Goal: Task Accomplishment & Management: Manage account settings

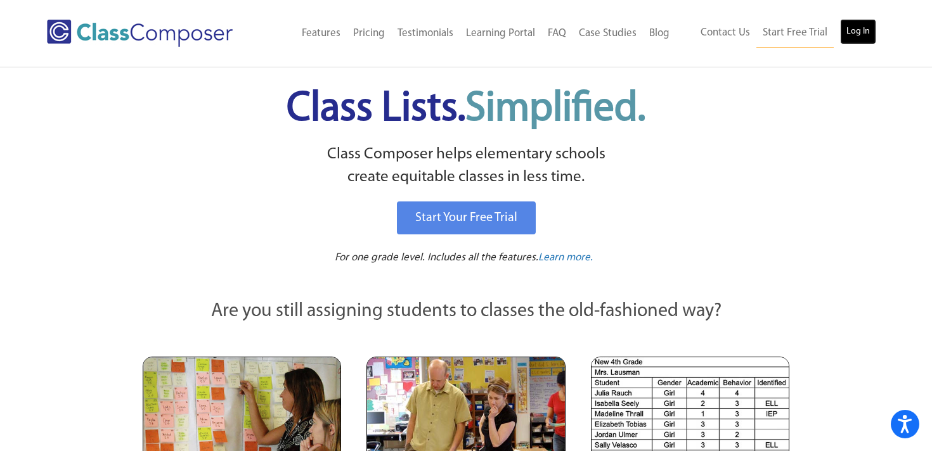
click at [855, 36] on link "Log In" at bounding box center [858, 31] width 36 height 25
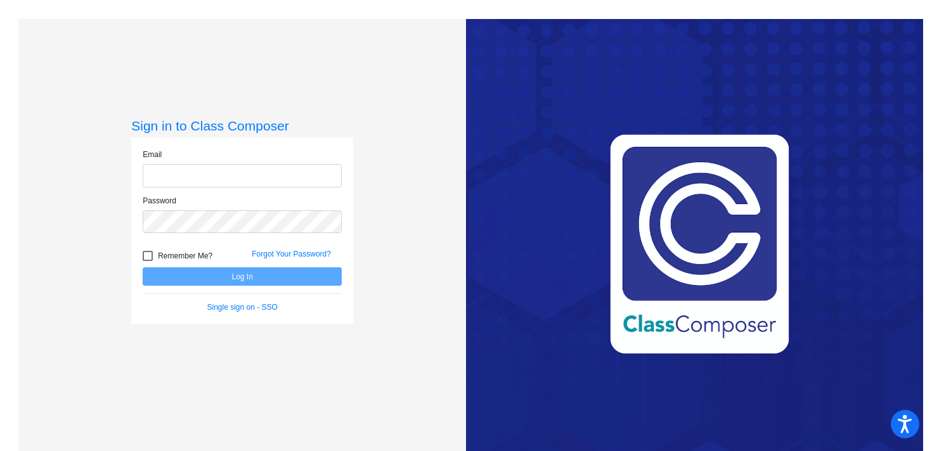
type input "[PERSON_NAME][EMAIL_ADDRESS][PERSON_NAME][DOMAIN_NAME]"
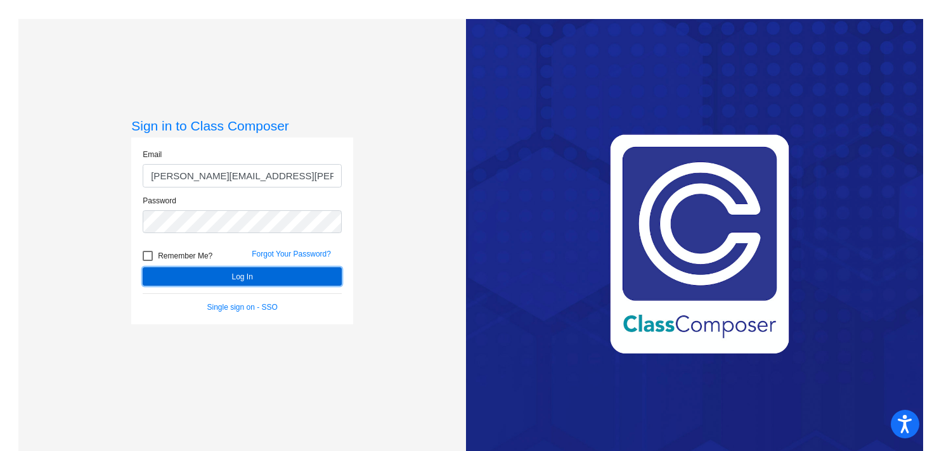
click at [274, 277] on button "Log In" at bounding box center [242, 276] width 199 height 18
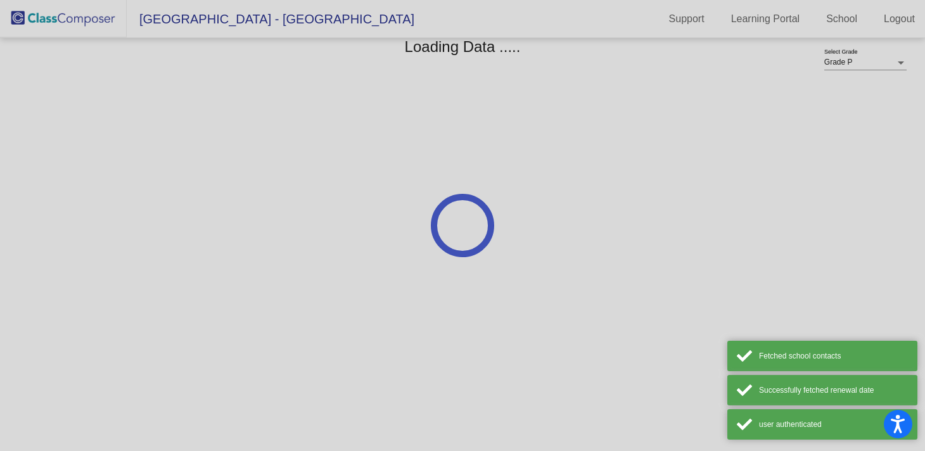
click at [274, 277] on mat-sidenav-content "Grade P Select Grade Loading Data ....." at bounding box center [462, 244] width 925 height 413
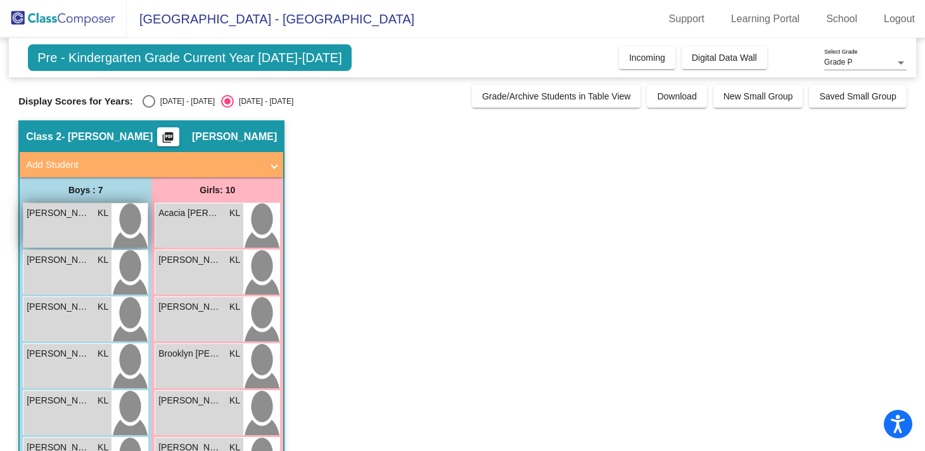
click at [70, 225] on div "[PERSON_NAME] KL lock do_not_disturb_alt" at bounding box center [67, 225] width 88 height 44
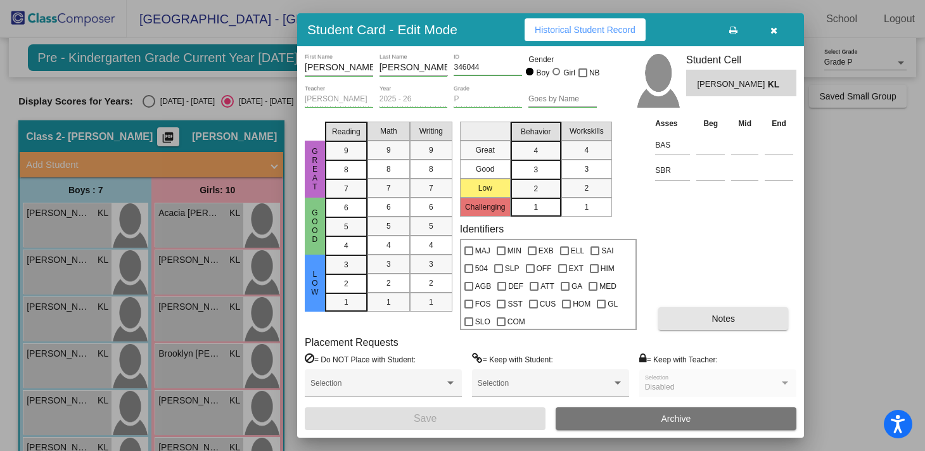
click at [754, 317] on button "Notes" at bounding box center [724, 318] width 130 height 23
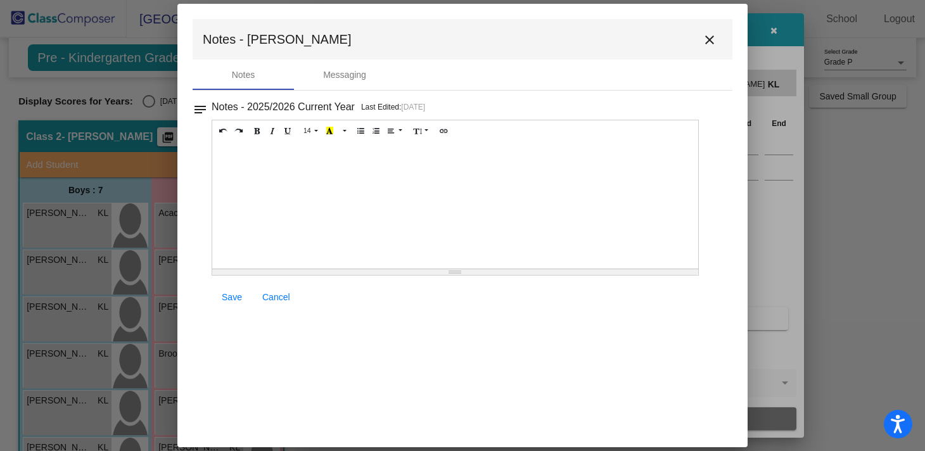
click at [254, 155] on div at bounding box center [455, 205] width 486 height 127
click at [299, 157] on p "Letter Identification /52" at bounding box center [456, 154] width 474 height 13
drag, startPoint x: 315, startPoint y: 184, endPoint x: 217, endPoint y: 155, distance: 102.7
click at [217, 155] on div "Letter Identification /52 Letter Sounds /26" at bounding box center [455, 205] width 486 height 127
copy div "Letter Identification /52 Letter Sounds /26"
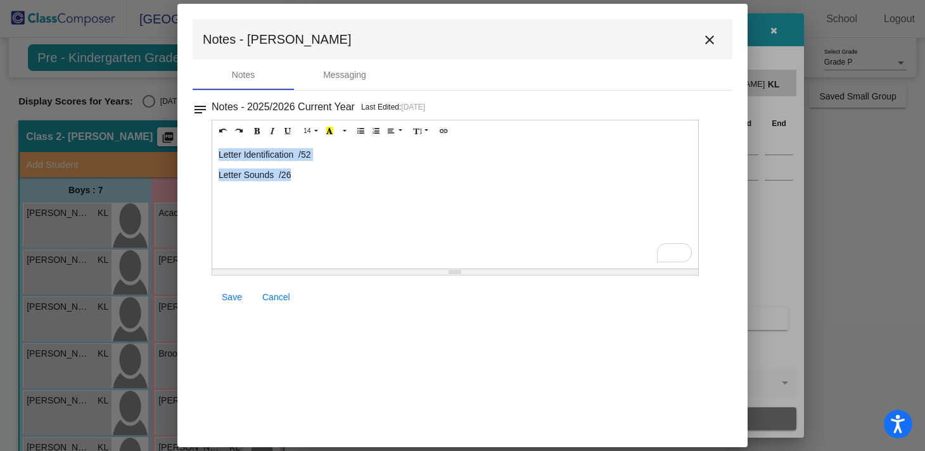
click at [299, 154] on p "Letter Identification /52" at bounding box center [456, 154] width 474 height 13
click at [281, 176] on p "Letter Sounds /26" at bounding box center [456, 175] width 474 height 13
click at [235, 298] on span "Save" at bounding box center [232, 297] width 20 height 10
click at [711, 39] on mat-icon "close" at bounding box center [709, 39] width 15 height 15
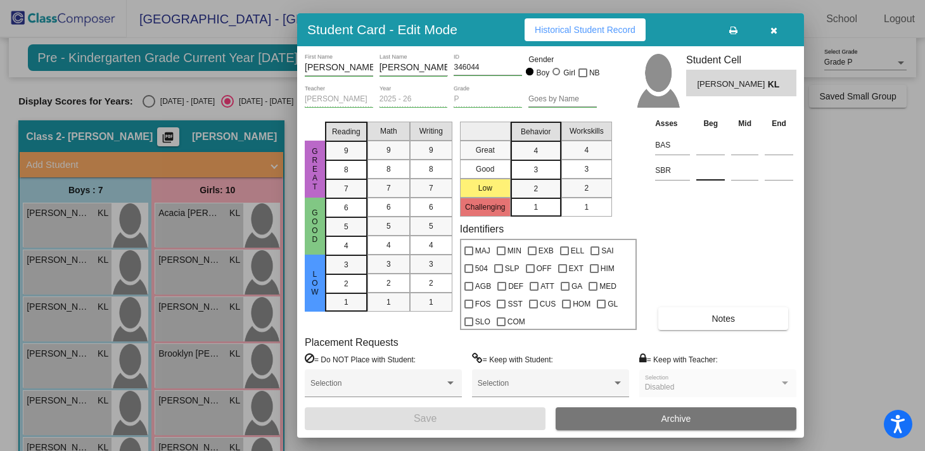
click at [708, 174] on input at bounding box center [711, 170] width 29 height 19
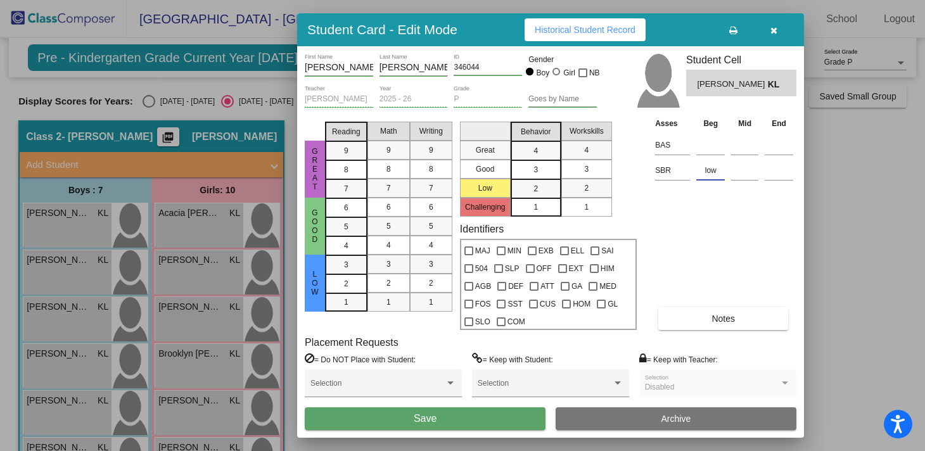
type input "low"
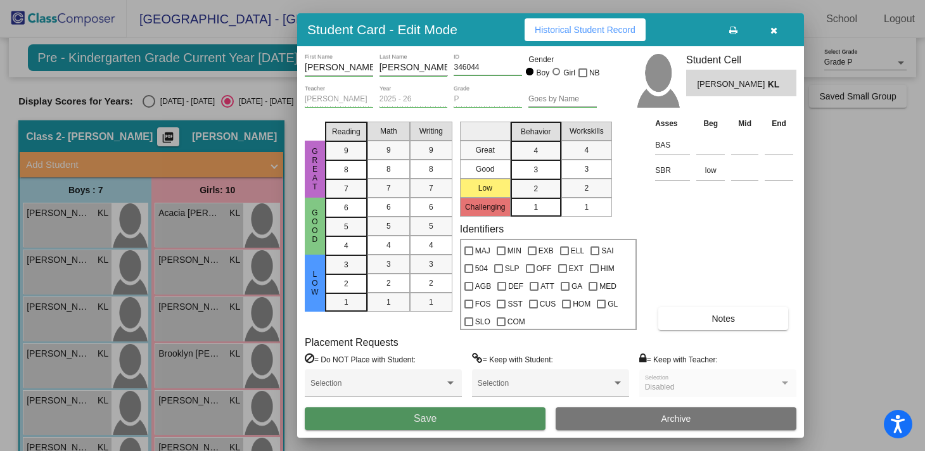
click at [422, 423] on span "Save" at bounding box center [425, 418] width 23 height 11
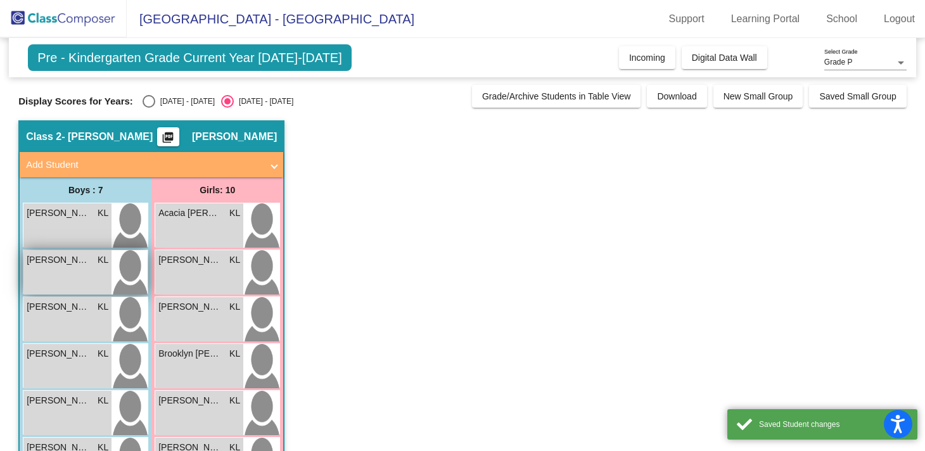
click at [60, 269] on div "[PERSON_NAME] [PERSON_NAME] lock do_not_disturb_alt" at bounding box center [67, 272] width 88 height 44
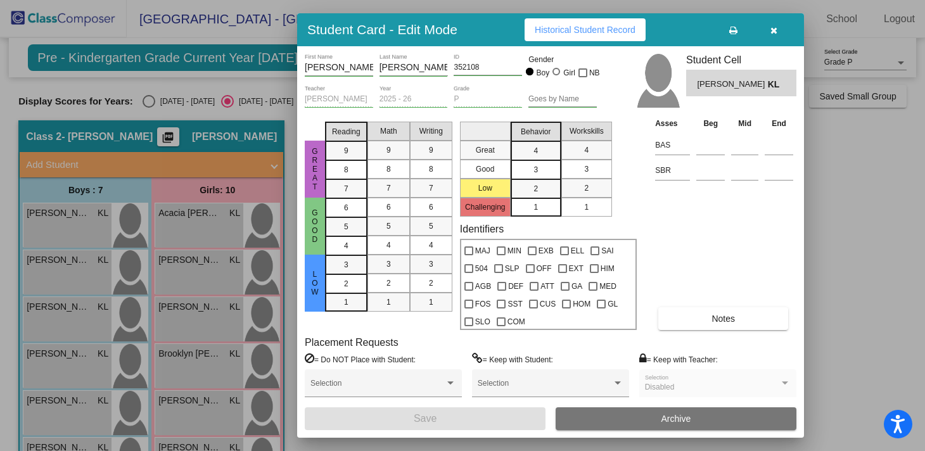
click at [731, 319] on span "Notes" at bounding box center [723, 319] width 23 height 10
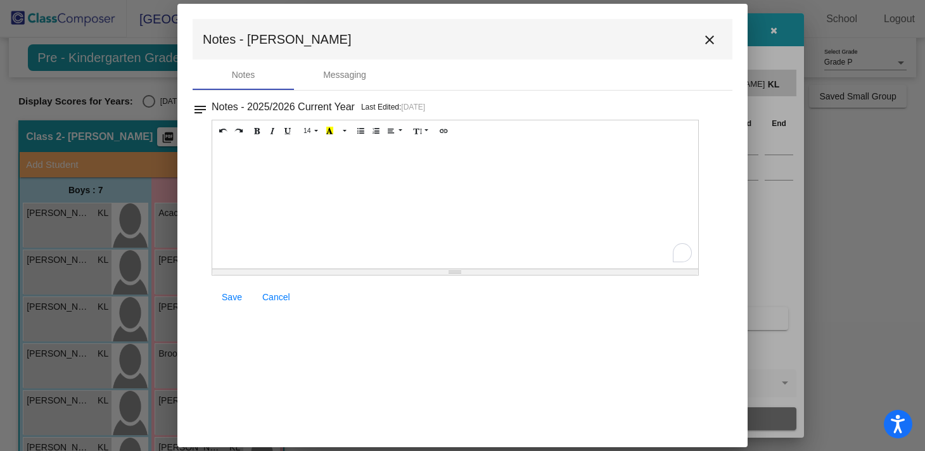
click at [263, 161] on div "To enrich screen reader interactions, please activate Accessibility in Grammarl…" at bounding box center [455, 205] width 486 height 127
paste div "To enrich screen reader interactions, please activate Accessibility in Grammarl…"
click at [300, 154] on p "Letter Identification /52" at bounding box center [456, 154] width 474 height 13
click at [280, 177] on p "Letter Sounds /26" at bounding box center [456, 175] width 474 height 13
click at [234, 300] on span "Save" at bounding box center [232, 297] width 20 height 10
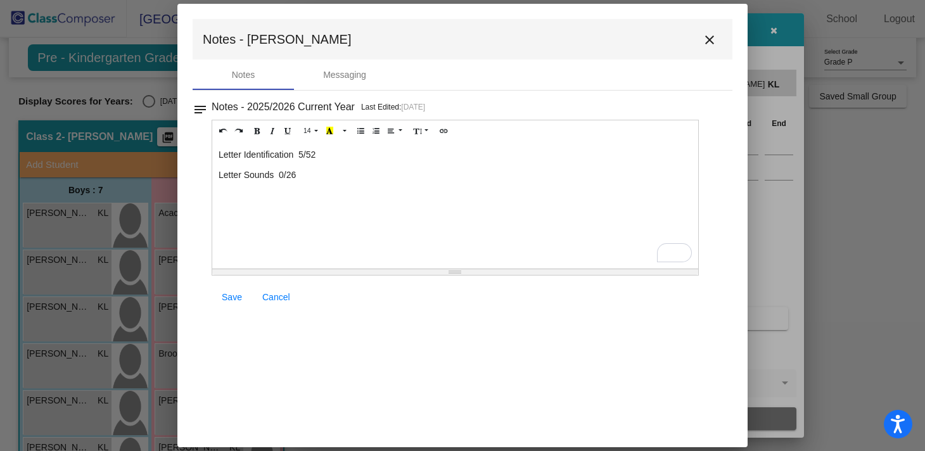
click at [236, 303] on link "Save" at bounding box center [232, 297] width 41 height 23
click at [704, 45] on mat-icon "close" at bounding box center [709, 39] width 15 height 15
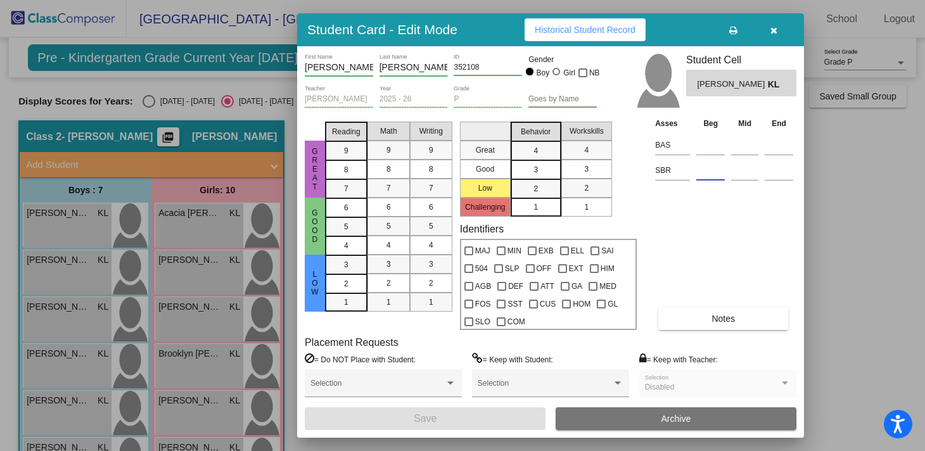
click at [712, 169] on input at bounding box center [711, 170] width 29 height 19
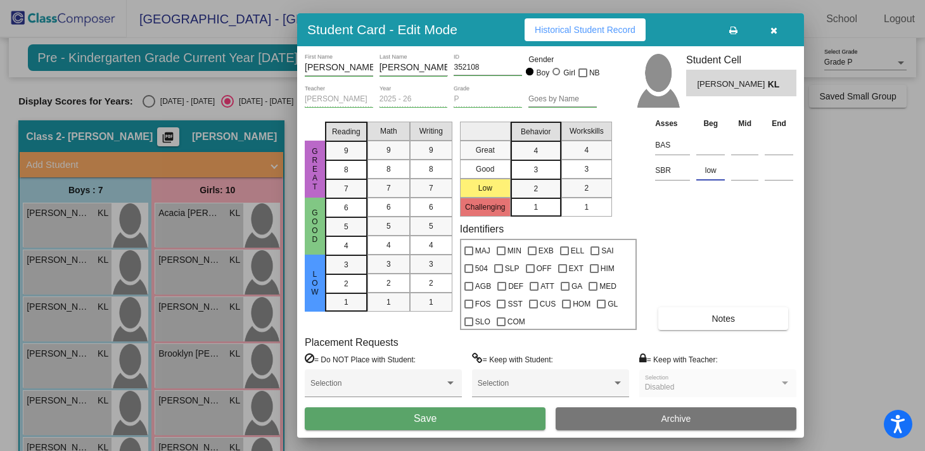
type input "low"
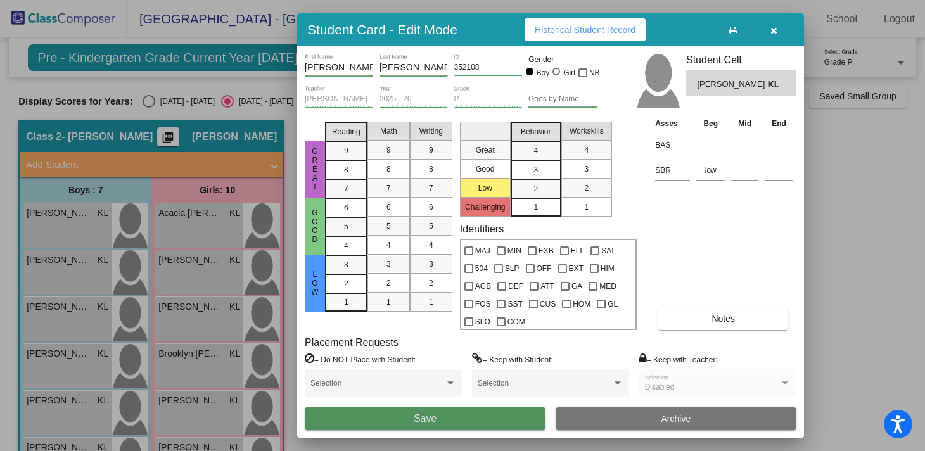
click at [425, 415] on span "Save" at bounding box center [425, 418] width 23 height 11
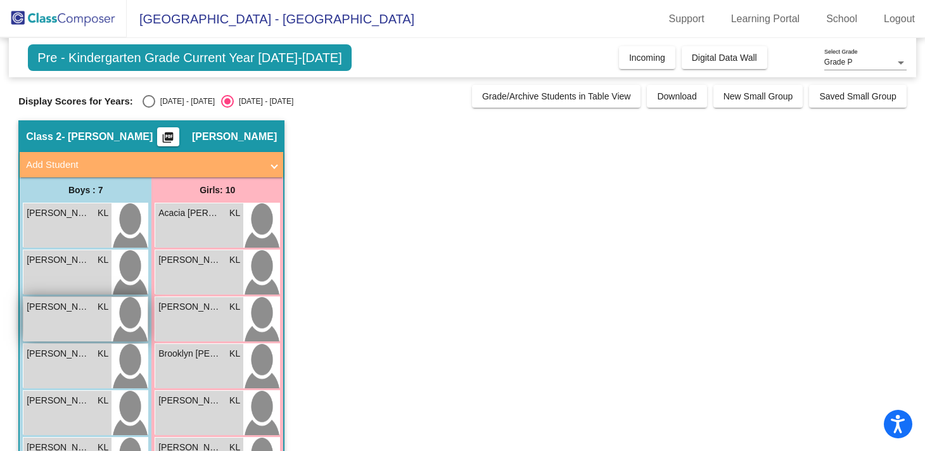
click at [48, 313] on span "[PERSON_NAME]" at bounding box center [58, 306] width 63 height 13
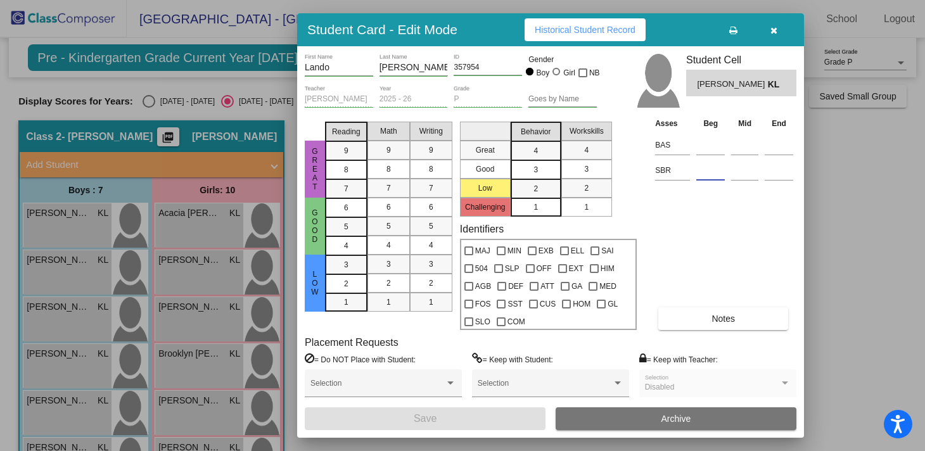
click at [710, 170] on input at bounding box center [711, 170] width 29 height 19
click at [697, 309] on button "Notes" at bounding box center [724, 318] width 130 height 23
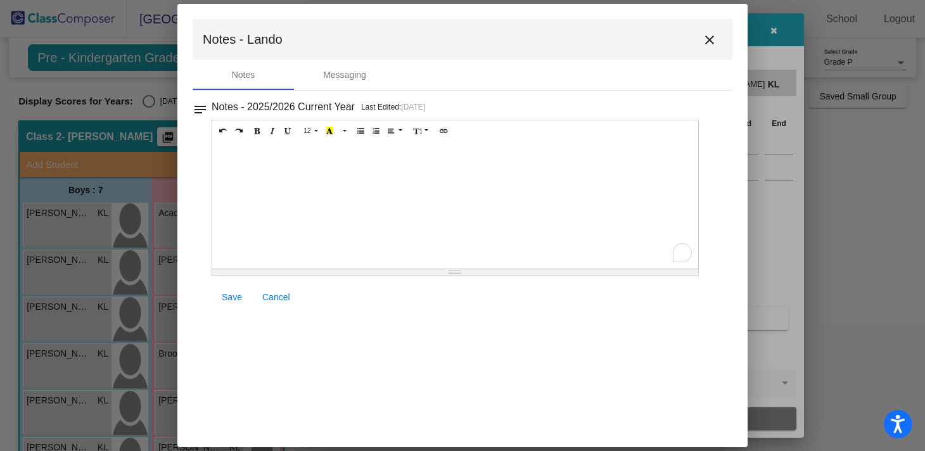
click at [248, 161] on div "To enrich screen reader interactions, please activate Accessibility in Grammarl…" at bounding box center [455, 205] width 486 height 127
paste div "To enrich screen reader interactions, please activate Accessibility in Grammarl…"
click at [299, 155] on p "Letter Identification /52" at bounding box center [456, 154] width 474 height 13
click at [281, 177] on p "Letter Sounds /26" at bounding box center [456, 175] width 474 height 13
click at [279, 174] on p "Letter Sounds /26" at bounding box center [456, 175] width 474 height 13
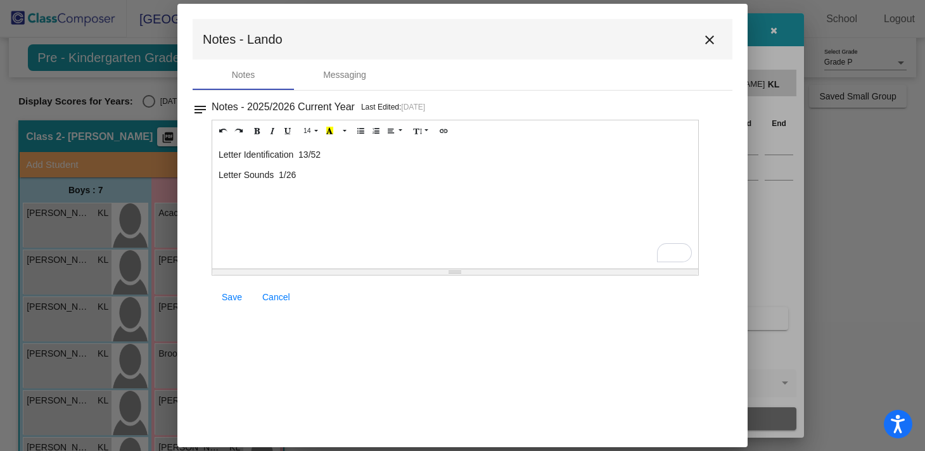
click at [234, 294] on span "Save" at bounding box center [232, 297] width 20 height 10
click at [708, 42] on mat-icon "close" at bounding box center [709, 39] width 15 height 15
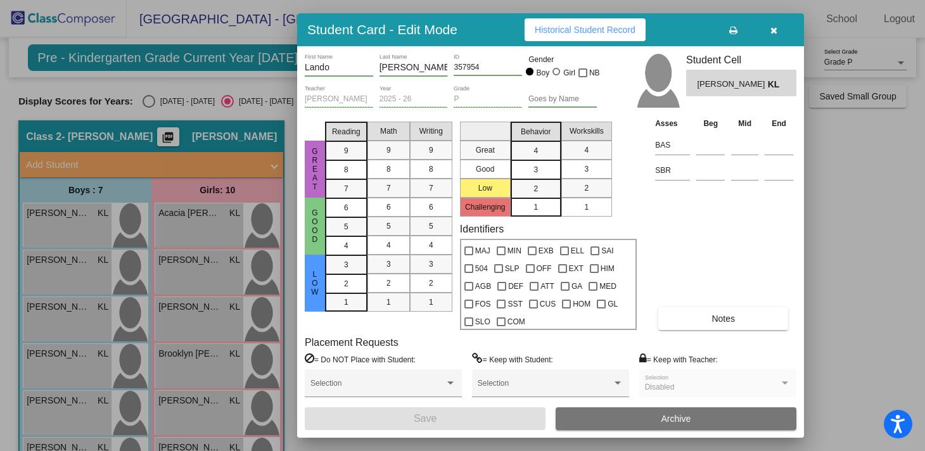
click at [671, 314] on button "Notes" at bounding box center [724, 318] width 130 height 23
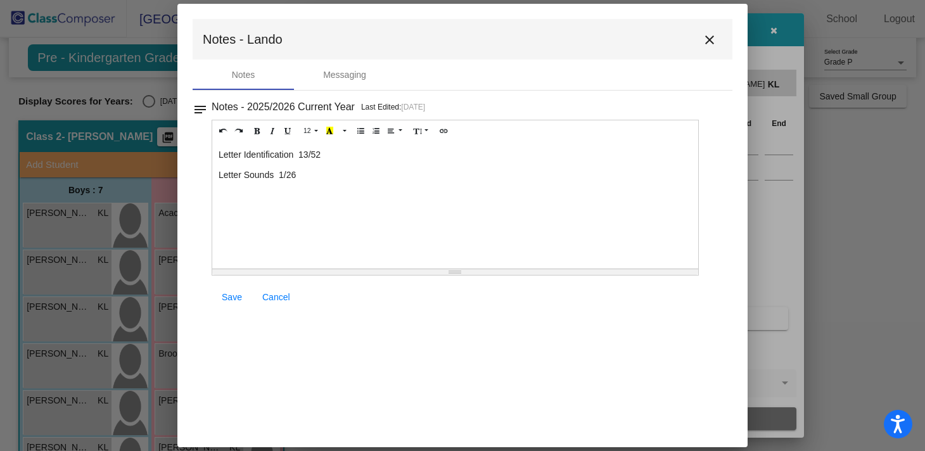
click at [228, 303] on link "Save" at bounding box center [232, 297] width 41 height 23
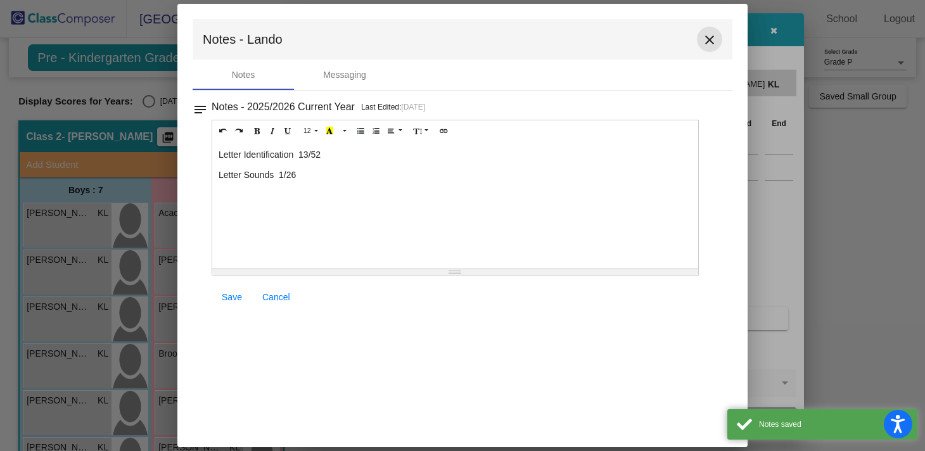
click at [711, 44] on mat-icon "close" at bounding box center [709, 39] width 15 height 15
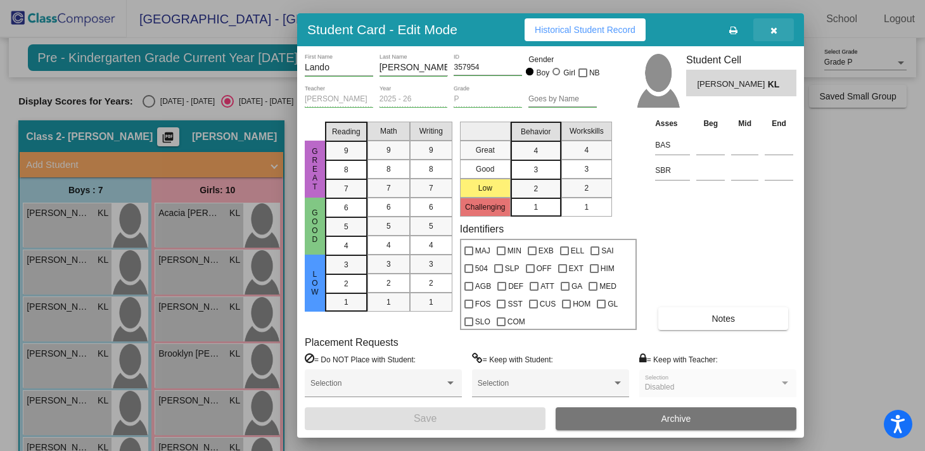
click at [778, 30] on button "button" at bounding box center [774, 29] width 41 height 23
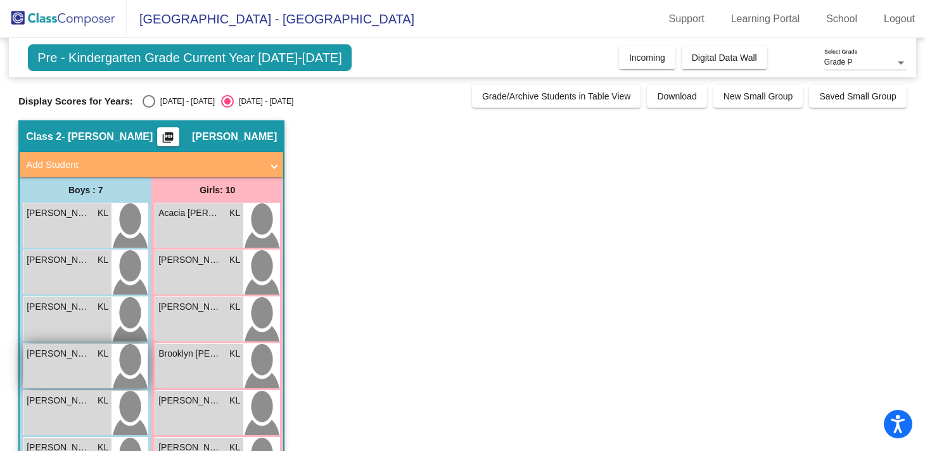
click at [64, 361] on div "[PERSON_NAME] KL lock do_not_disturb_alt" at bounding box center [67, 366] width 88 height 44
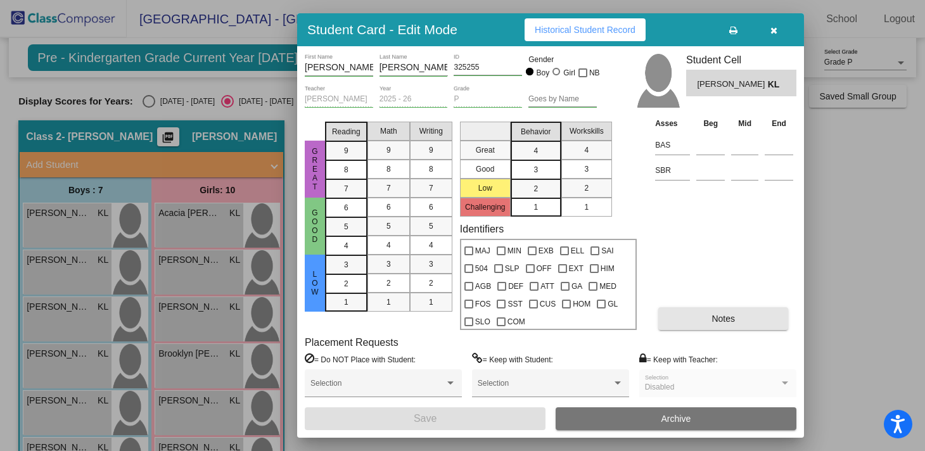
click at [713, 324] on span "Notes" at bounding box center [723, 319] width 23 height 10
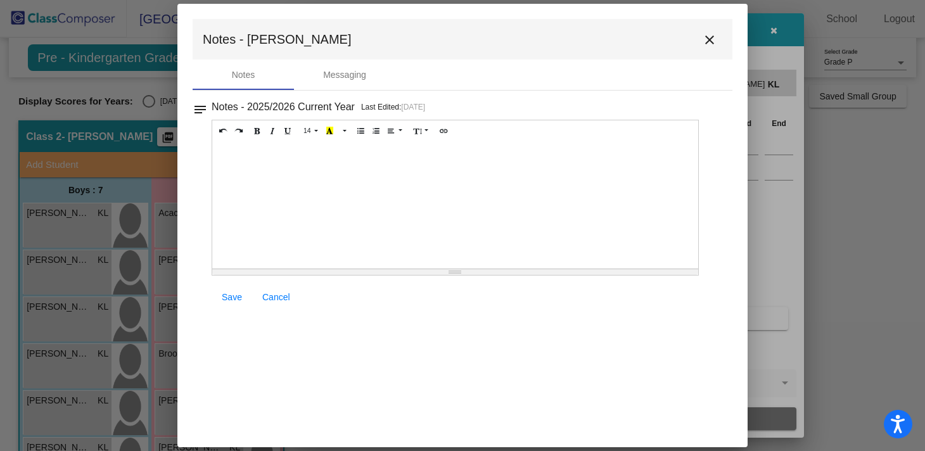
click at [248, 164] on div at bounding box center [455, 205] width 486 height 127
paste div "To enrich screen reader interactions, please activate Accessibility in Grammarl…"
click at [303, 156] on p "Letter Identification /52" at bounding box center [456, 154] width 474 height 13
click at [222, 296] on span "Save" at bounding box center [232, 297] width 20 height 10
click at [707, 42] on mat-icon "close" at bounding box center [709, 39] width 15 height 15
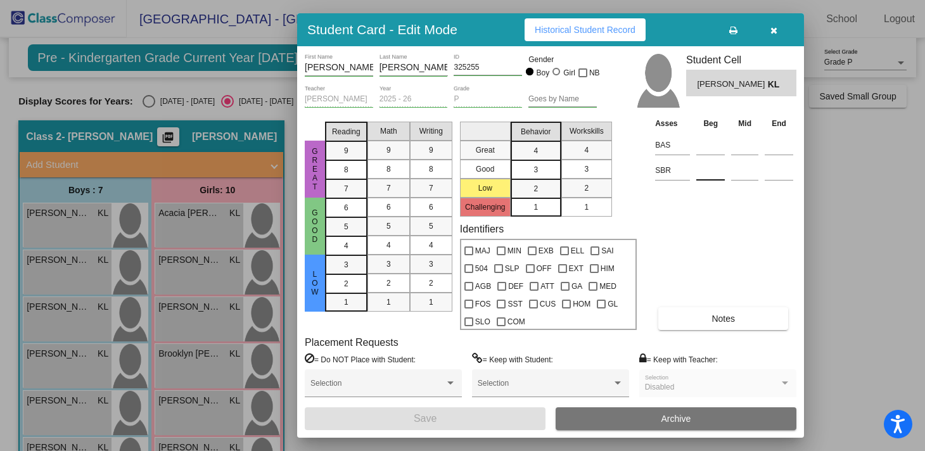
click at [717, 171] on input at bounding box center [711, 170] width 29 height 19
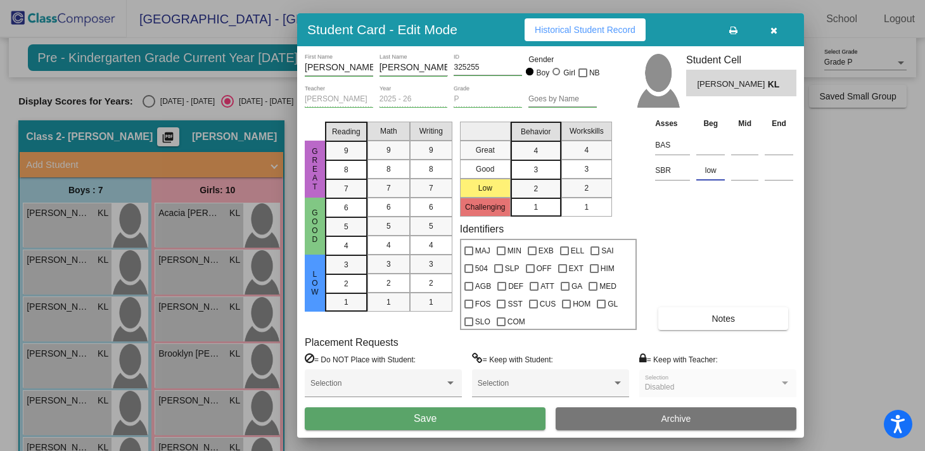
type input "low"
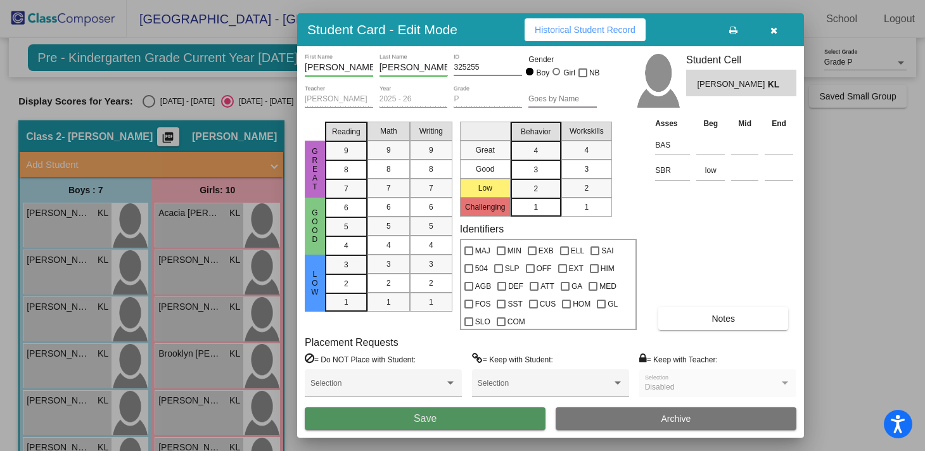
click at [453, 413] on button "Save" at bounding box center [425, 419] width 241 height 23
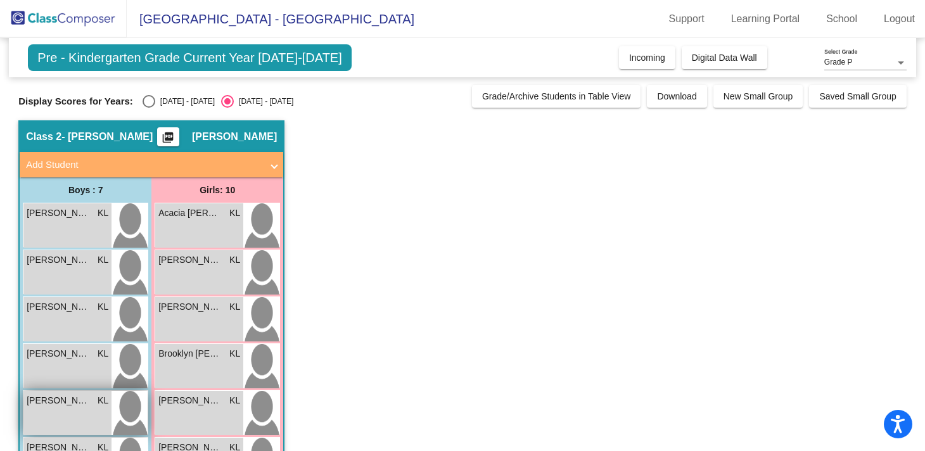
click at [73, 419] on div "[PERSON_NAME] lock do_not_disturb_alt" at bounding box center [67, 413] width 88 height 44
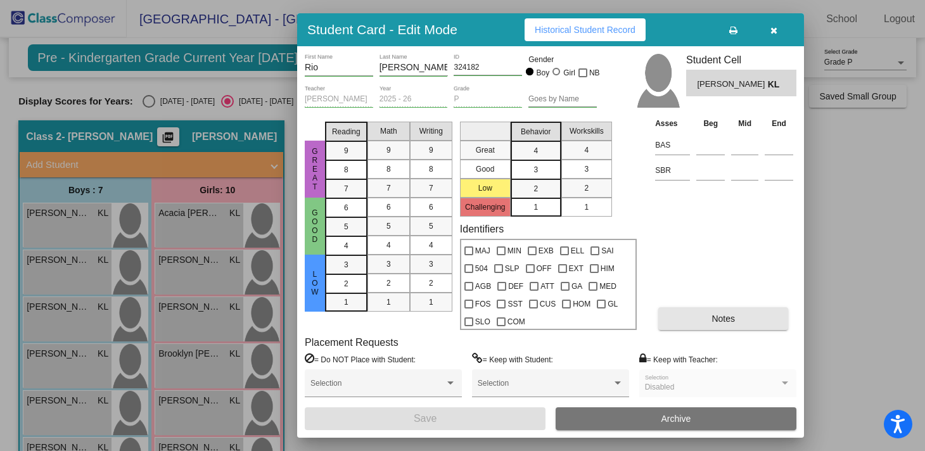
click at [707, 313] on button "Notes" at bounding box center [724, 318] width 130 height 23
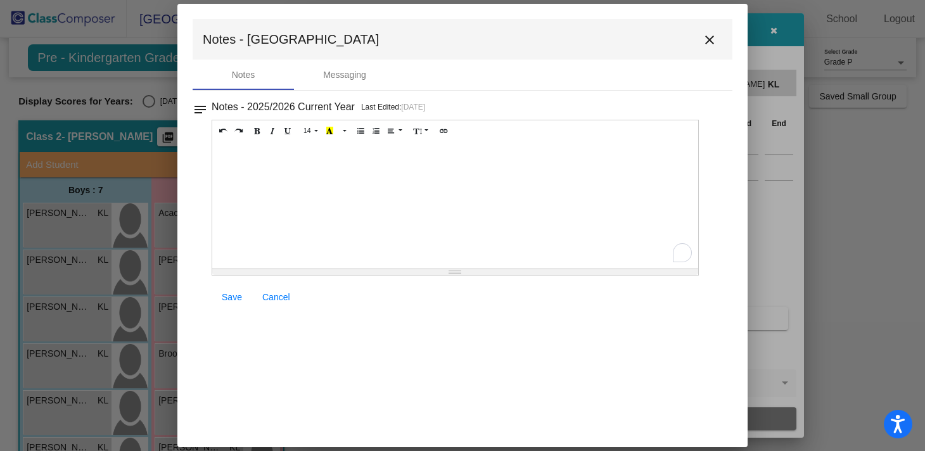
click at [279, 158] on div "To enrich screen reader interactions, please activate Accessibility in Grammarl…" at bounding box center [455, 205] width 486 height 127
paste div "To enrich screen reader interactions, please activate Accessibility in Grammarl…"
click at [301, 157] on p "Letter Identification /52" at bounding box center [456, 154] width 474 height 13
click at [280, 176] on p "Letter Sounds /26" at bounding box center [456, 175] width 474 height 13
click at [226, 292] on span "Save" at bounding box center [232, 297] width 20 height 10
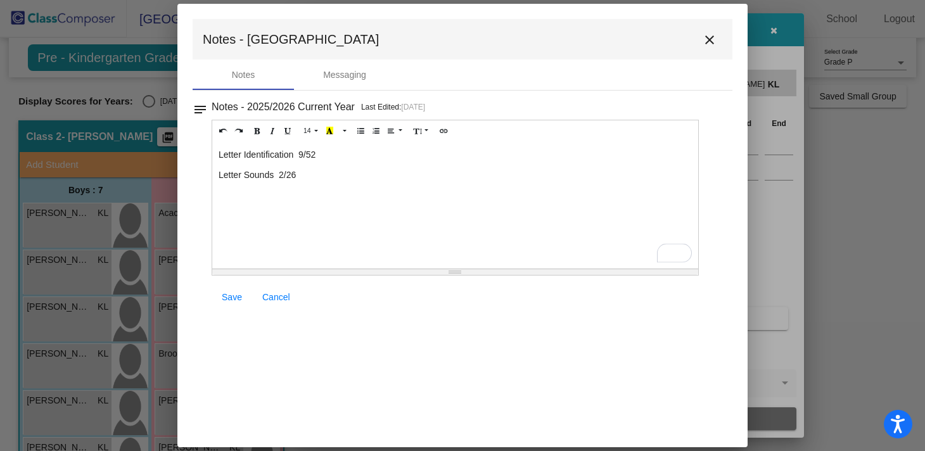
click at [711, 37] on mat-icon "close" at bounding box center [709, 39] width 15 height 15
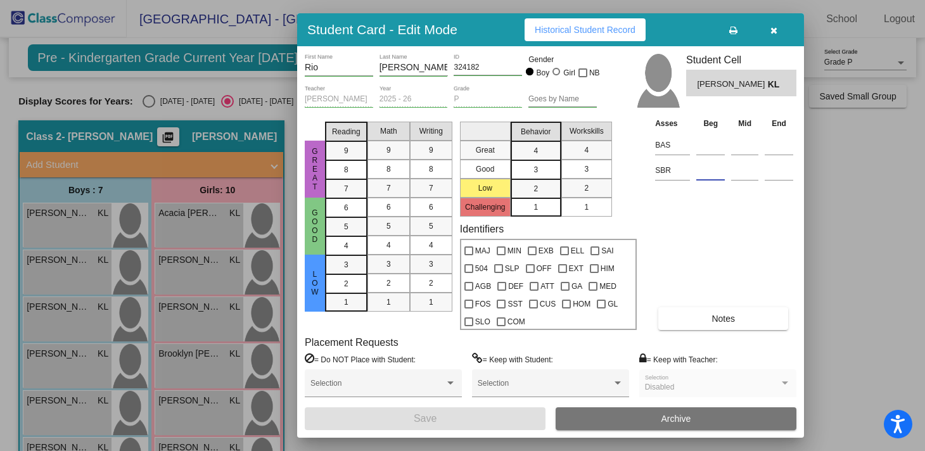
click at [712, 171] on input at bounding box center [711, 170] width 29 height 19
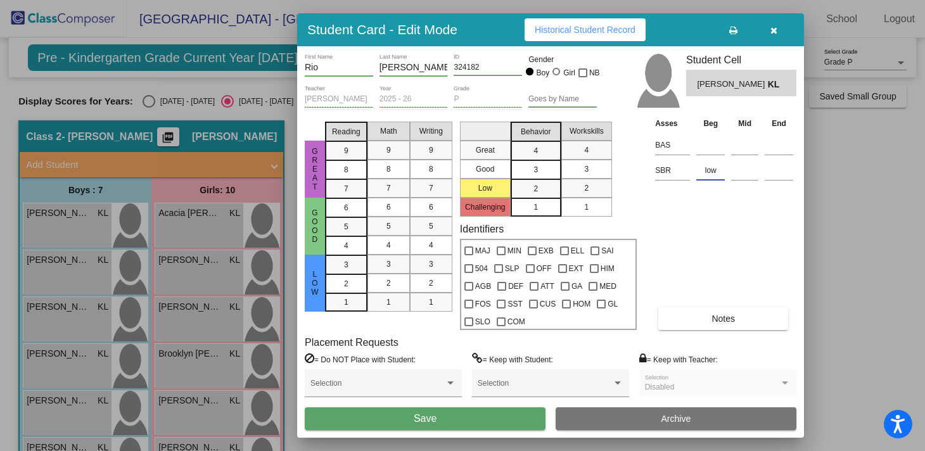
type input "low"
click at [478, 418] on button "Save" at bounding box center [425, 419] width 241 height 23
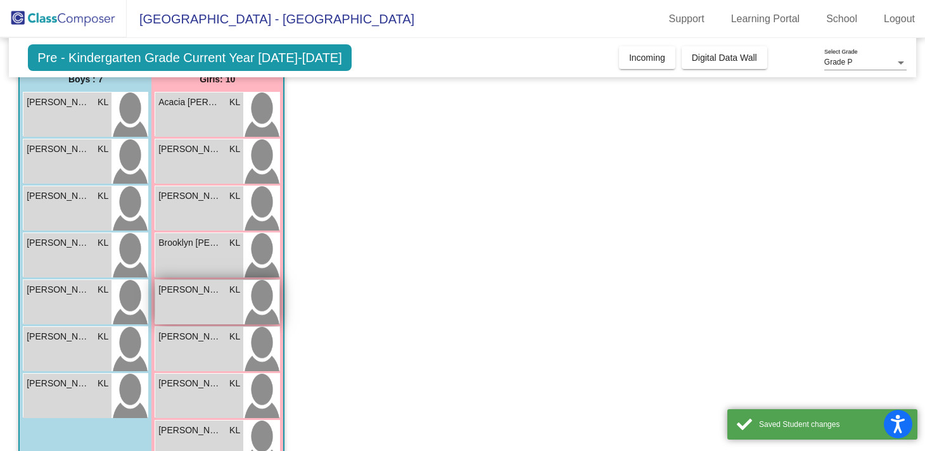
scroll to position [117, 0]
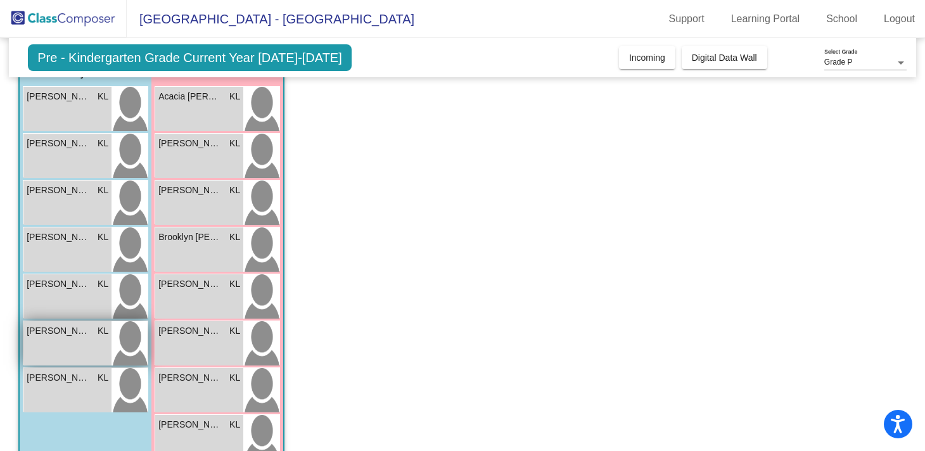
click at [70, 345] on div "Ronnie Cuevas-Gonzalez KL lock do_not_disturb_alt" at bounding box center [67, 343] width 88 height 44
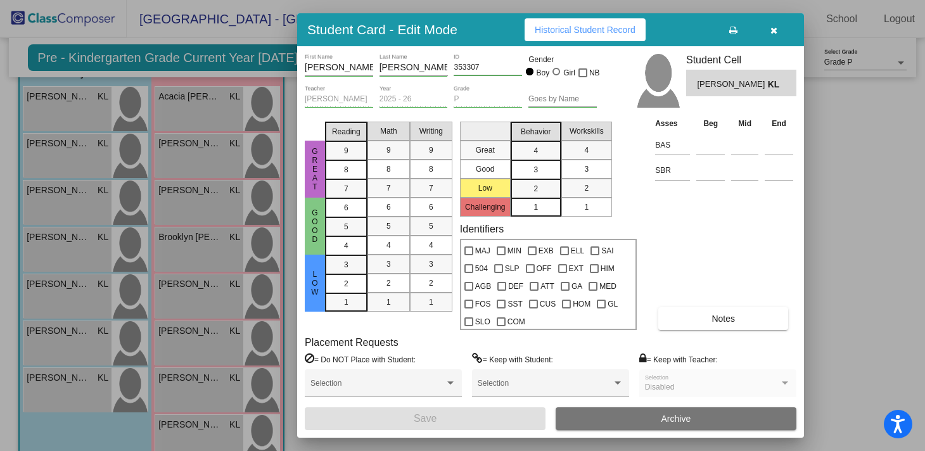
click at [714, 312] on button "Notes" at bounding box center [724, 318] width 130 height 23
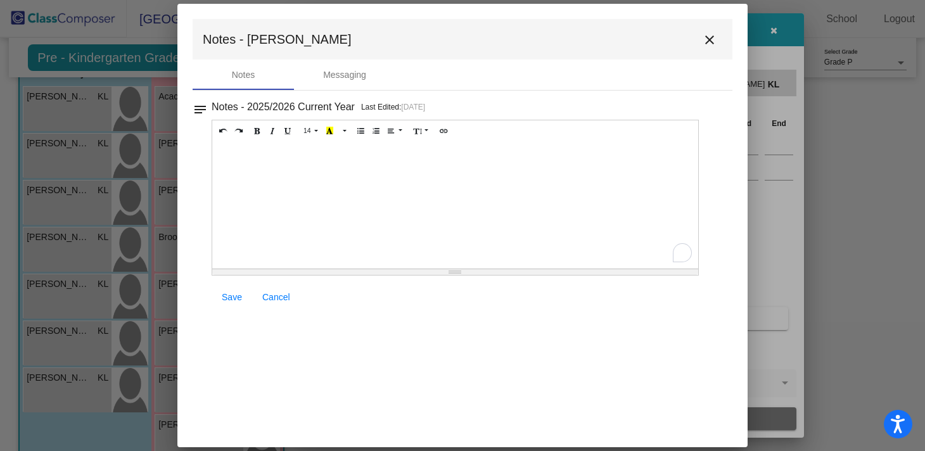
click at [255, 172] on div "To enrich screen reader interactions, please activate Accessibility in Grammarl…" at bounding box center [455, 205] width 486 height 127
paste div "To enrich screen reader interactions, please activate Accessibility in Grammarl…"
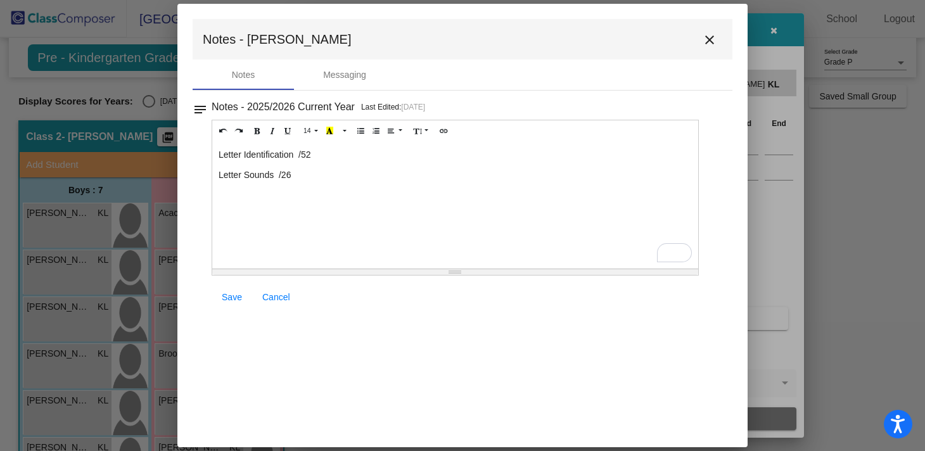
scroll to position [117, 0]
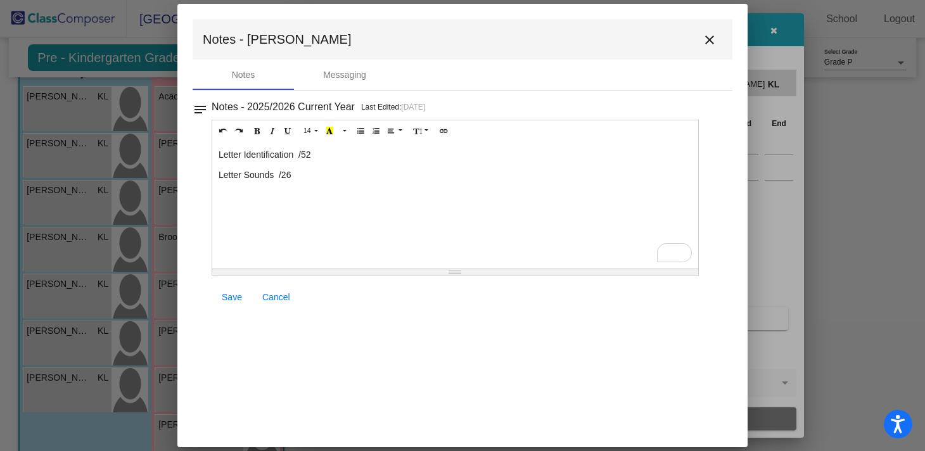
click at [300, 157] on p "Letter Identification /52" at bounding box center [456, 154] width 474 height 13
click at [281, 176] on p "Letter Sounds /26" at bounding box center [456, 175] width 474 height 13
click at [226, 297] on span "Save" at bounding box center [232, 297] width 20 height 10
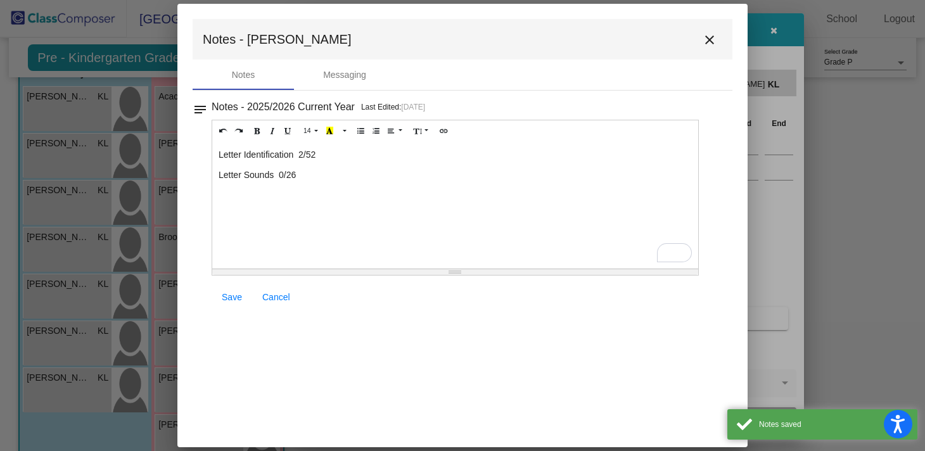
click at [712, 40] on mat-icon "close" at bounding box center [709, 39] width 15 height 15
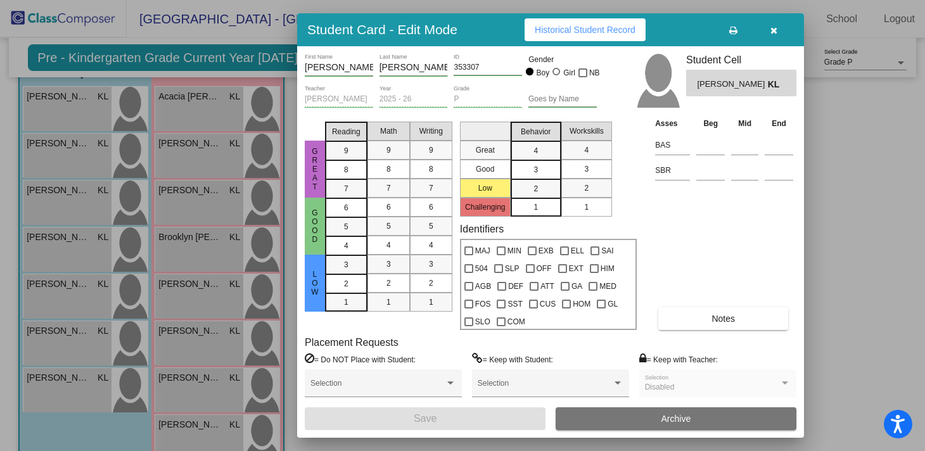
click at [778, 29] on button "button" at bounding box center [774, 29] width 41 height 23
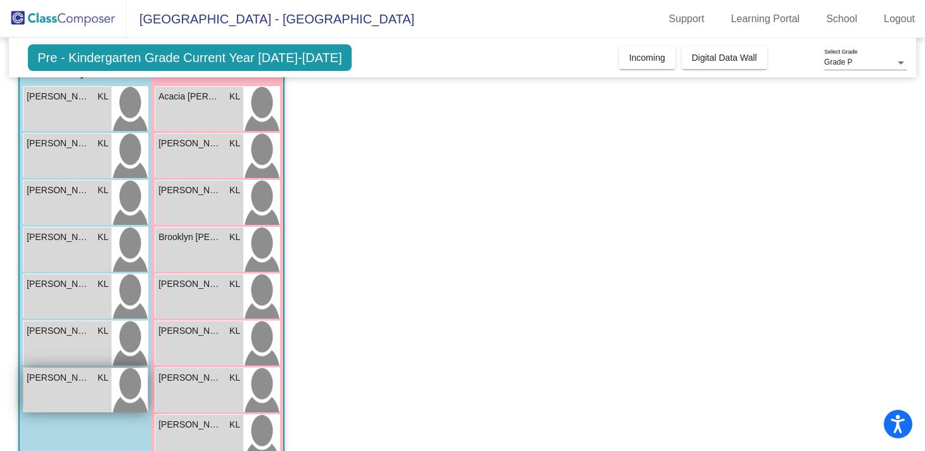
click at [50, 394] on div "[PERSON_NAME] [PERSON_NAME] lock do_not_disturb_alt" at bounding box center [67, 390] width 88 height 44
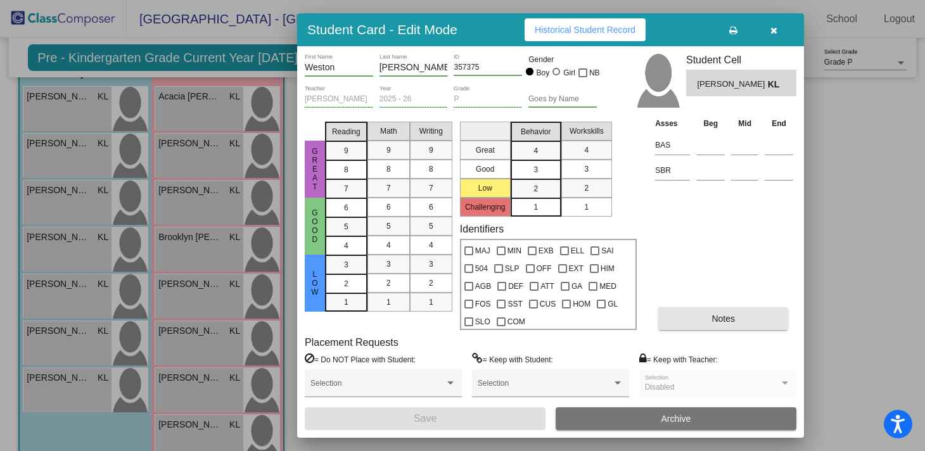
click at [733, 322] on span "Notes" at bounding box center [723, 319] width 23 height 10
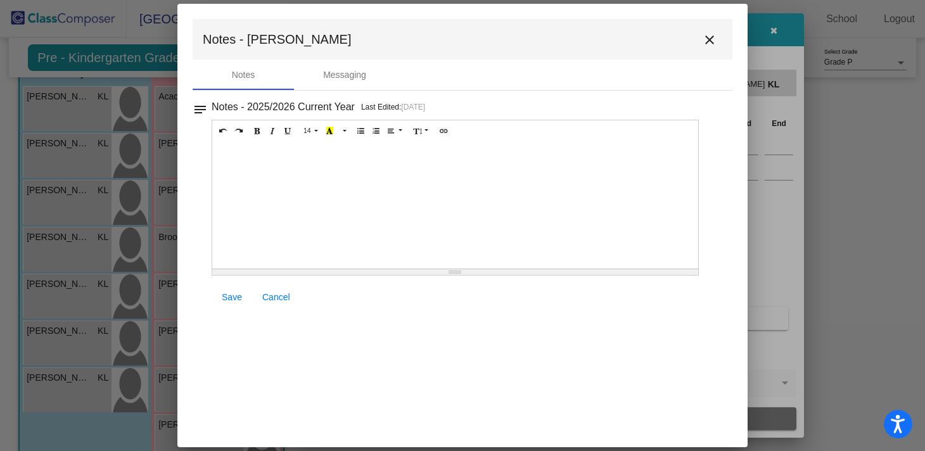
click at [324, 179] on div at bounding box center [455, 205] width 486 height 127
paste div "To enrich screen reader interactions, please activate Accessibility in Grammarl…"
click at [299, 155] on p "Letter Identification /52" at bounding box center [456, 154] width 474 height 13
click at [280, 174] on p "Letter Sounds /26" at bounding box center [456, 175] width 474 height 13
click at [232, 293] on span "Save" at bounding box center [232, 297] width 20 height 10
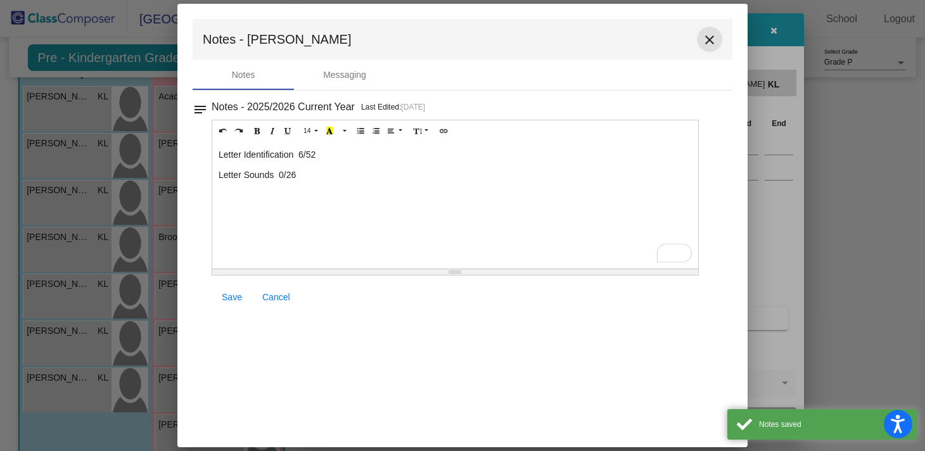
click at [709, 37] on mat-icon "close" at bounding box center [709, 39] width 15 height 15
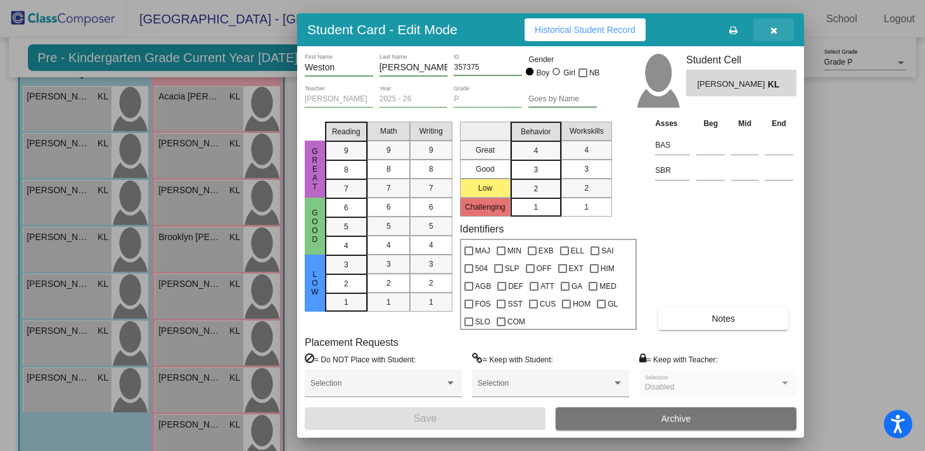
click at [775, 34] on icon "button" at bounding box center [774, 30] width 7 height 9
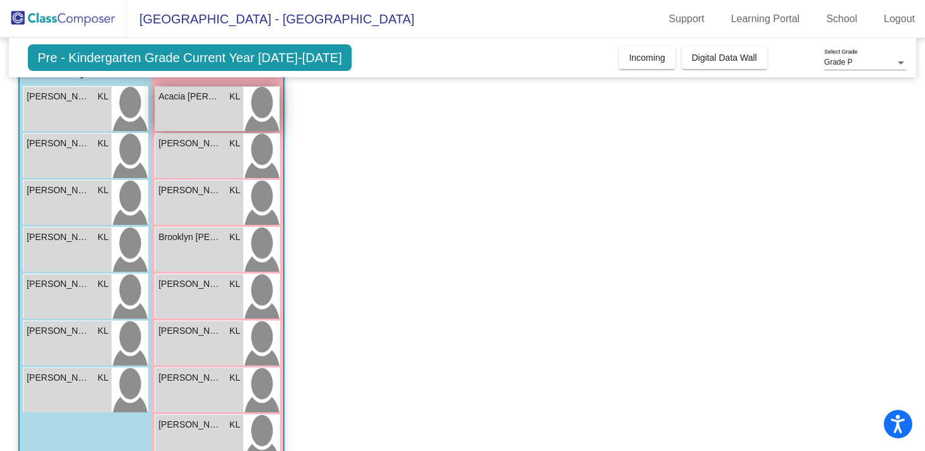
click at [228, 110] on div "Acacia [PERSON_NAME] [PERSON_NAME] lock do_not_disturb_alt" at bounding box center [199, 109] width 88 height 44
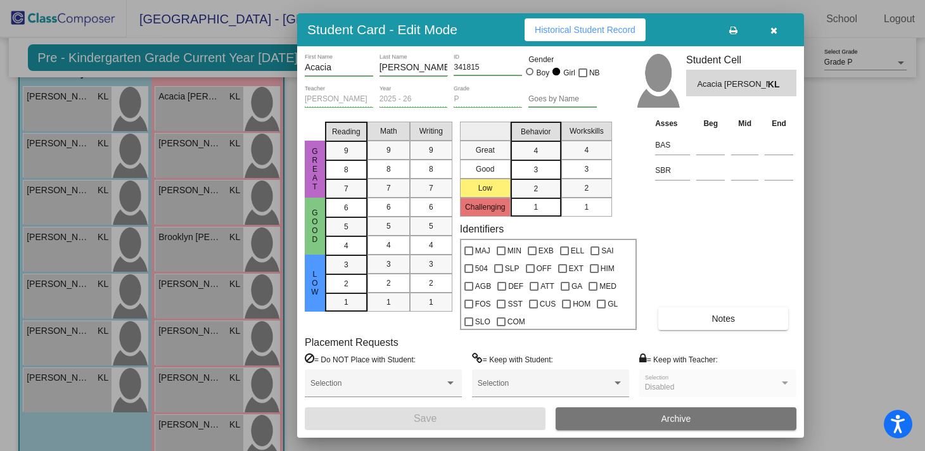
click at [704, 320] on button "Notes" at bounding box center [724, 318] width 130 height 23
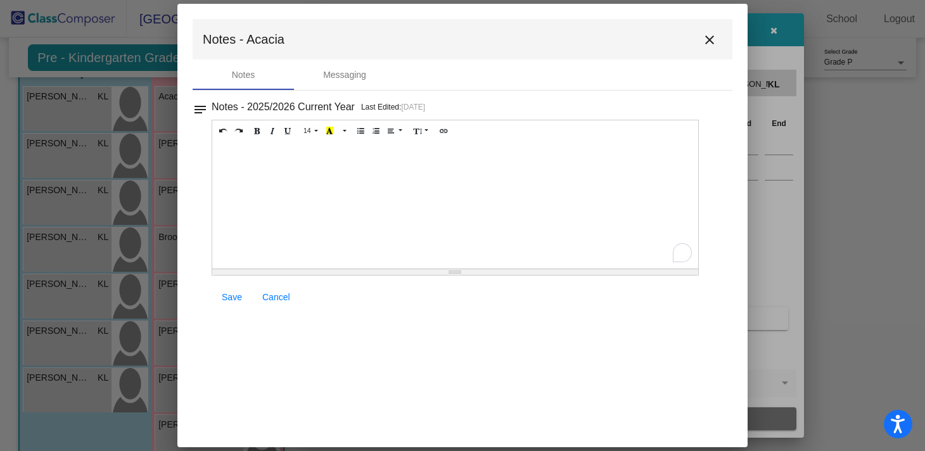
click at [251, 170] on div "To enrich screen reader interactions, please activate Accessibility in Grammarl…" at bounding box center [455, 205] width 486 height 127
paste div "To enrich screen reader interactions, please activate Accessibility in Grammarl…"
click at [300, 156] on p "Letter Identification /52" at bounding box center [456, 154] width 474 height 13
click at [280, 177] on p "Letter Sounds /26" at bounding box center [456, 175] width 474 height 13
click at [227, 299] on span "Save" at bounding box center [232, 297] width 20 height 10
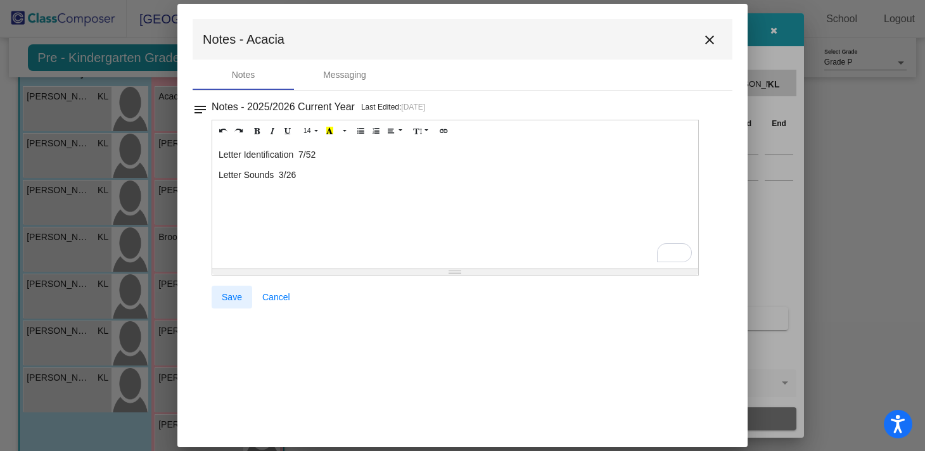
click at [233, 299] on span "Save" at bounding box center [232, 297] width 20 height 10
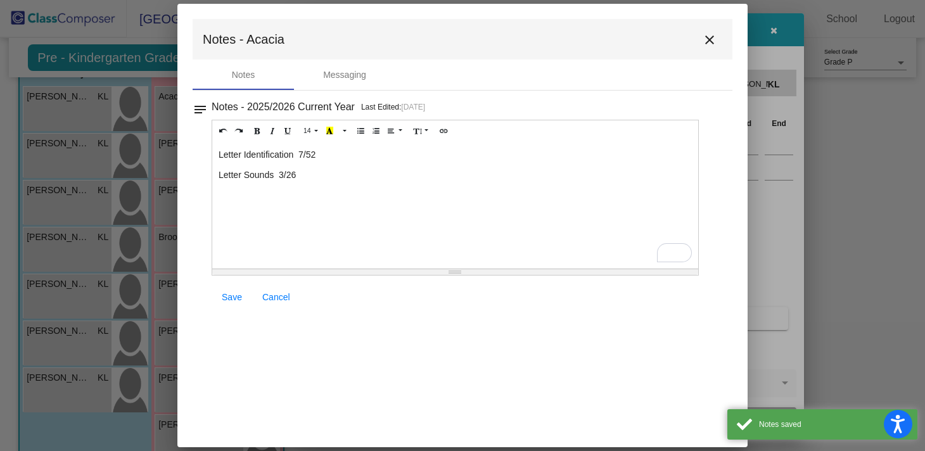
click at [715, 39] on mat-icon "close" at bounding box center [709, 39] width 15 height 15
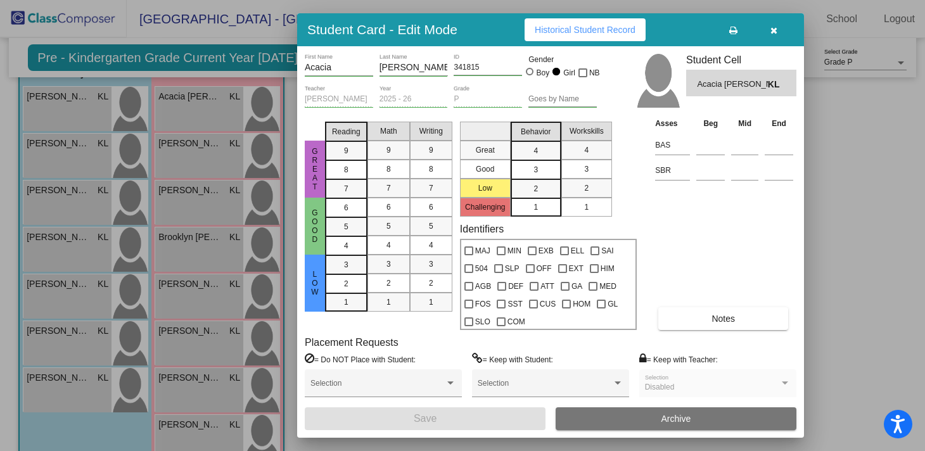
click at [775, 30] on icon "button" at bounding box center [774, 30] width 7 height 9
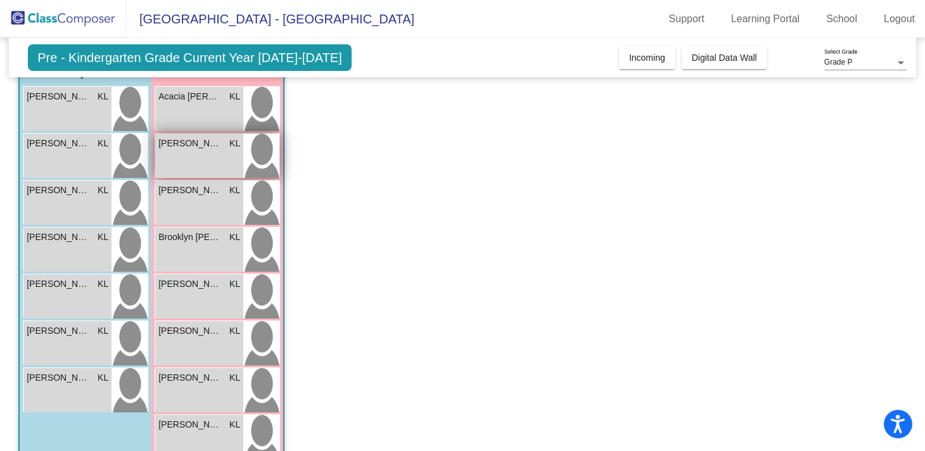
click at [199, 148] on span "[PERSON_NAME]" at bounding box center [189, 143] width 63 height 13
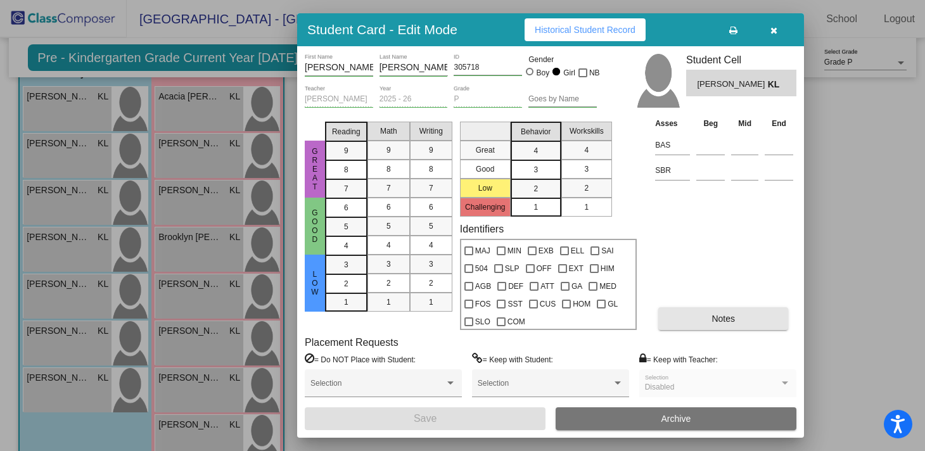
click at [683, 330] on button "Notes" at bounding box center [724, 318] width 130 height 23
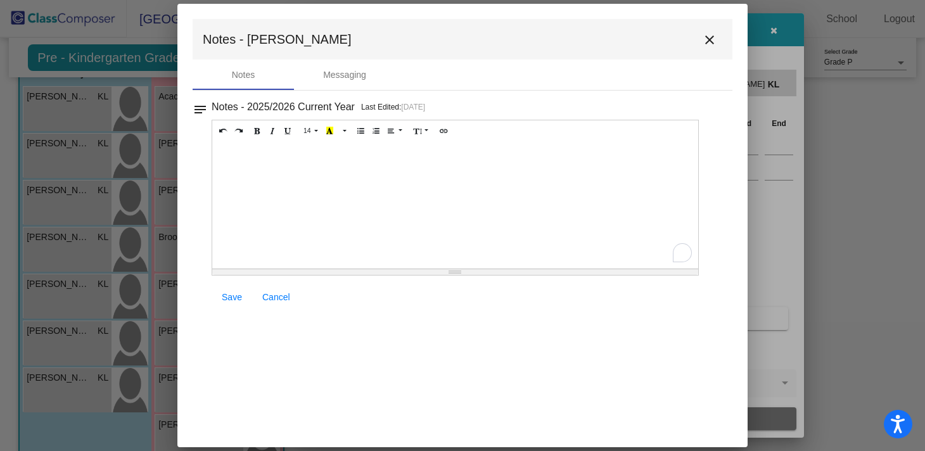
click at [254, 162] on div "To enrich screen reader interactions, please activate Accessibility in Grammarl…" at bounding box center [455, 205] width 486 height 127
paste div "To enrich screen reader interactions, please activate Accessibility in Grammarl…"
click at [300, 153] on p "Letter Identification /52" at bounding box center [456, 154] width 474 height 13
click at [280, 177] on p "Letter Sounds /26" at bounding box center [456, 175] width 474 height 13
click at [233, 300] on span "Save" at bounding box center [232, 297] width 20 height 10
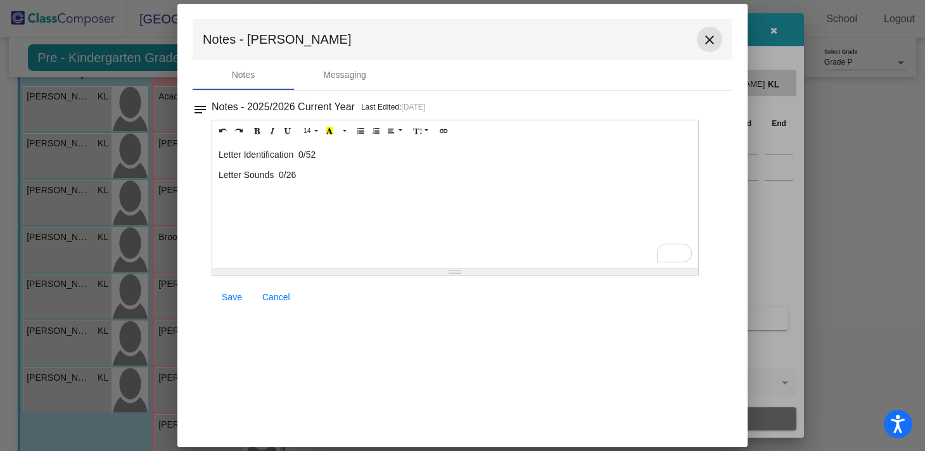
click at [712, 40] on mat-icon "close" at bounding box center [709, 39] width 15 height 15
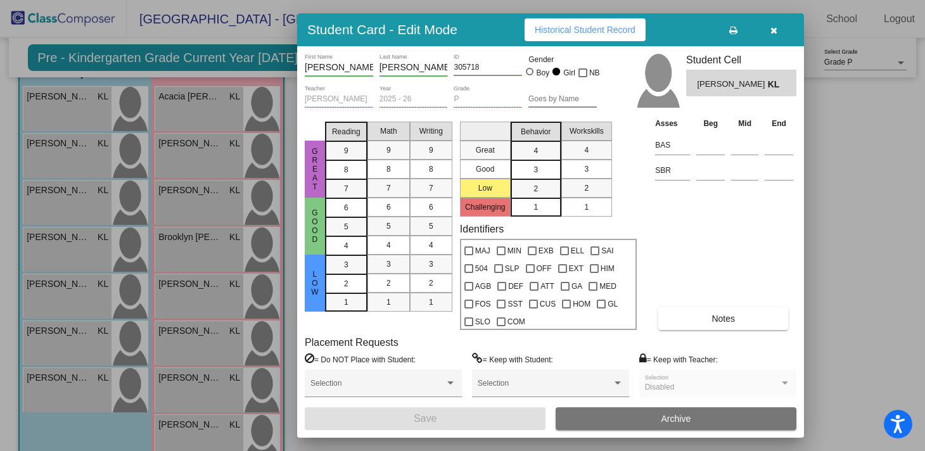
click at [775, 28] on icon "button" at bounding box center [774, 30] width 7 height 9
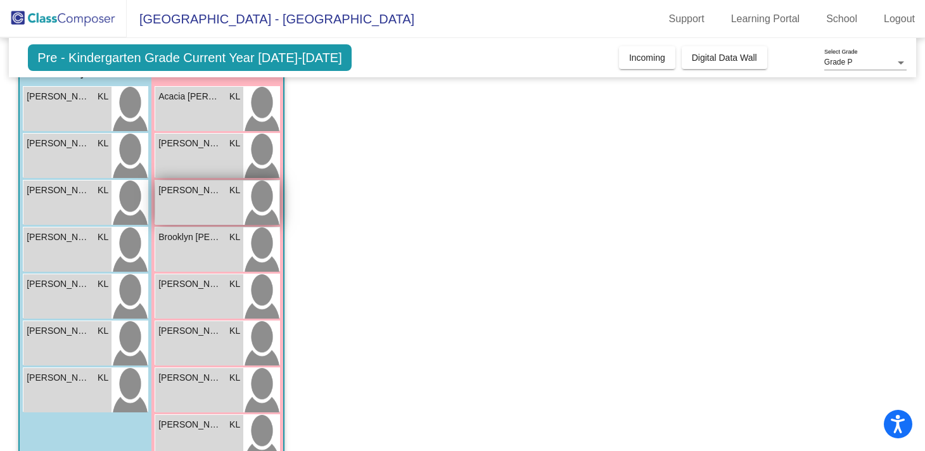
click at [165, 204] on div "[PERSON_NAME] KL lock do_not_disturb_alt" at bounding box center [199, 203] width 88 height 44
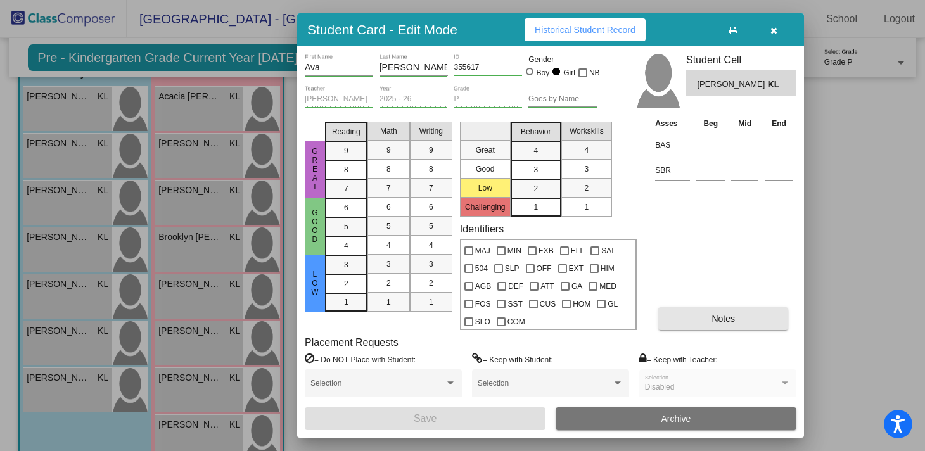
click at [702, 324] on button "Notes" at bounding box center [724, 318] width 130 height 23
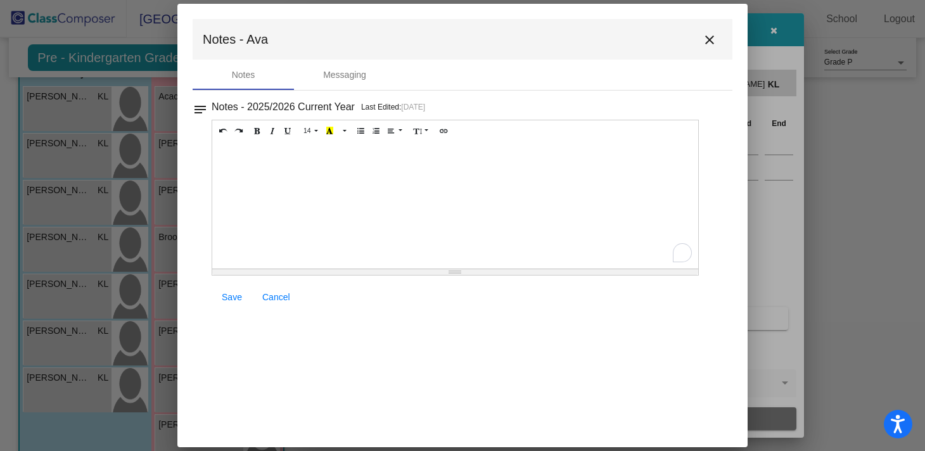
click at [260, 153] on div "To enrich screen reader interactions, please activate Accessibility in Grammarl…" at bounding box center [455, 205] width 486 height 127
paste div "To enrich screen reader interactions, please activate Accessibility in Grammarl…"
click at [300, 156] on p "Letter Identification /52" at bounding box center [456, 154] width 474 height 13
click at [280, 177] on p "Letter Sounds /26" at bounding box center [456, 175] width 474 height 13
click at [233, 295] on span "Save" at bounding box center [232, 297] width 20 height 10
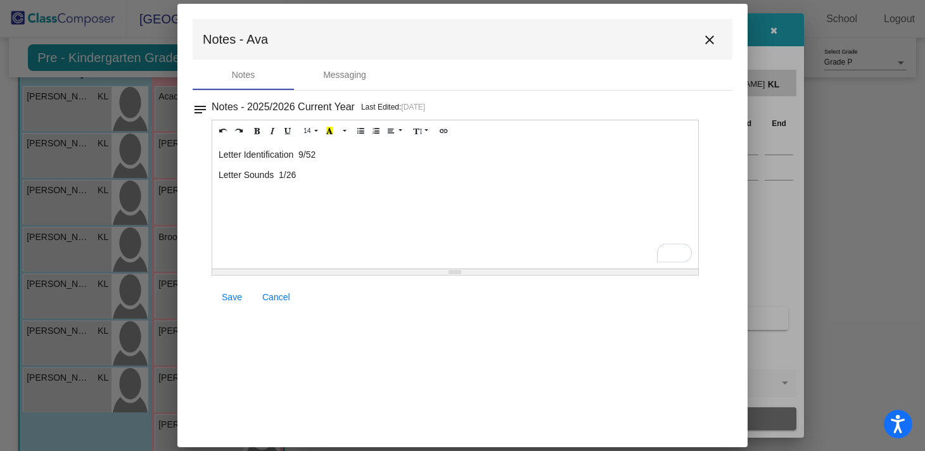
click at [713, 40] on mat-icon "close" at bounding box center [709, 39] width 15 height 15
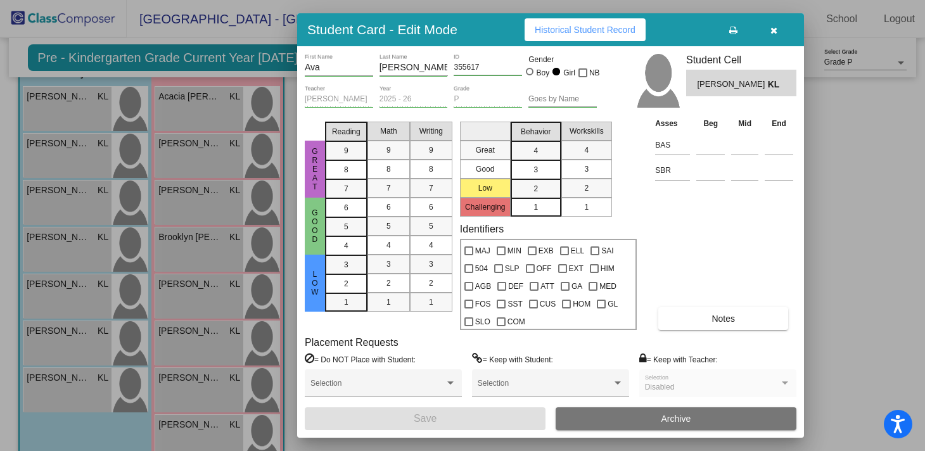
click at [780, 26] on button "button" at bounding box center [774, 29] width 41 height 23
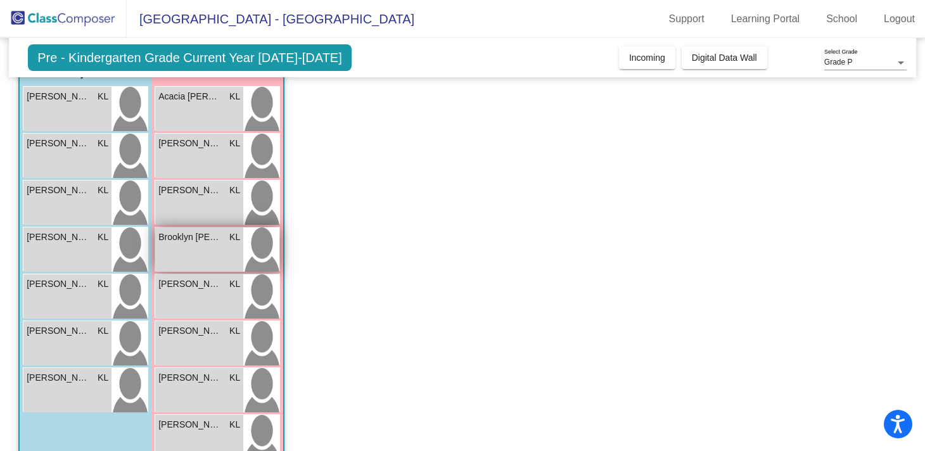
click at [194, 233] on span "Brooklyn [PERSON_NAME]" at bounding box center [189, 237] width 63 height 13
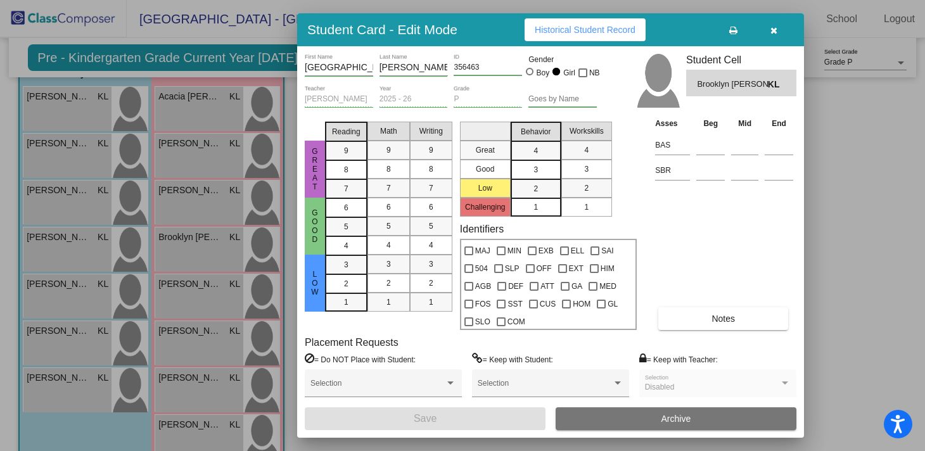
click at [712, 322] on span "Notes" at bounding box center [723, 319] width 23 height 10
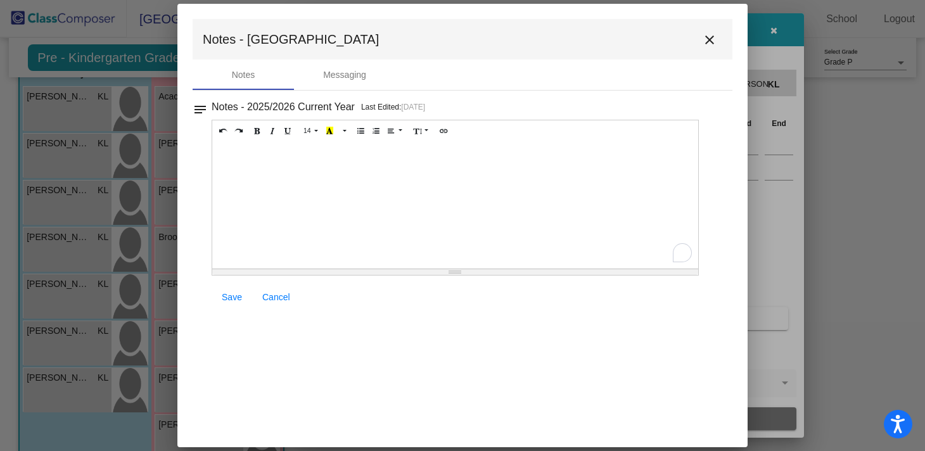
click at [243, 169] on div "To enrich screen reader interactions, please activate Accessibility in Grammarl…" at bounding box center [455, 205] width 486 height 127
paste div "To enrich screen reader interactions, please activate Accessibility in Grammarl…"
click at [300, 154] on p "Letter Identification /52" at bounding box center [456, 154] width 474 height 13
click at [280, 175] on p "Letter Sounds /26" at bounding box center [456, 175] width 474 height 13
click at [233, 295] on span "Save" at bounding box center [232, 297] width 20 height 10
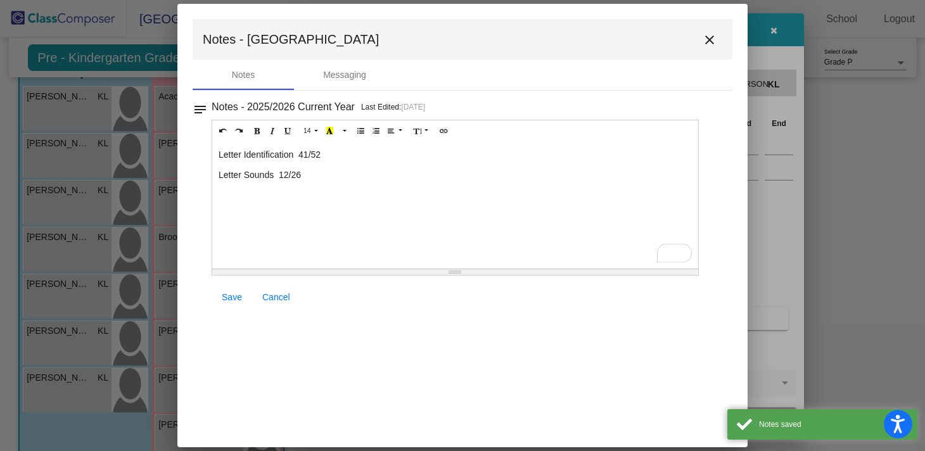
click at [713, 38] on mat-icon "close" at bounding box center [709, 39] width 15 height 15
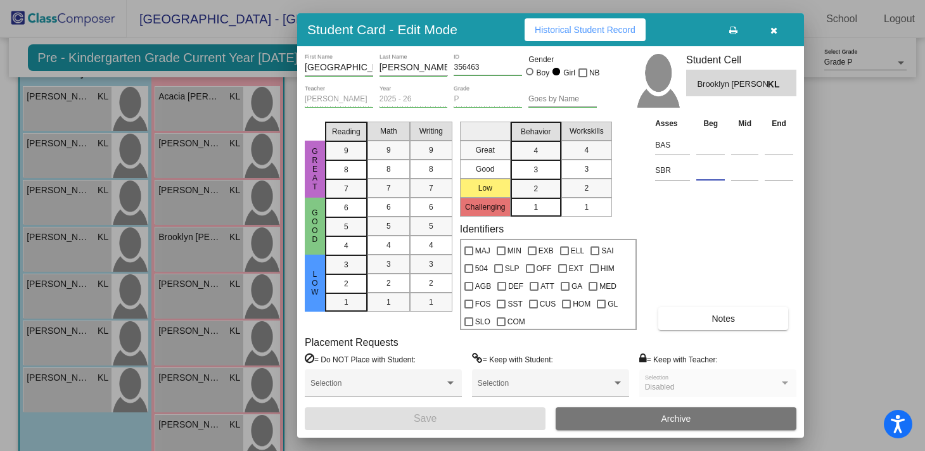
click at [709, 173] on input at bounding box center [711, 170] width 29 height 19
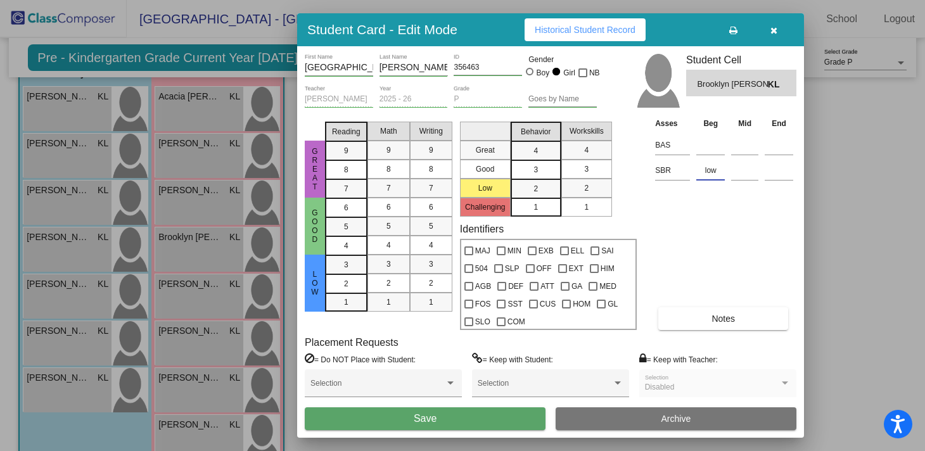
type input "low"
click at [453, 416] on button "Save" at bounding box center [425, 419] width 241 height 23
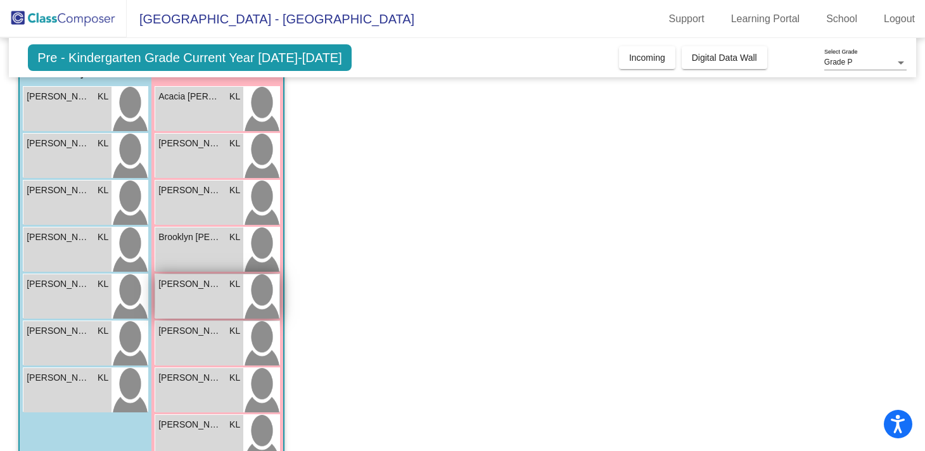
click at [203, 291] on span "[PERSON_NAME]" at bounding box center [189, 284] width 63 height 13
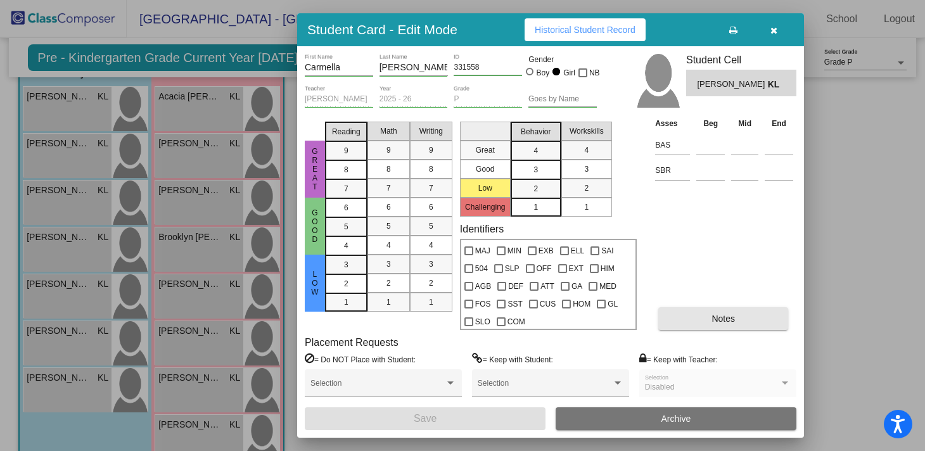
click at [711, 307] on button "Notes" at bounding box center [724, 318] width 130 height 23
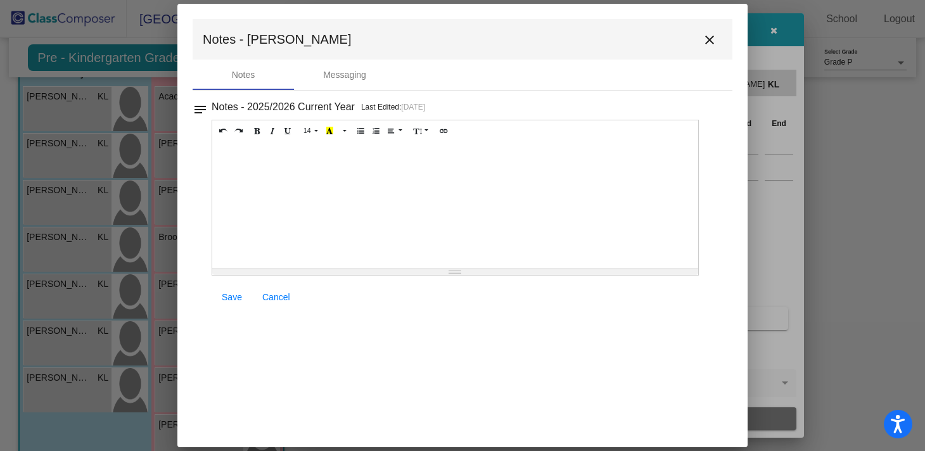
click at [310, 173] on div at bounding box center [455, 205] width 486 height 127
paste div "To enrich screen reader interactions, please activate Accessibility in Grammarl…"
click at [299, 157] on p "Letter Identification /52" at bounding box center [456, 154] width 474 height 13
click at [281, 176] on p "Letter Sounds /26" at bounding box center [456, 175] width 474 height 13
click at [224, 301] on span "Save" at bounding box center [232, 297] width 20 height 10
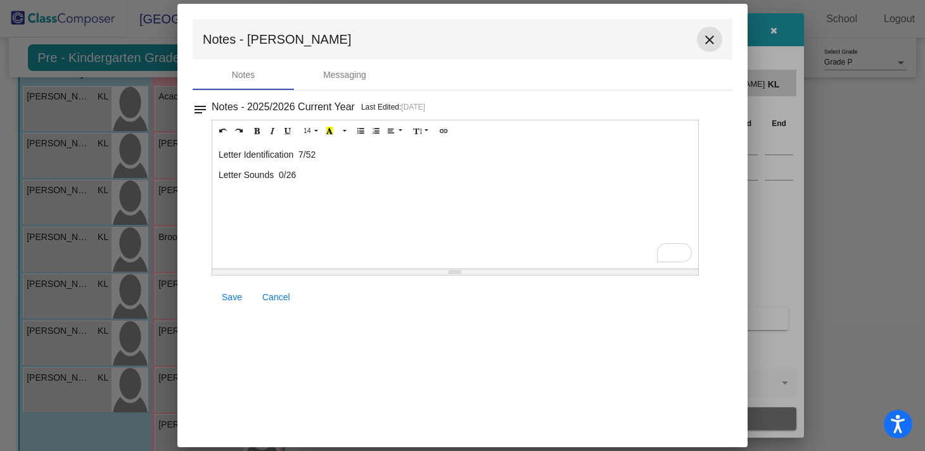
click at [711, 43] on mat-icon "close" at bounding box center [709, 39] width 15 height 15
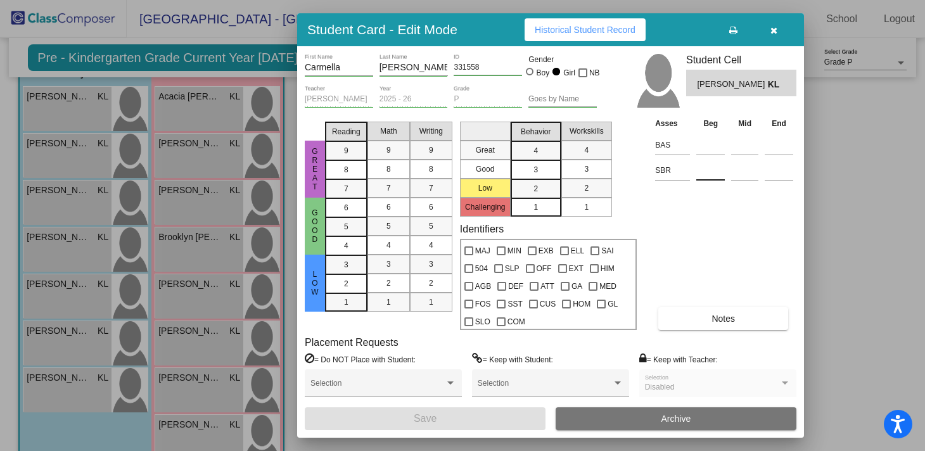
click at [712, 177] on input at bounding box center [711, 170] width 29 height 19
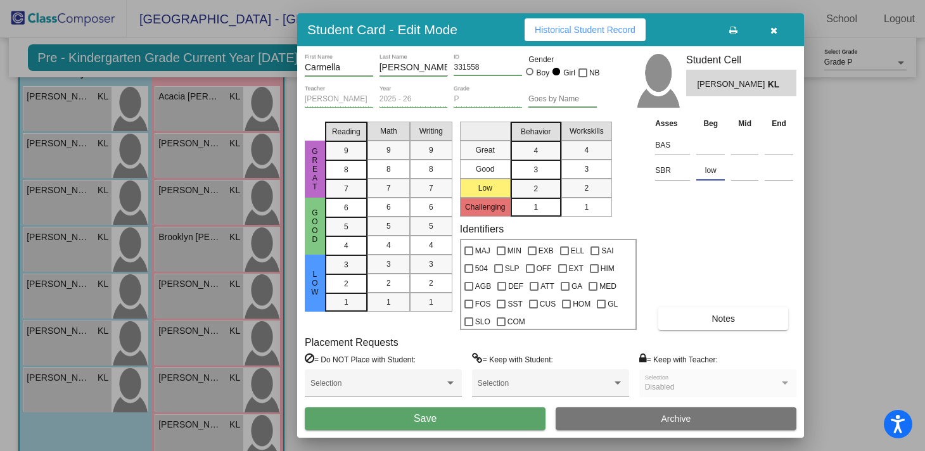
type input "low"
click at [462, 420] on button "Save" at bounding box center [425, 419] width 241 height 23
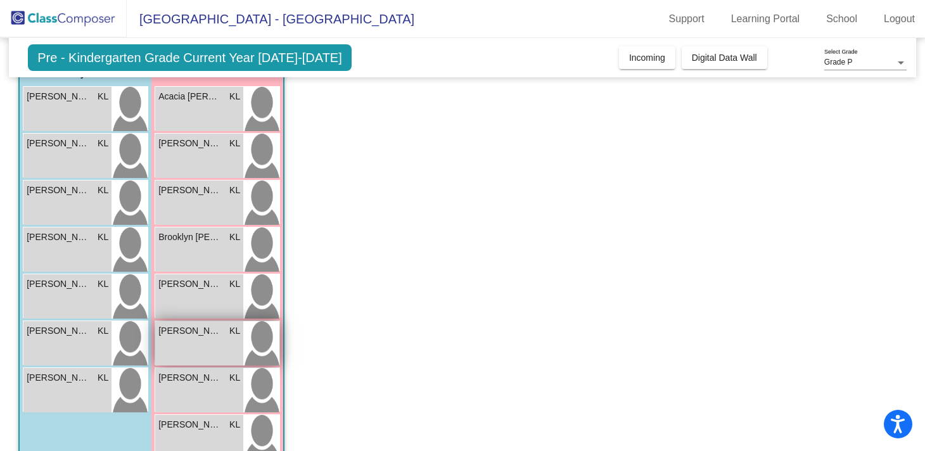
click at [193, 342] on div "[PERSON_NAME] KL lock do_not_disturb_alt" at bounding box center [199, 343] width 88 height 44
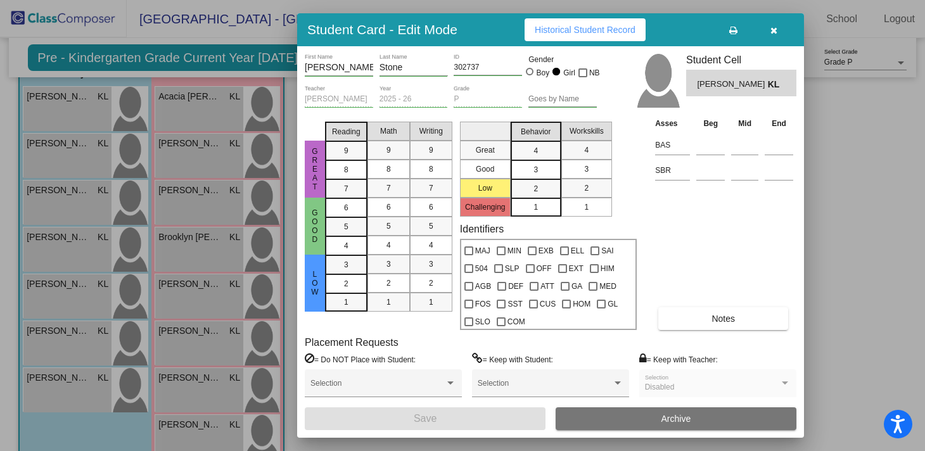
click at [699, 317] on button "Notes" at bounding box center [724, 318] width 130 height 23
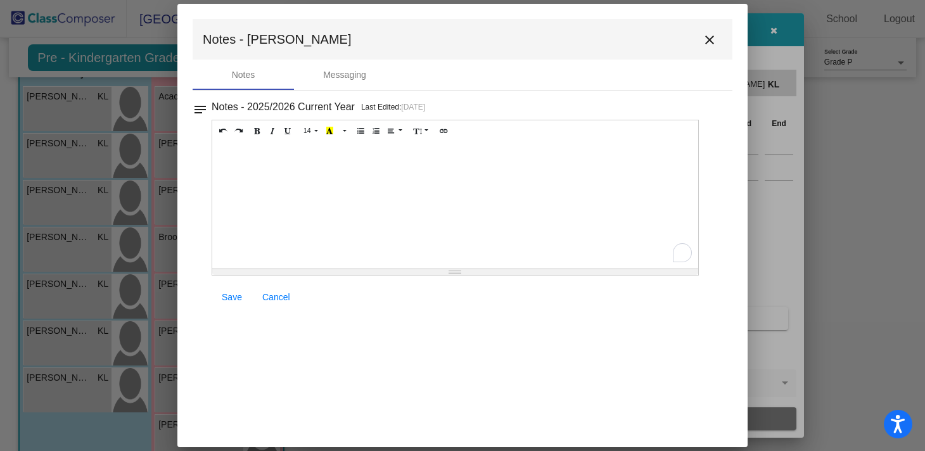
click at [277, 162] on div "To enrich screen reader interactions, please activate Accessibility in Grammarl…" at bounding box center [455, 205] width 486 height 127
paste div "To enrich screen reader interactions, please activate Accessibility in Grammarl…"
click at [301, 158] on p "Letter Identification /52" at bounding box center [456, 154] width 474 height 13
click at [280, 176] on p "Letter Sounds /26" at bounding box center [456, 175] width 474 height 13
click at [228, 297] on span "Save" at bounding box center [232, 297] width 20 height 10
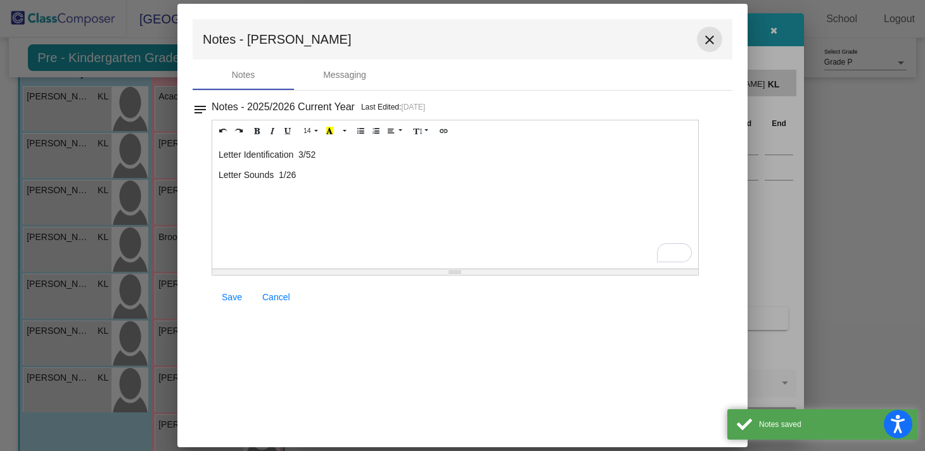
click at [704, 46] on mat-icon "close" at bounding box center [709, 39] width 15 height 15
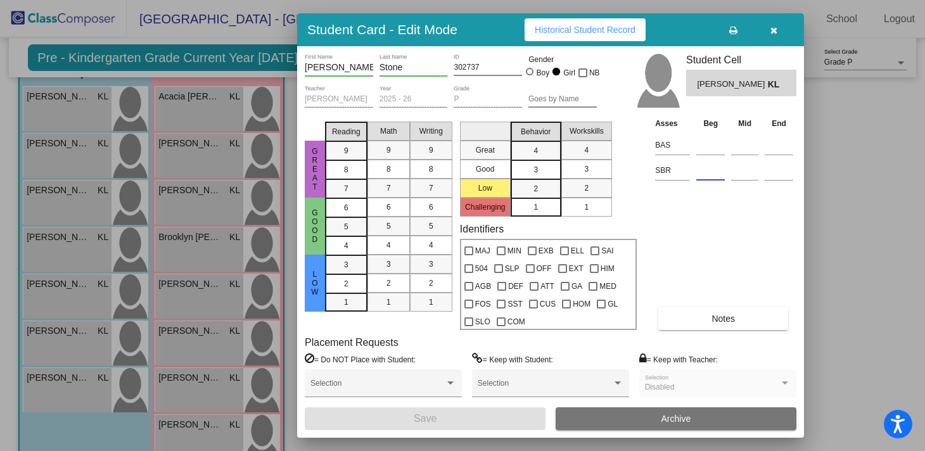
click at [703, 174] on input at bounding box center [711, 170] width 29 height 19
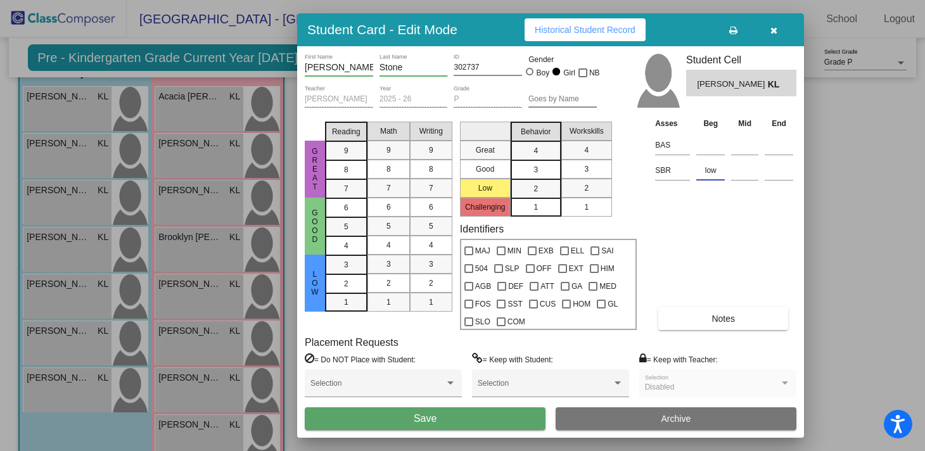
type input "low"
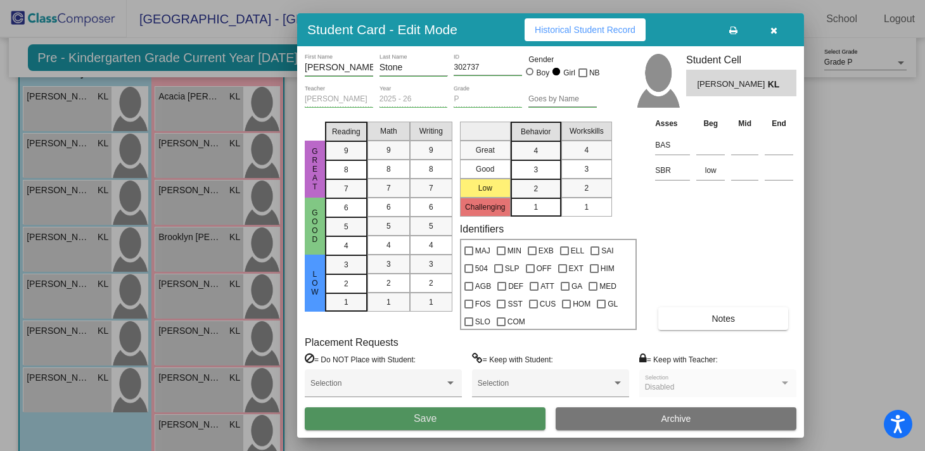
click at [454, 425] on button "Save" at bounding box center [425, 419] width 241 height 23
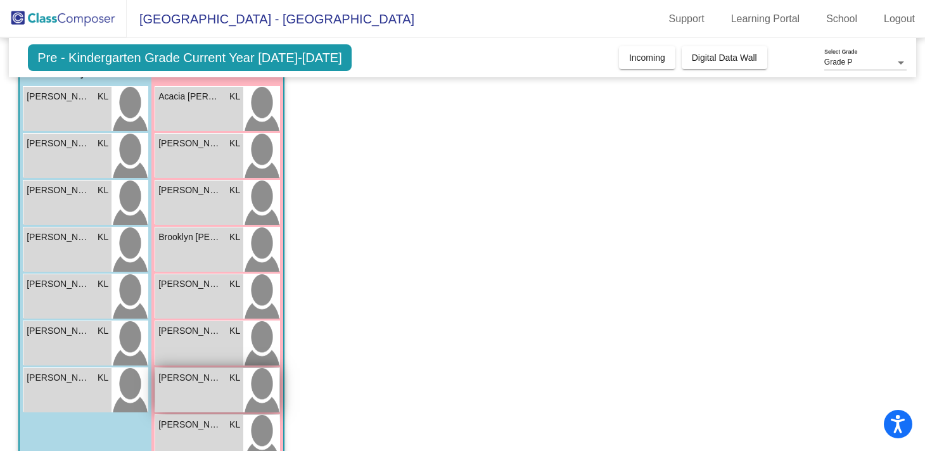
click at [183, 391] on div "[PERSON_NAME] KL lock do_not_disturb_alt" at bounding box center [199, 390] width 88 height 44
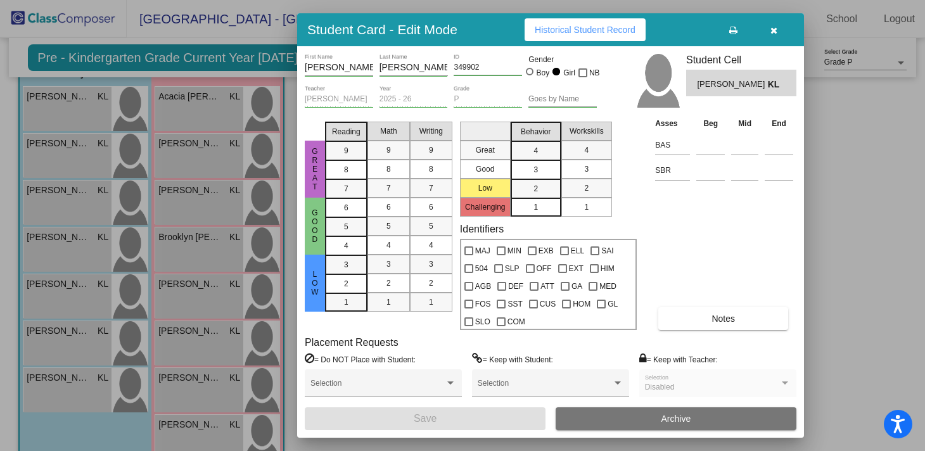
click at [709, 306] on div "Asses Beg Mid End BAS SBR Notes" at bounding box center [724, 224] width 145 height 214
click at [695, 325] on button "Notes" at bounding box center [724, 318] width 130 height 23
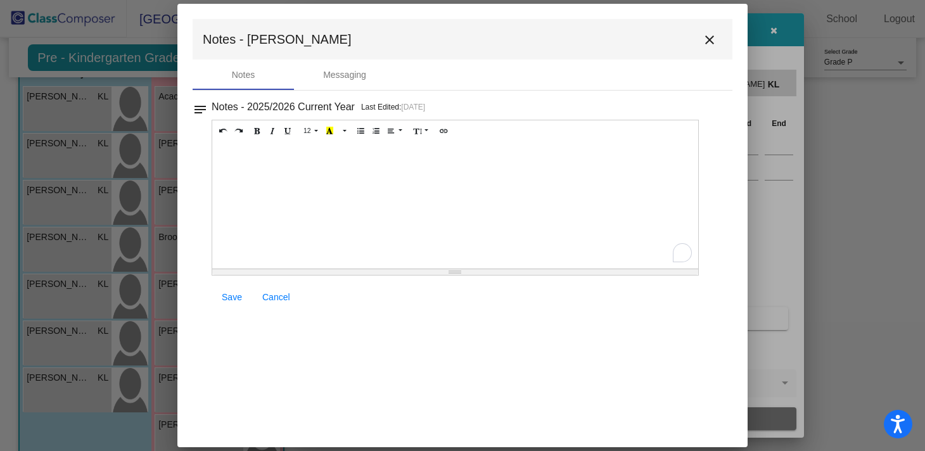
click at [279, 201] on div "To enrich screen reader interactions, please activate Accessibility in Grammarl…" at bounding box center [455, 205] width 486 height 127
paste div "To enrich screen reader interactions, please activate Accessibility in Grammarl…"
click at [299, 157] on p "Letter Identification /52" at bounding box center [456, 154] width 474 height 13
click at [280, 176] on p "Letter Sounds /26" at bounding box center [456, 175] width 474 height 13
click at [229, 300] on span "Save" at bounding box center [232, 297] width 20 height 10
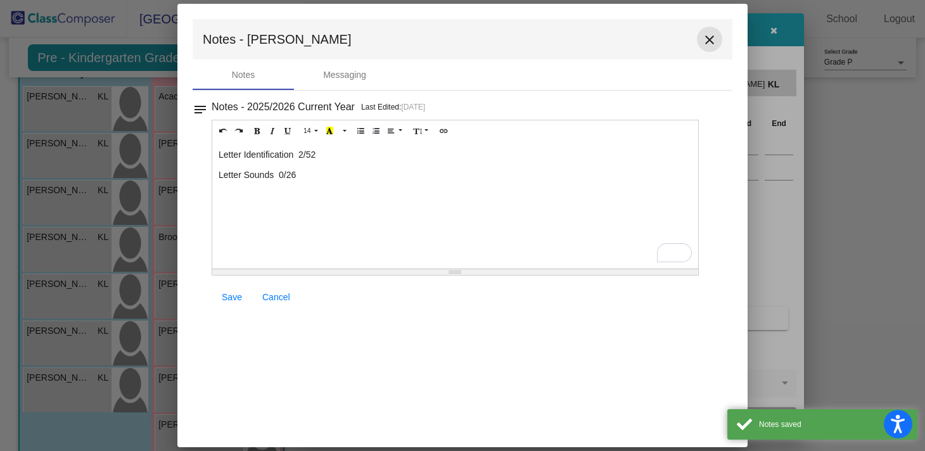
click at [711, 44] on mat-icon "close" at bounding box center [709, 39] width 15 height 15
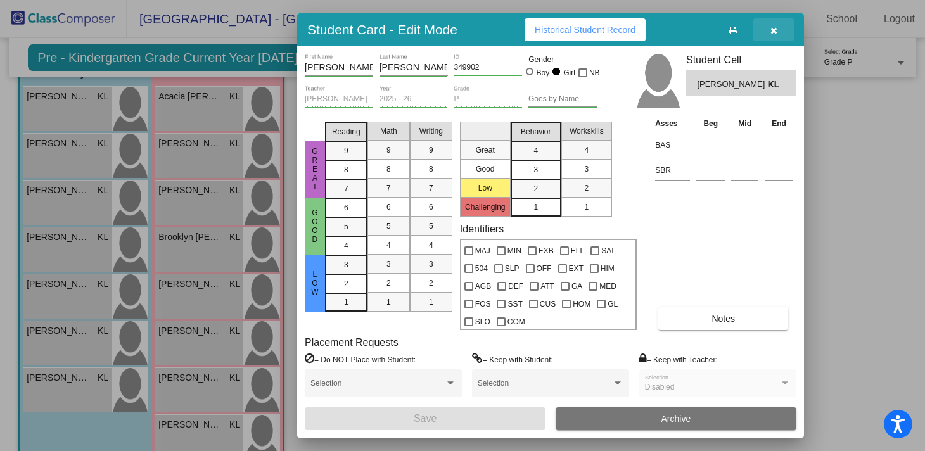
click at [772, 29] on icon "button" at bounding box center [774, 30] width 7 height 9
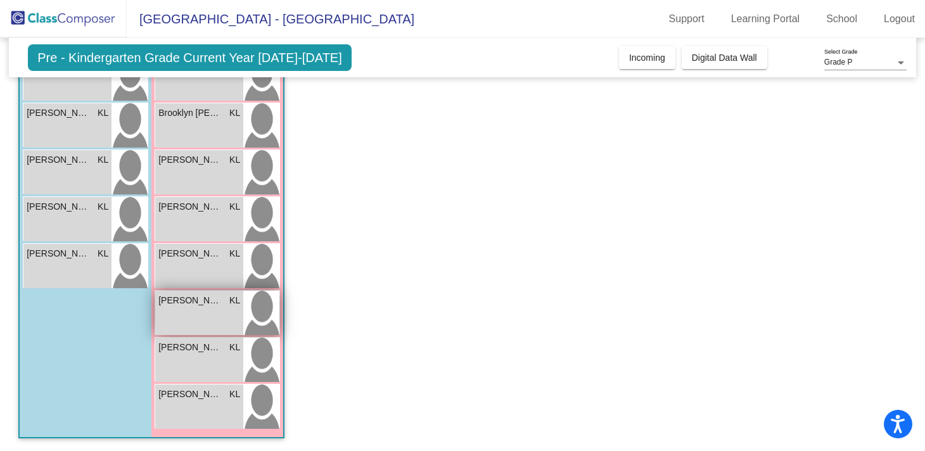
click at [185, 322] on div "[PERSON_NAME] lock do_not_disturb_alt" at bounding box center [199, 313] width 88 height 44
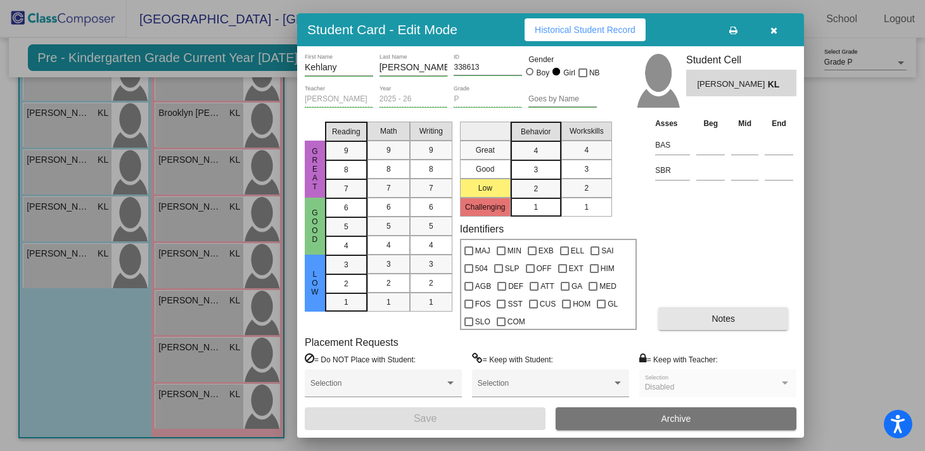
click at [700, 319] on button "Notes" at bounding box center [724, 318] width 130 height 23
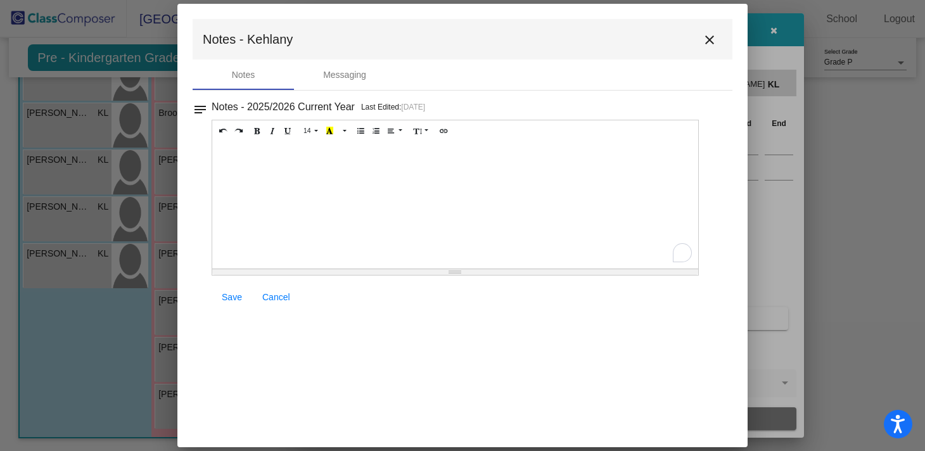
click at [239, 161] on div "To enrich screen reader interactions, please activate Accessibility in Grammarl…" at bounding box center [455, 205] width 486 height 127
click at [299, 153] on p "Letter Identification /52" at bounding box center [456, 154] width 474 height 13
click at [279, 177] on p "Letter Sounds /26" at bounding box center [456, 175] width 474 height 13
click at [229, 298] on span "Save" at bounding box center [232, 297] width 20 height 10
click at [711, 39] on mat-icon "close" at bounding box center [709, 39] width 15 height 15
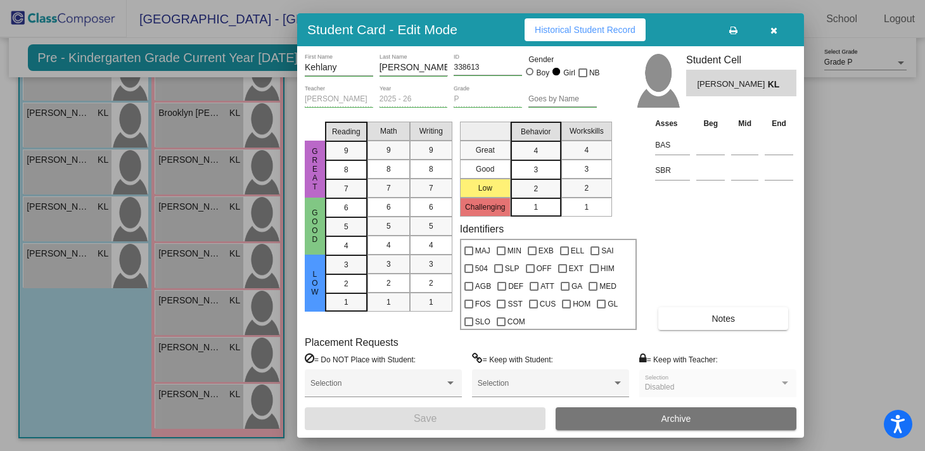
click at [775, 27] on icon "button" at bounding box center [774, 30] width 7 height 9
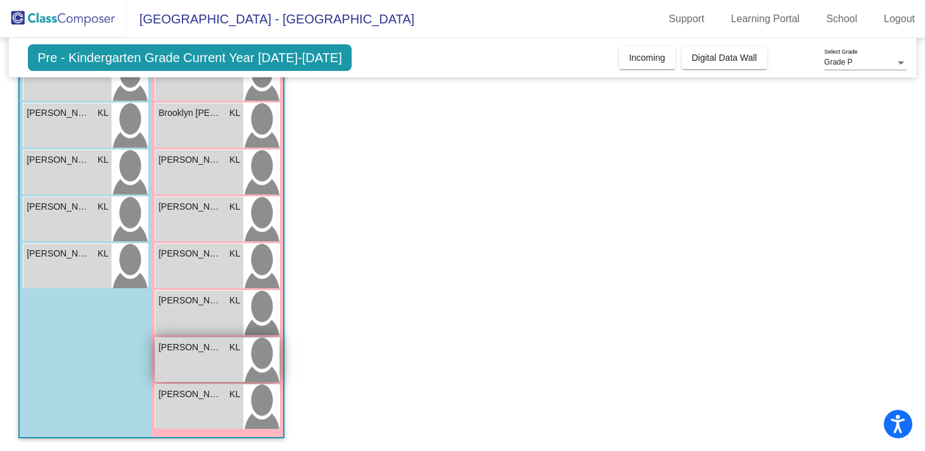
click at [202, 368] on div "[PERSON_NAME] KL lock do_not_disturb_alt" at bounding box center [199, 360] width 88 height 44
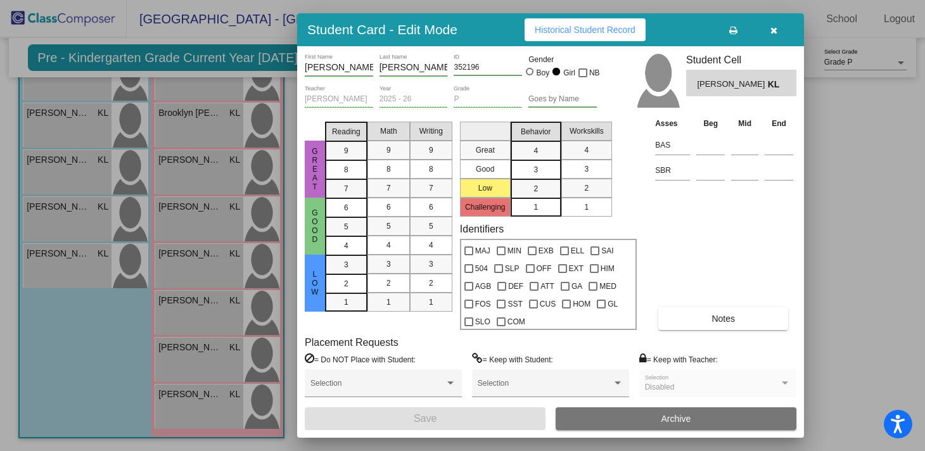
click at [739, 322] on button "Notes" at bounding box center [724, 318] width 130 height 23
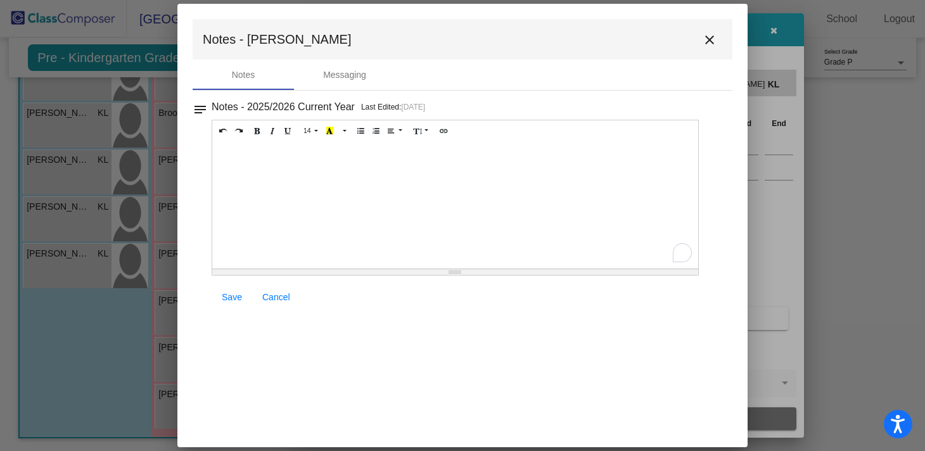
click at [264, 163] on div "To enrich screen reader interactions, please activate Accessibility in Grammarl…" at bounding box center [455, 205] width 486 height 127
paste div "To enrich screen reader interactions, please activate Accessibility in Grammarl…"
click at [300, 155] on p "Letter Identification /52" at bounding box center [456, 154] width 474 height 13
click at [279, 175] on p "Letter Sounds /26" at bounding box center [456, 175] width 474 height 13
click at [229, 299] on span "Save" at bounding box center [232, 297] width 20 height 10
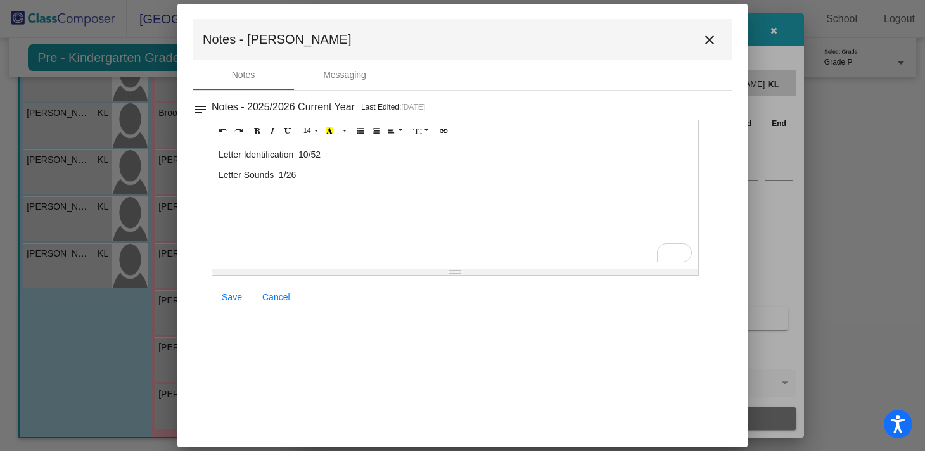
click at [708, 41] on mat-icon "close" at bounding box center [709, 39] width 15 height 15
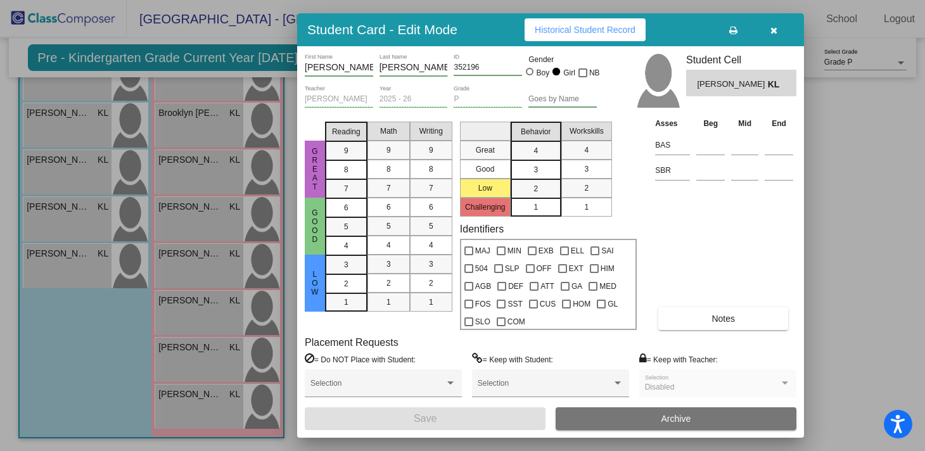
click at [775, 30] on icon "button" at bounding box center [774, 30] width 7 height 9
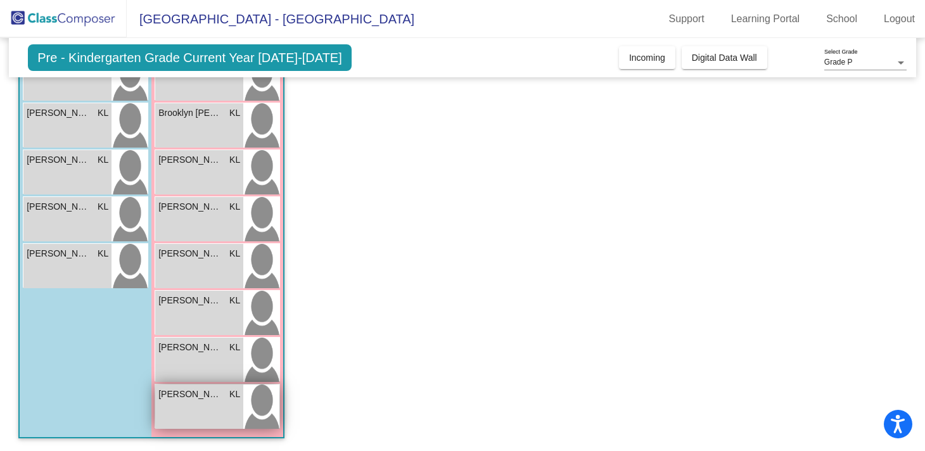
click at [207, 392] on span "[PERSON_NAME]" at bounding box center [189, 394] width 63 height 13
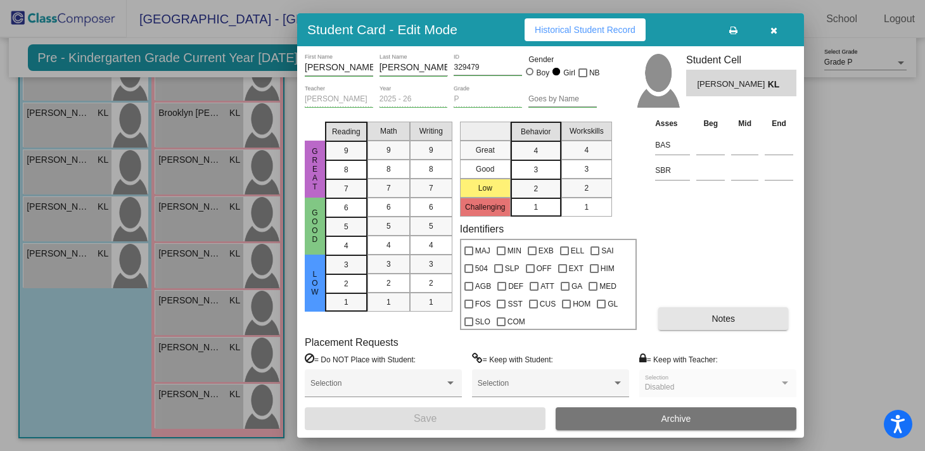
click at [689, 318] on button "Notes" at bounding box center [724, 318] width 130 height 23
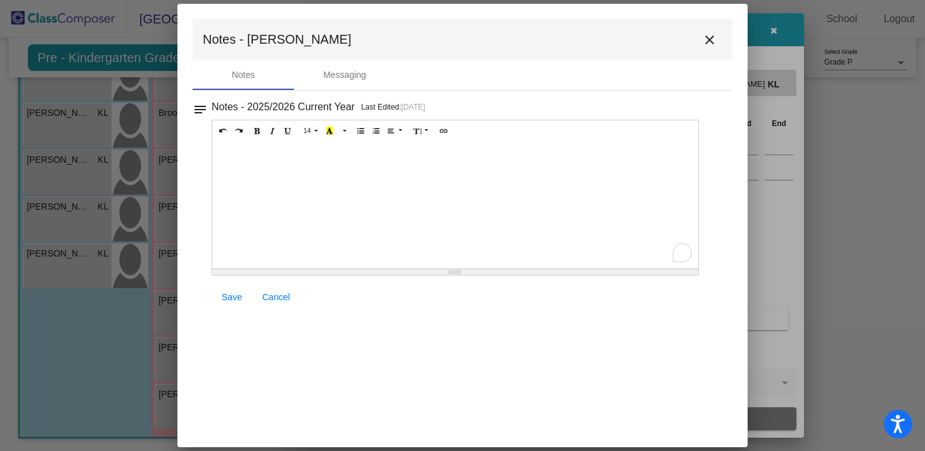
click at [269, 159] on div "To enrich screen reader interactions, please activate Accessibility in Grammarl…" at bounding box center [455, 205] width 486 height 127
paste div "To enrich screen reader interactions, please activate Accessibility in Grammarl…"
click at [301, 155] on p "Letter Identification /52" at bounding box center [456, 154] width 474 height 13
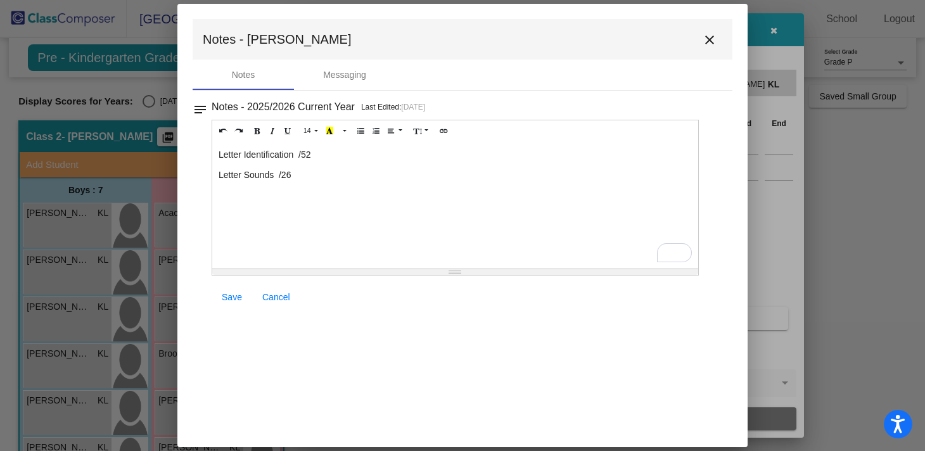
scroll to position [241, 0]
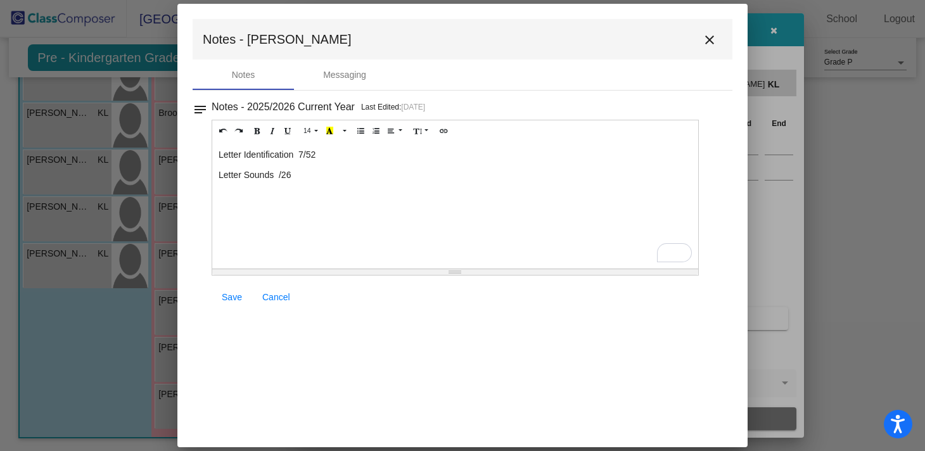
click at [279, 177] on p "Letter Sounds /26" at bounding box center [456, 175] width 474 height 13
click at [228, 293] on span "Save" at bounding box center [232, 297] width 20 height 10
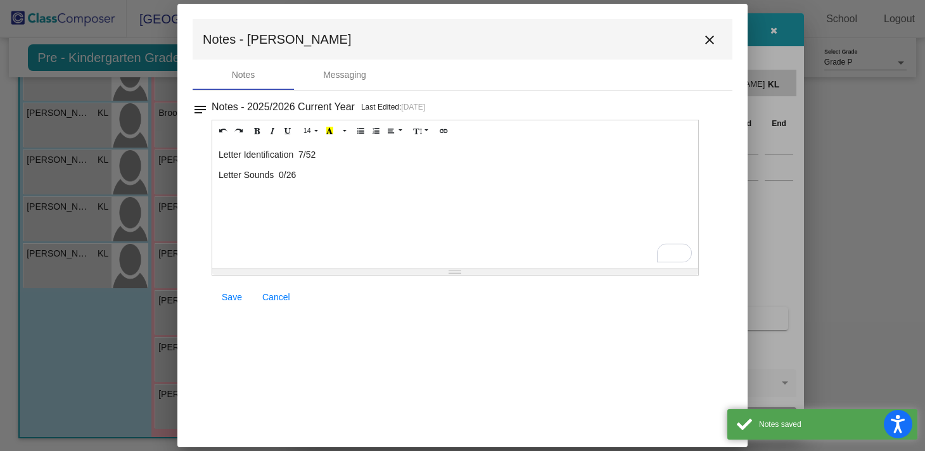
click at [711, 37] on mat-icon "close" at bounding box center [709, 39] width 15 height 15
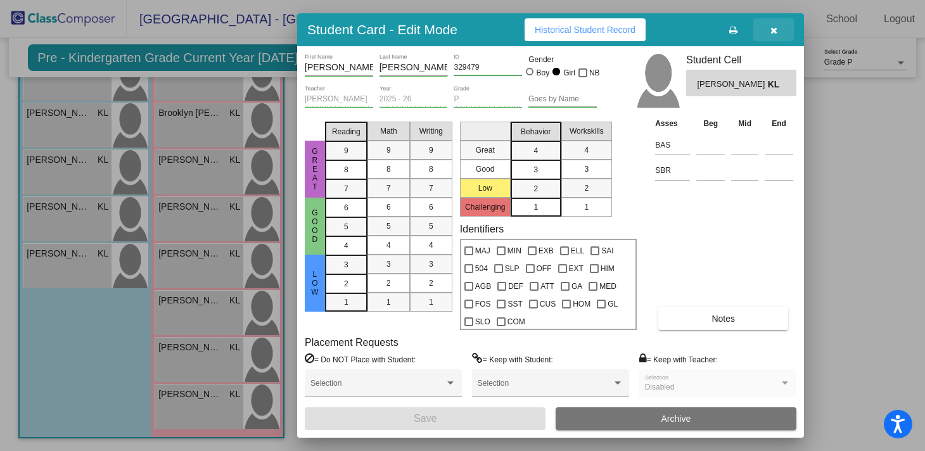
click at [781, 31] on button "button" at bounding box center [774, 29] width 41 height 23
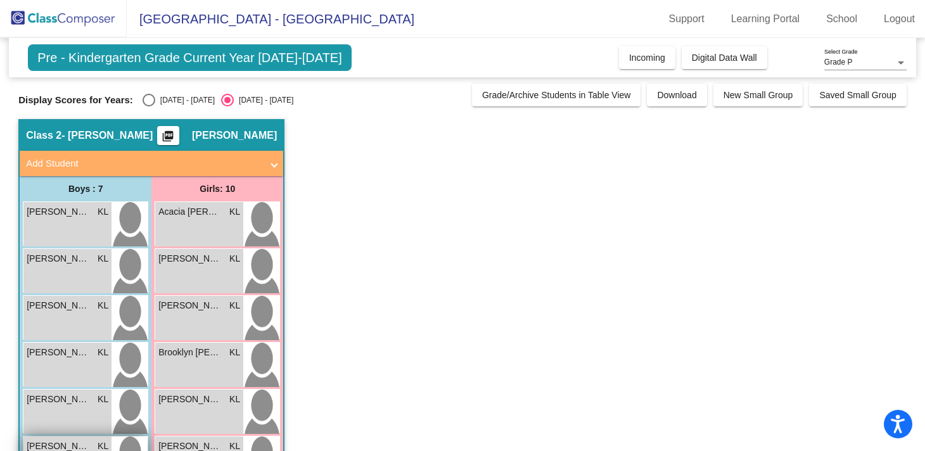
scroll to position [0, 0]
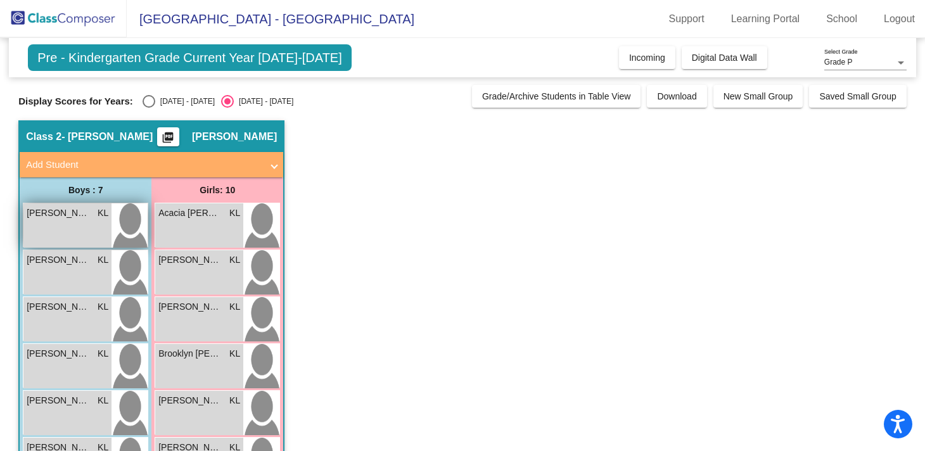
click at [54, 228] on div "[PERSON_NAME] KL lock do_not_disturb_alt" at bounding box center [67, 225] width 88 height 44
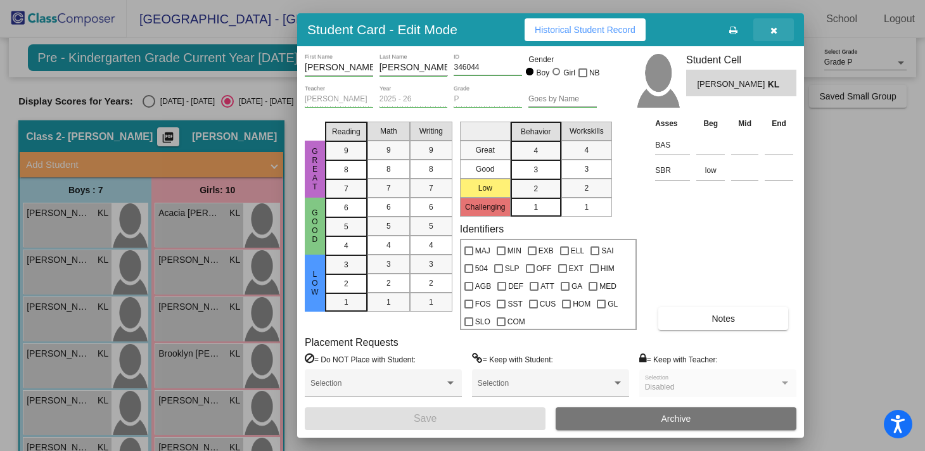
click at [769, 29] on button "button" at bounding box center [774, 29] width 41 height 23
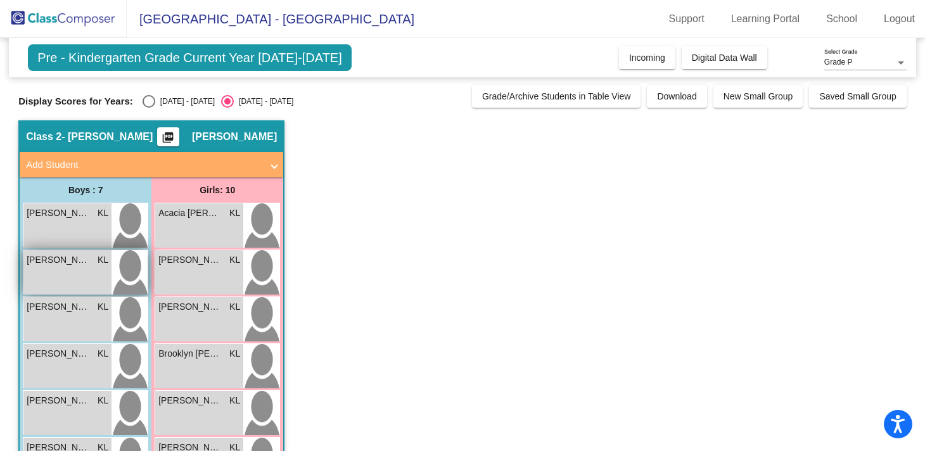
click at [51, 269] on div "[PERSON_NAME] [PERSON_NAME] lock do_not_disturb_alt" at bounding box center [67, 272] width 88 height 44
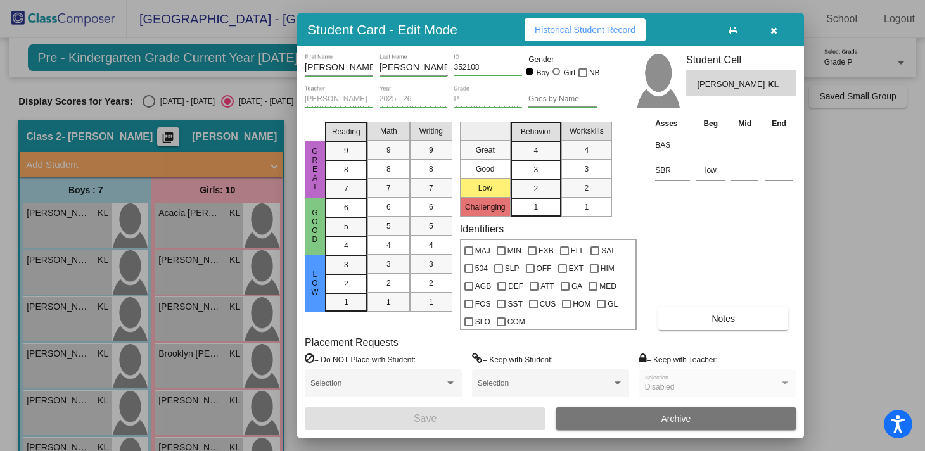
click at [771, 29] on icon "button" at bounding box center [774, 30] width 7 height 9
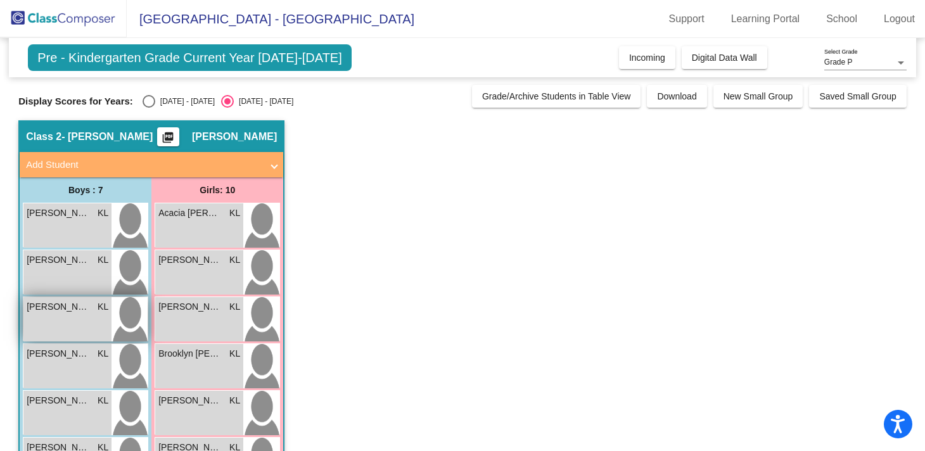
click at [74, 311] on span "[PERSON_NAME]" at bounding box center [58, 306] width 63 height 13
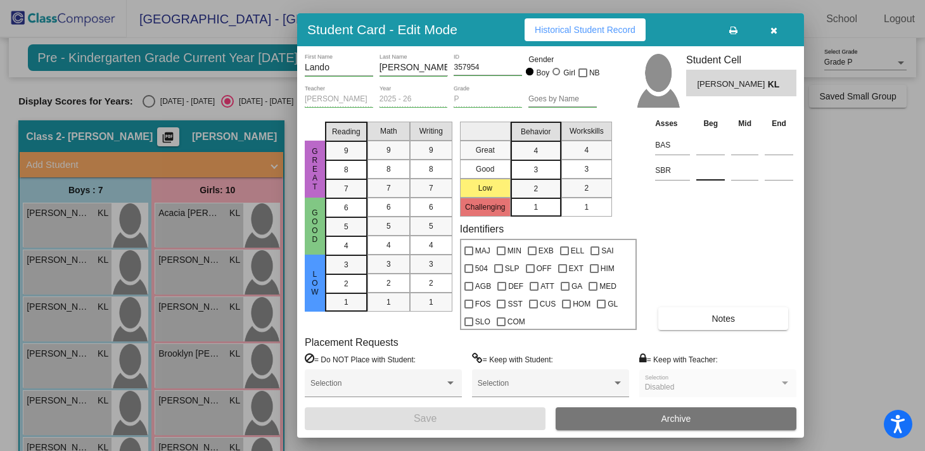
click at [710, 171] on input at bounding box center [711, 170] width 29 height 19
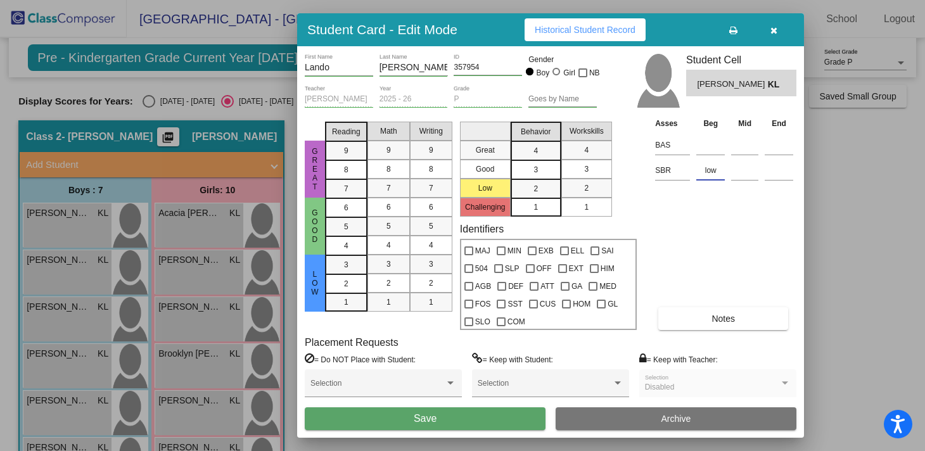
type input "low"
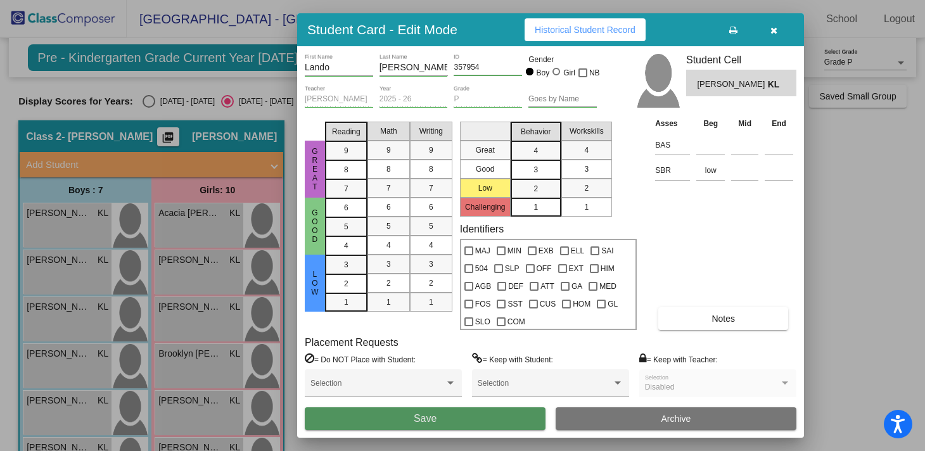
click at [419, 424] on span "Save" at bounding box center [425, 418] width 23 height 11
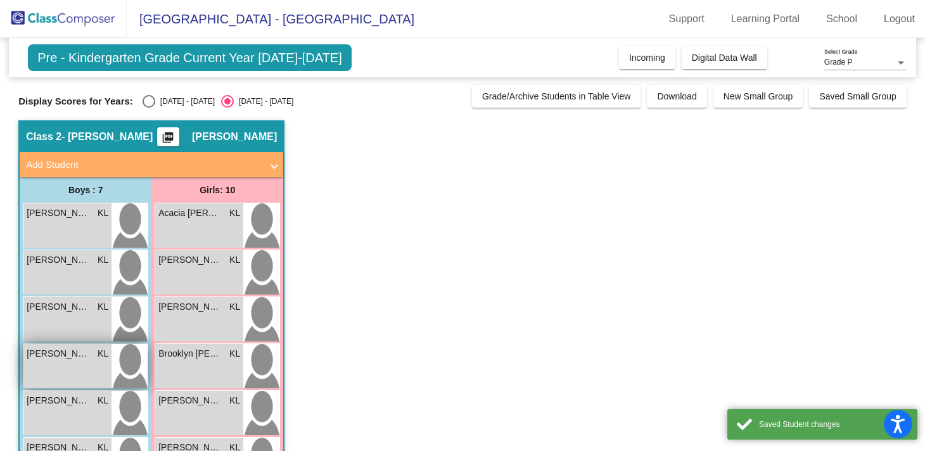
click at [67, 368] on div "[PERSON_NAME] KL lock do_not_disturb_alt" at bounding box center [67, 366] width 88 height 44
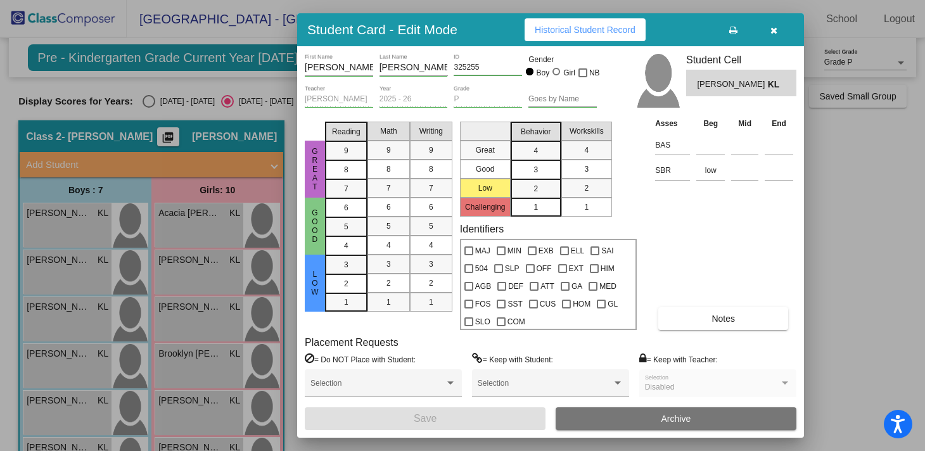
click at [771, 34] on icon "button" at bounding box center [774, 30] width 7 height 9
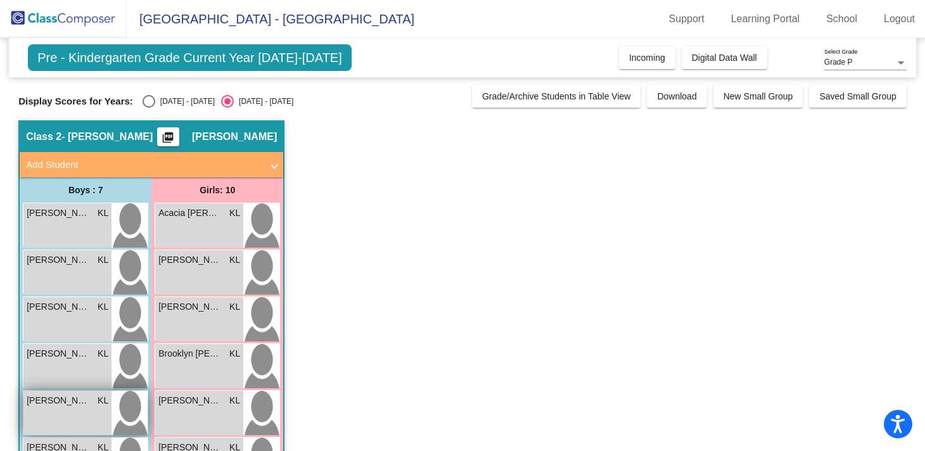
click at [49, 418] on div "[PERSON_NAME] lock do_not_disturb_alt" at bounding box center [67, 413] width 88 height 44
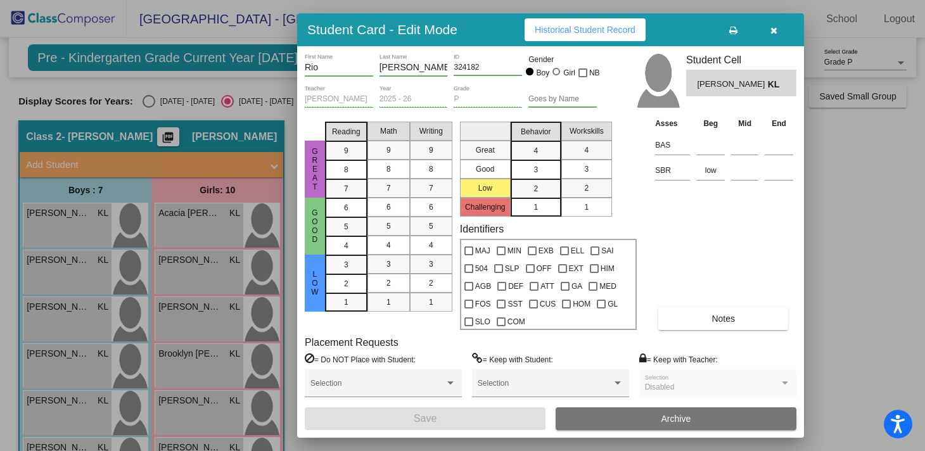
click at [773, 30] on icon "button" at bounding box center [774, 30] width 7 height 9
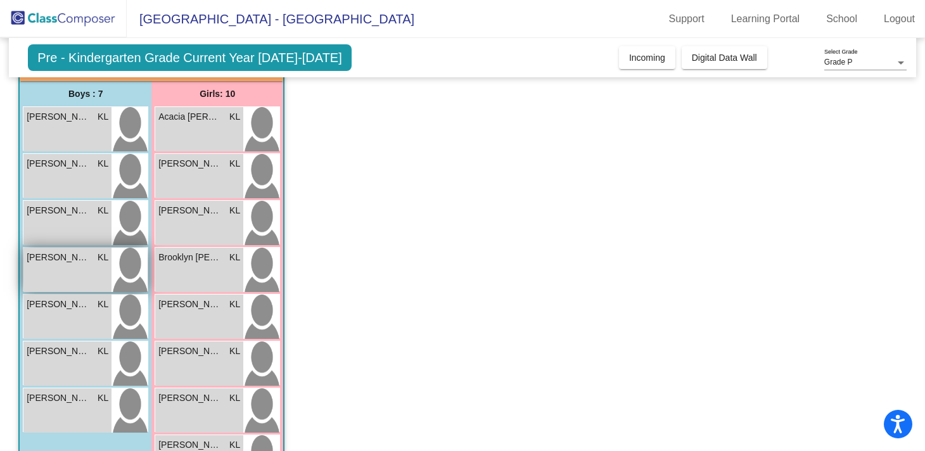
scroll to position [108, 0]
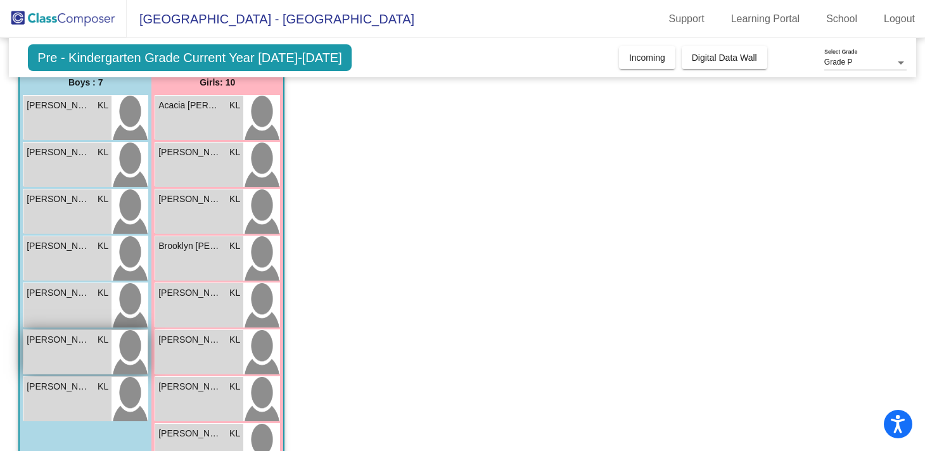
click at [55, 337] on span "[PERSON_NAME]" at bounding box center [58, 339] width 63 height 13
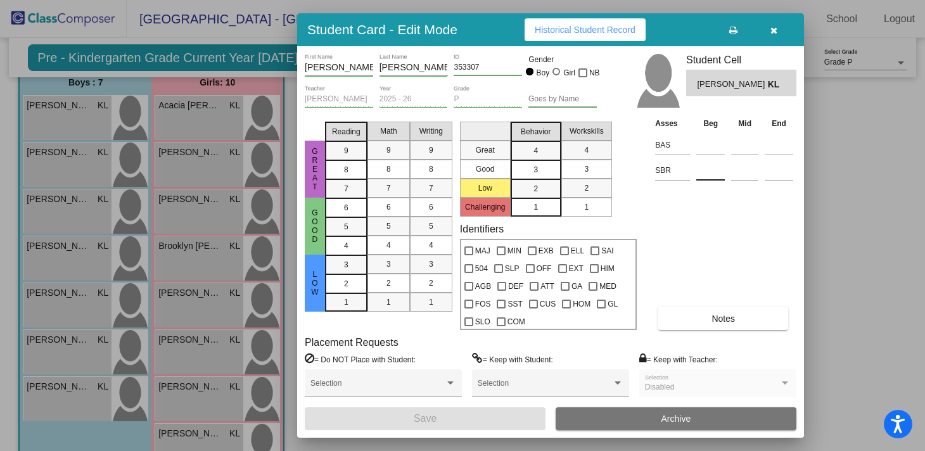
click at [711, 173] on input at bounding box center [711, 170] width 29 height 19
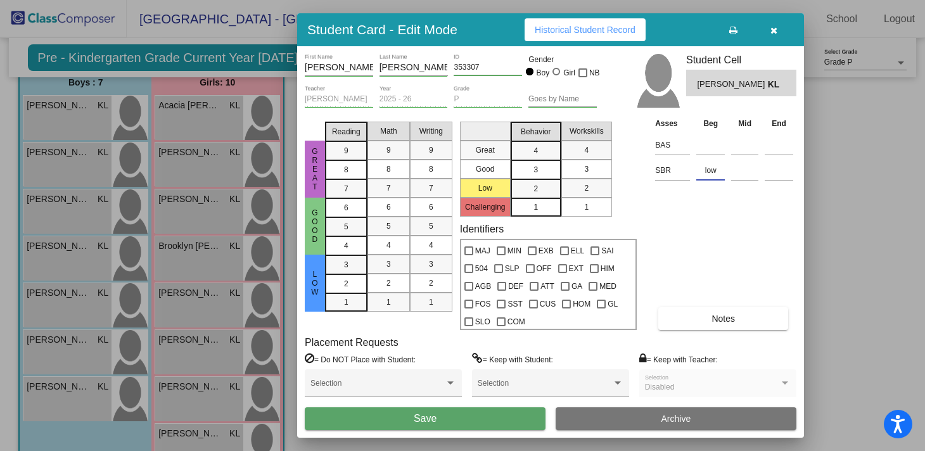
type input "low"
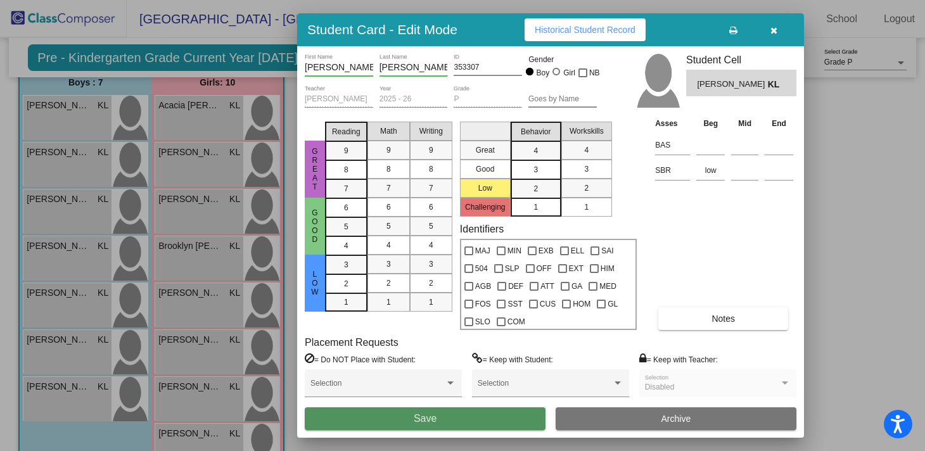
click at [399, 423] on button "Save" at bounding box center [425, 419] width 241 height 23
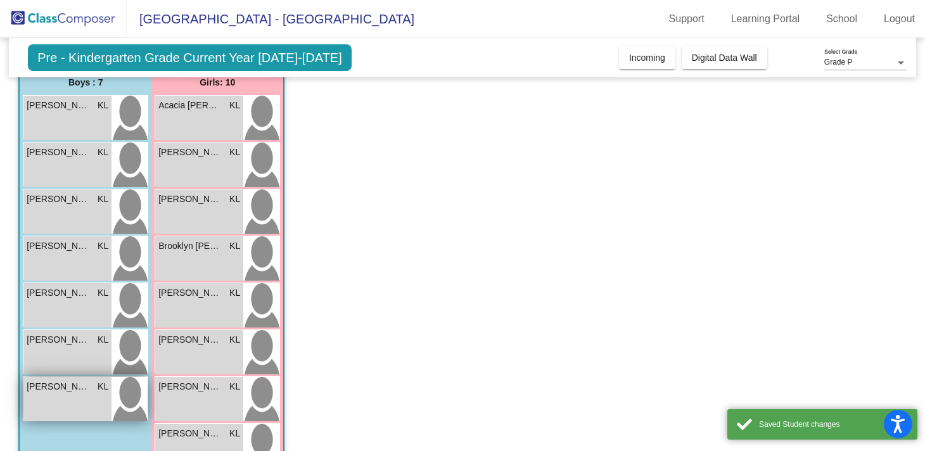
click at [55, 399] on div "[PERSON_NAME] [PERSON_NAME] lock do_not_disturb_alt" at bounding box center [67, 399] width 88 height 44
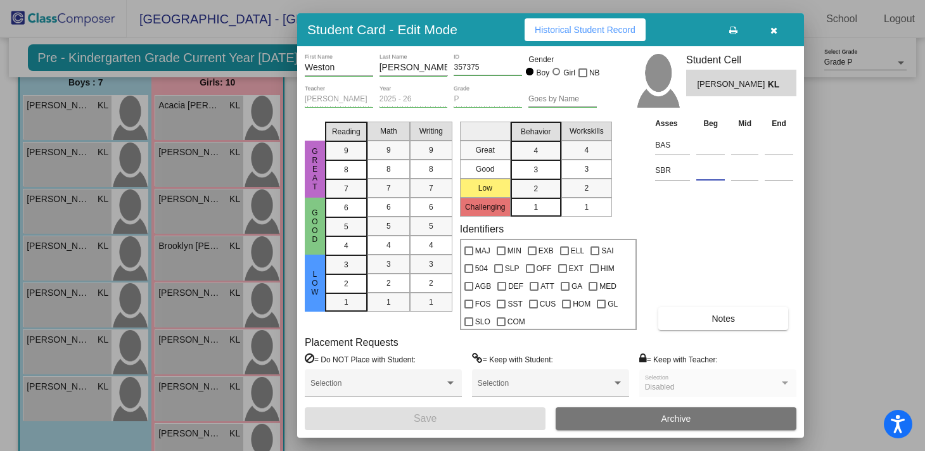
click at [712, 172] on input at bounding box center [711, 170] width 29 height 19
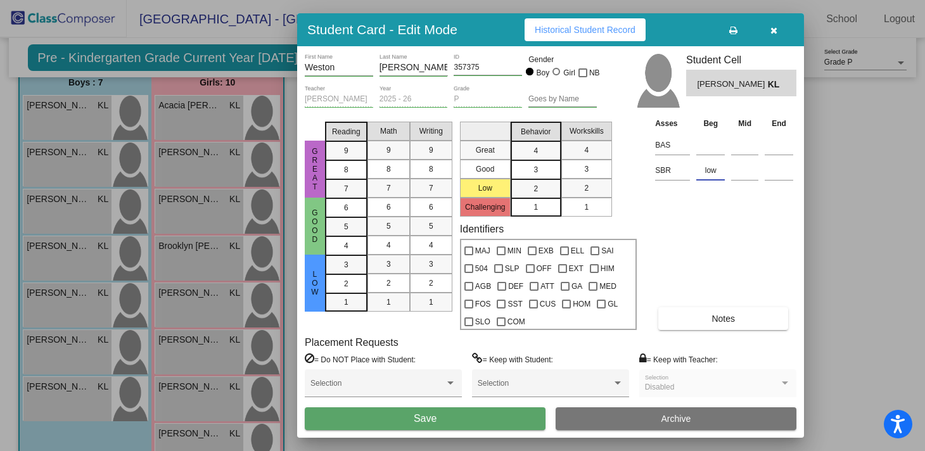
type input "low"
click at [460, 422] on button "Save" at bounding box center [425, 419] width 241 height 23
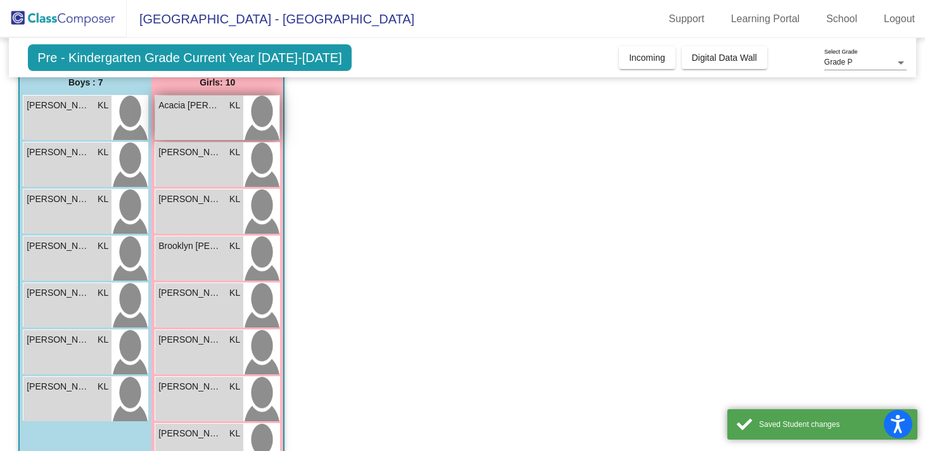
click at [184, 101] on span "Acacia [PERSON_NAME]" at bounding box center [189, 105] width 63 height 13
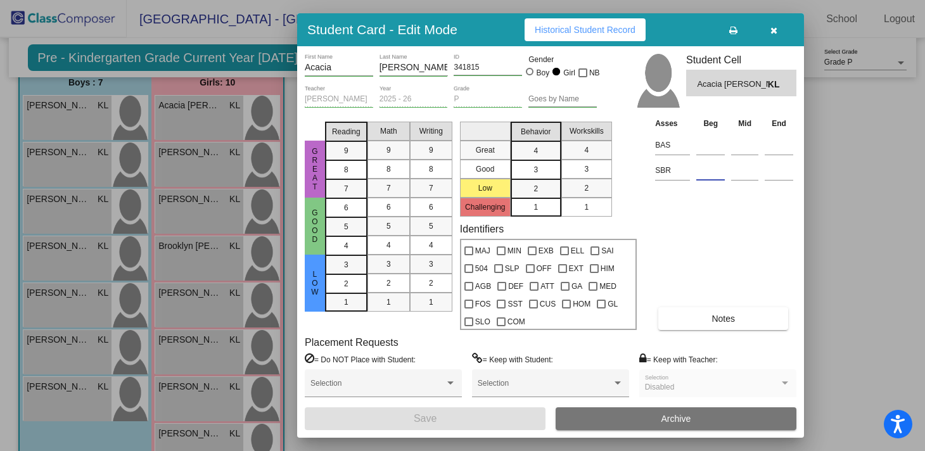
click at [707, 176] on input at bounding box center [711, 170] width 29 height 19
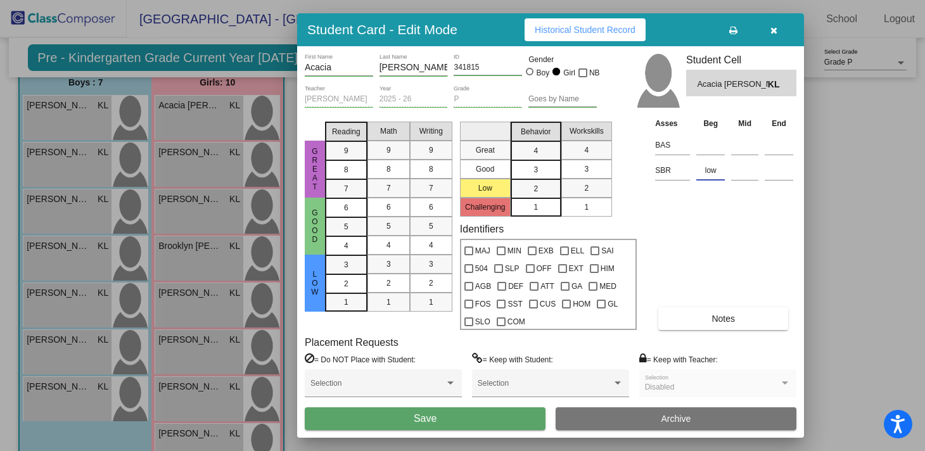
type input "low"
click at [471, 418] on button "Save" at bounding box center [425, 419] width 241 height 23
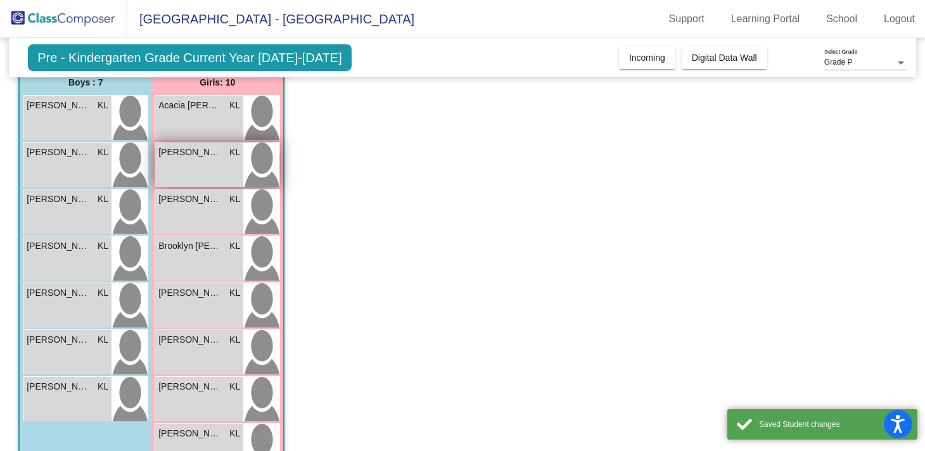
click at [189, 172] on div "[PERSON_NAME] [PERSON_NAME] lock do_not_disturb_alt" at bounding box center [199, 165] width 88 height 44
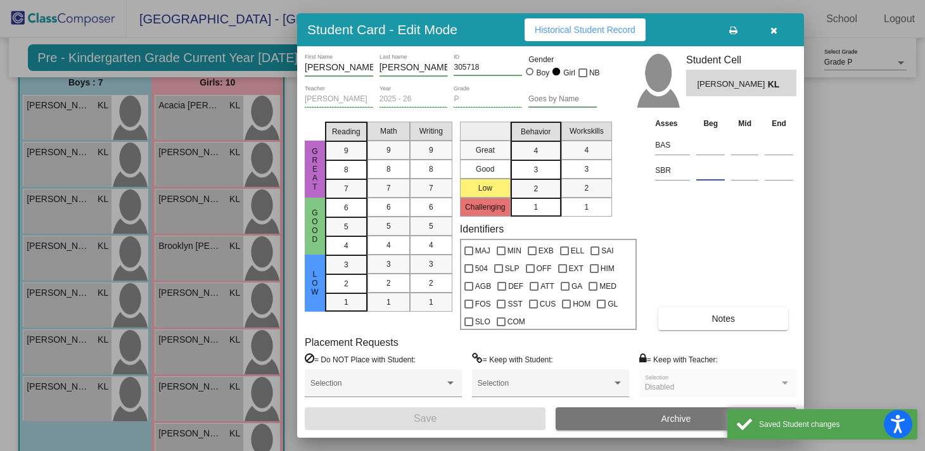
click at [719, 171] on input at bounding box center [711, 170] width 29 height 19
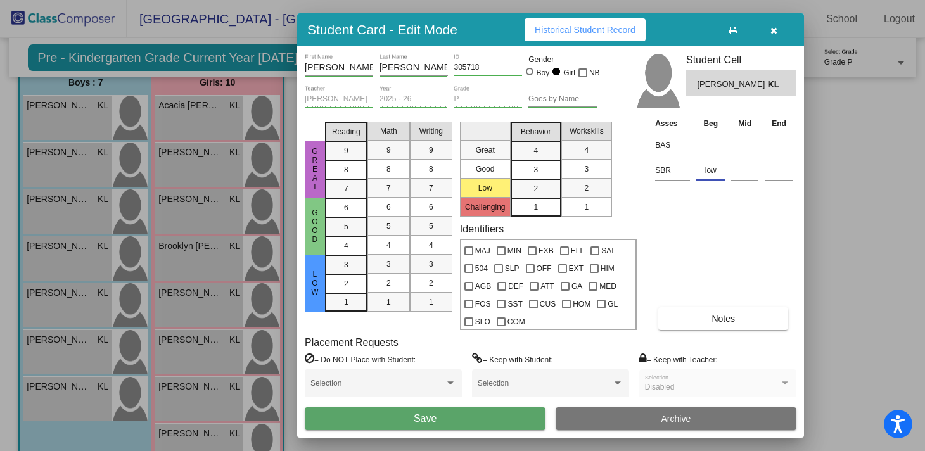
type input "low"
click at [427, 415] on span "Save" at bounding box center [425, 418] width 23 height 11
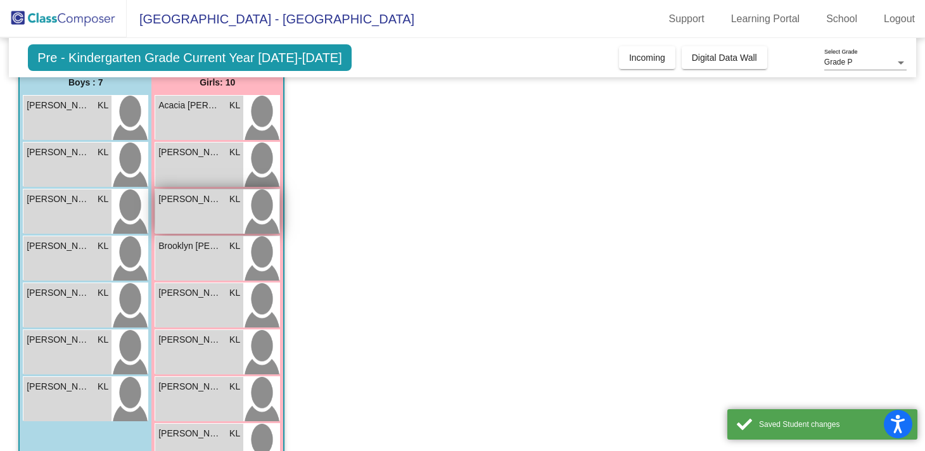
click at [190, 212] on div "[PERSON_NAME] KL lock do_not_disturb_alt" at bounding box center [199, 212] width 88 height 44
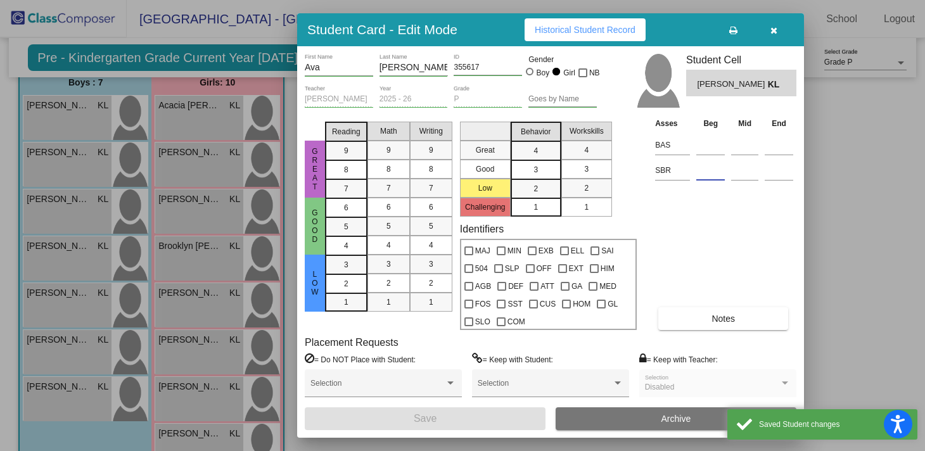
click at [716, 172] on input at bounding box center [711, 170] width 29 height 19
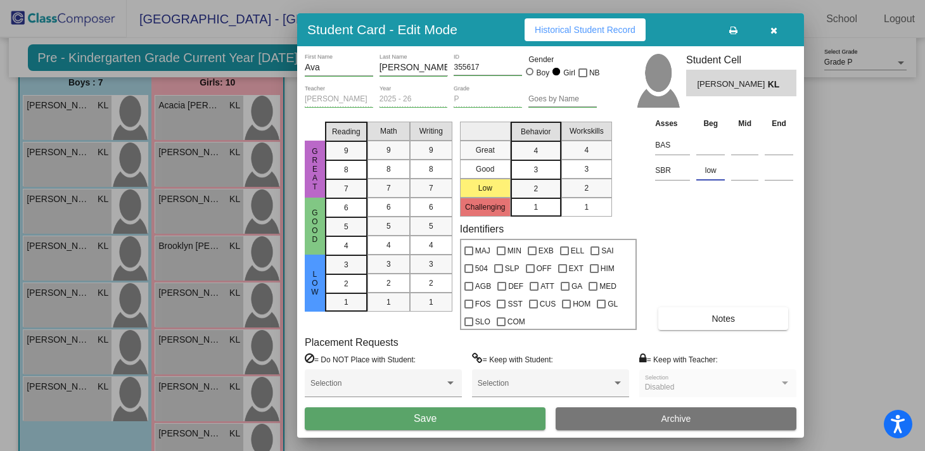
type input "low"
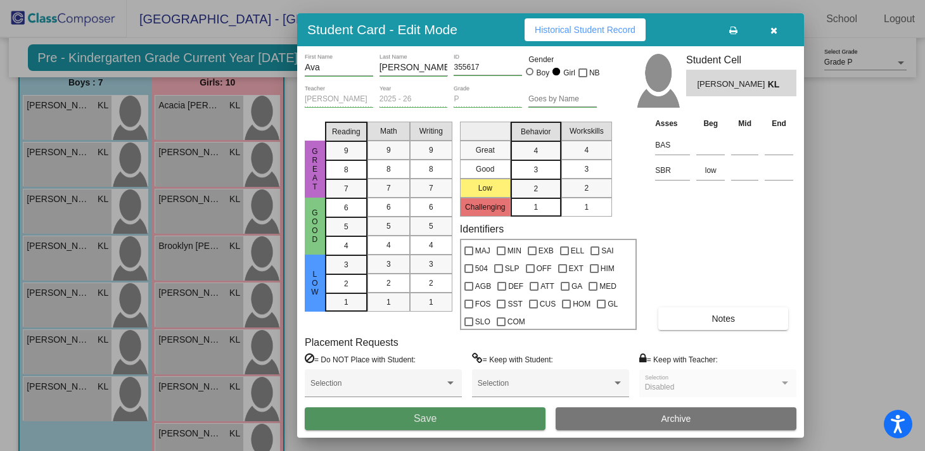
click at [442, 414] on button "Save" at bounding box center [425, 419] width 241 height 23
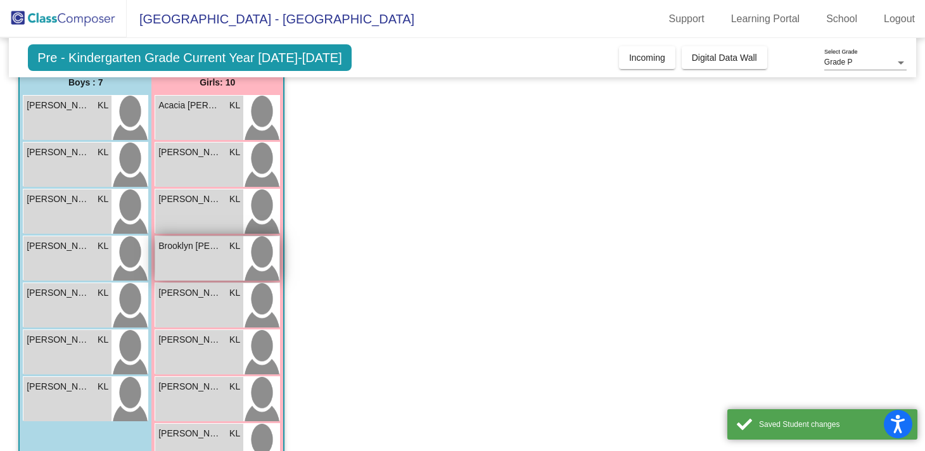
click at [183, 250] on span "Brooklyn [PERSON_NAME]" at bounding box center [189, 246] width 63 height 13
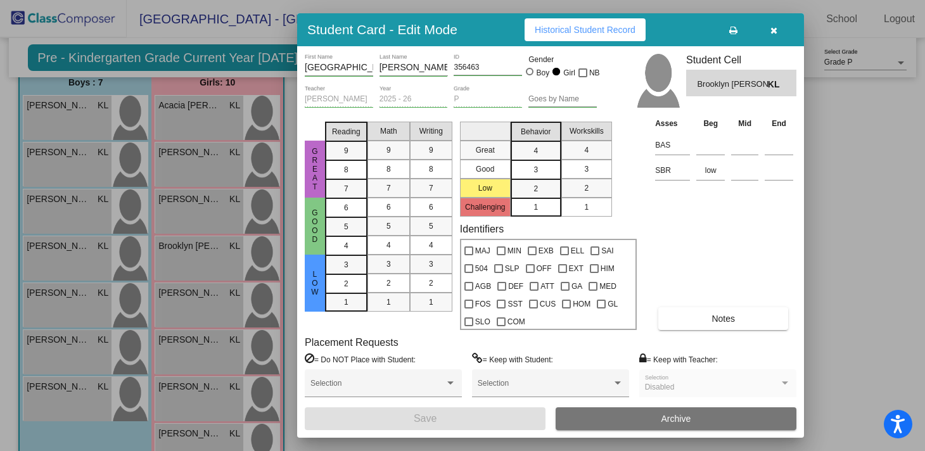
click at [778, 32] on button "button" at bounding box center [774, 29] width 41 height 23
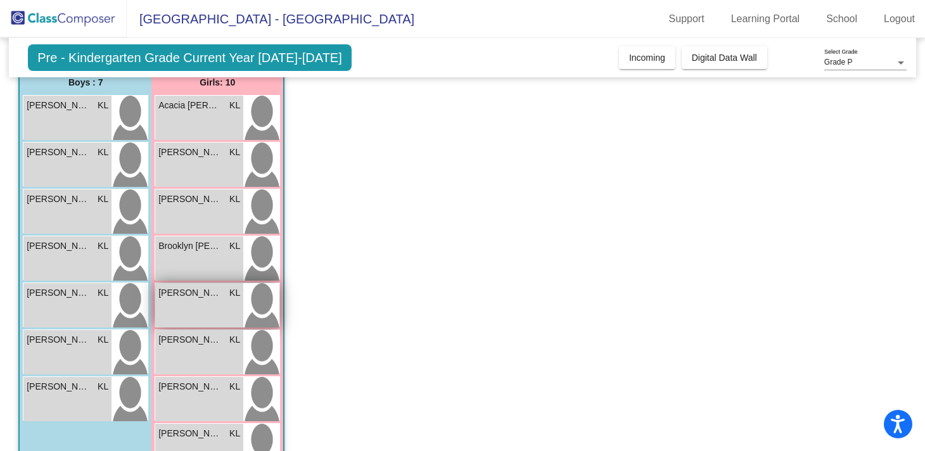
click at [202, 298] on span "[PERSON_NAME]" at bounding box center [189, 293] width 63 height 13
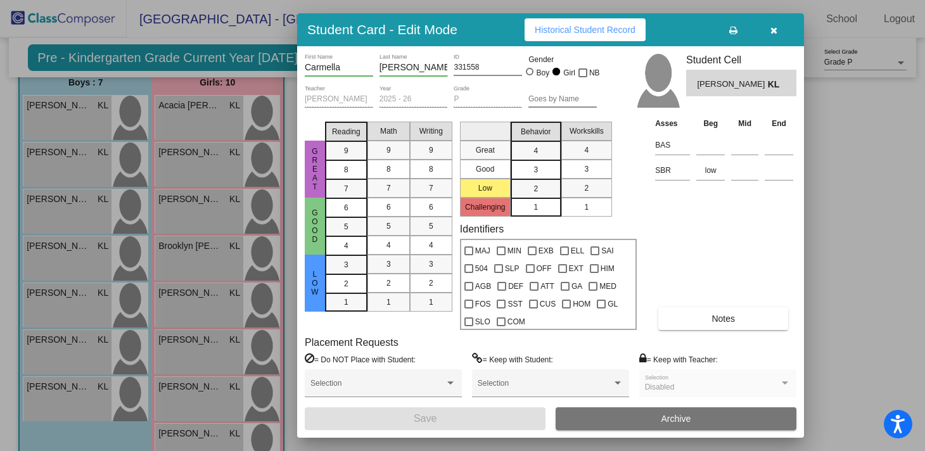
click at [766, 33] on button "button" at bounding box center [774, 29] width 41 height 23
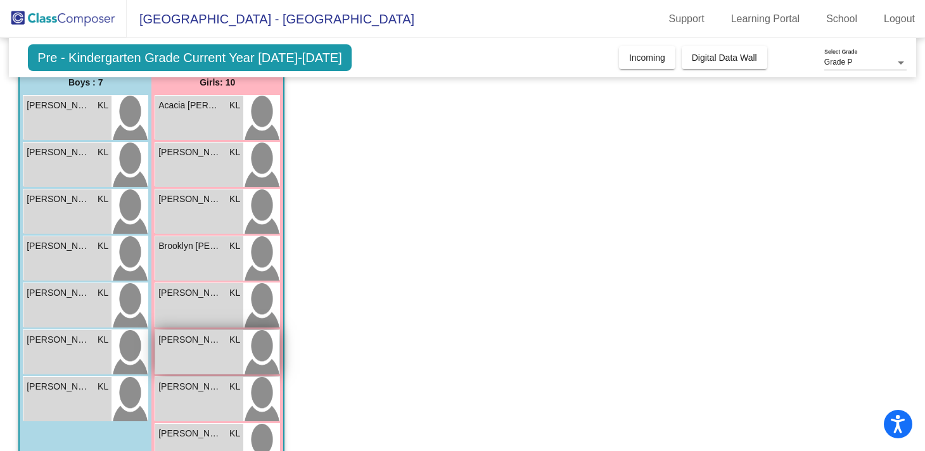
click at [199, 357] on div "[PERSON_NAME] KL lock do_not_disturb_alt" at bounding box center [199, 352] width 88 height 44
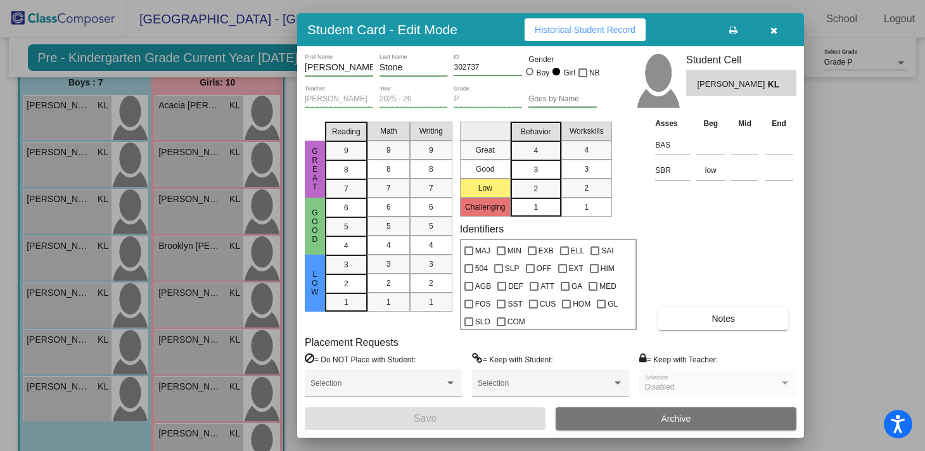
click at [779, 35] on button "button" at bounding box center [774, 29] width 41 height 23
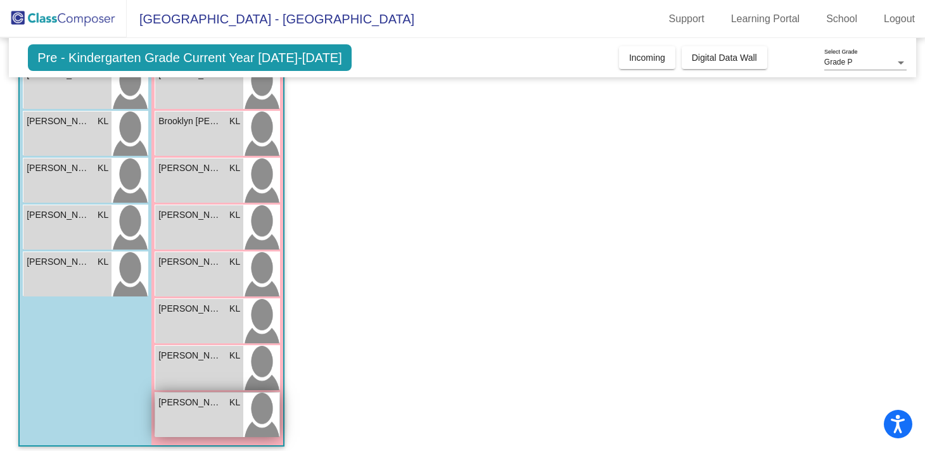
scroll to position [241, 0]
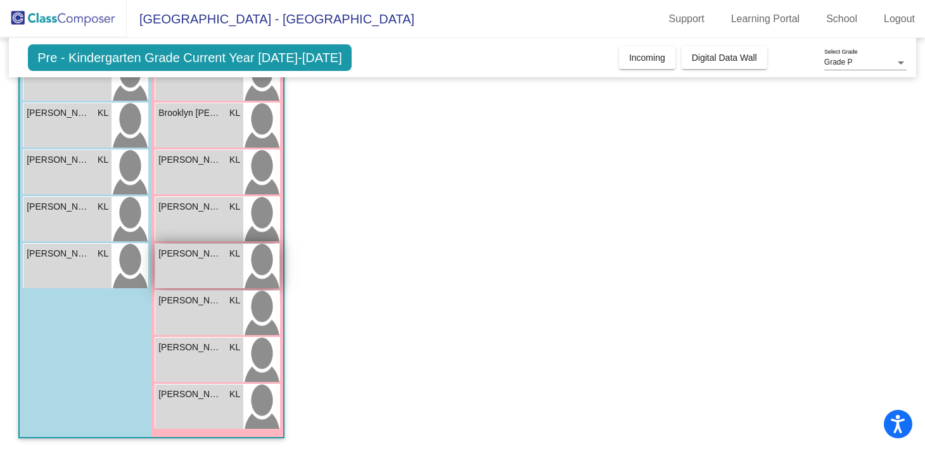
click at [210, 273] on div "[PERSON_NAME] KL lock do_not_disturb_alt" at bounding box center [199, 266] width 88 height 44
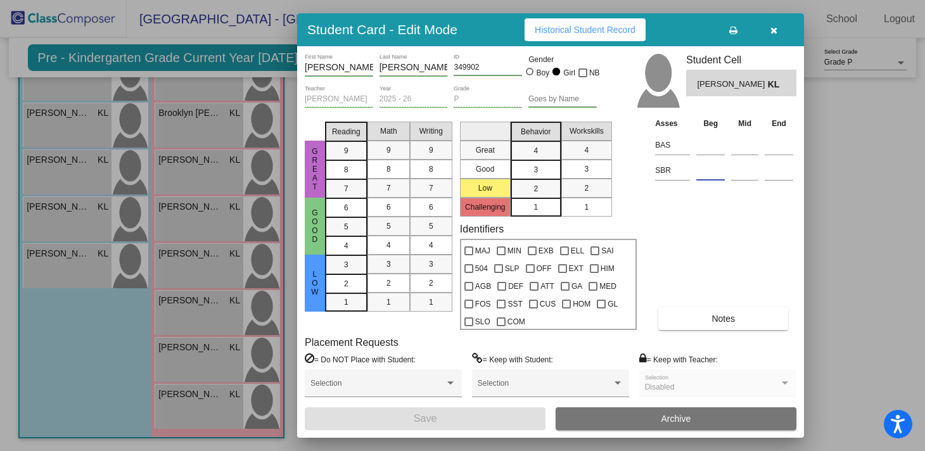
click at [712, 173] on input at bounding box center [711, 170] width 29 height 19
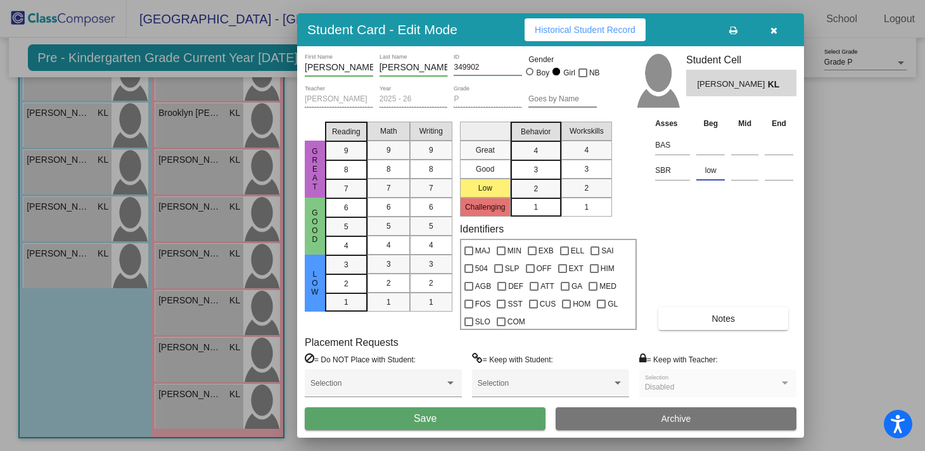
type input "low"
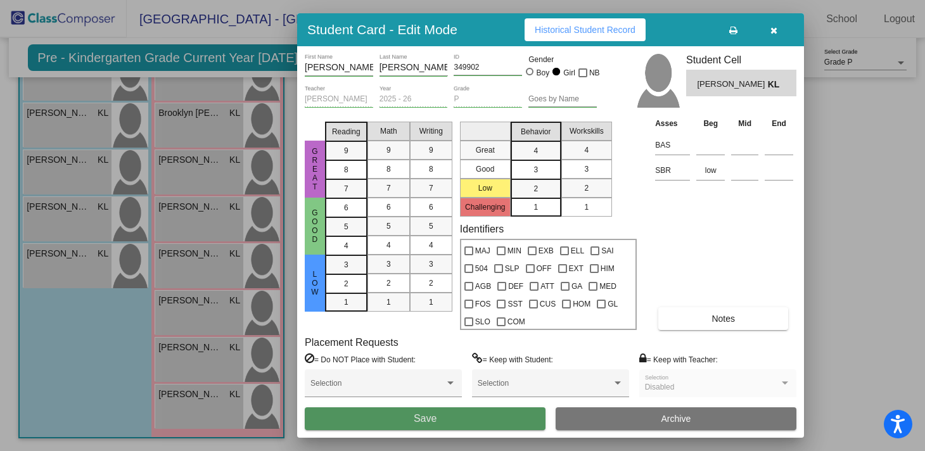
click at [431, 418] on span "Save" at bounding box center [425, 418] width 23 height 11
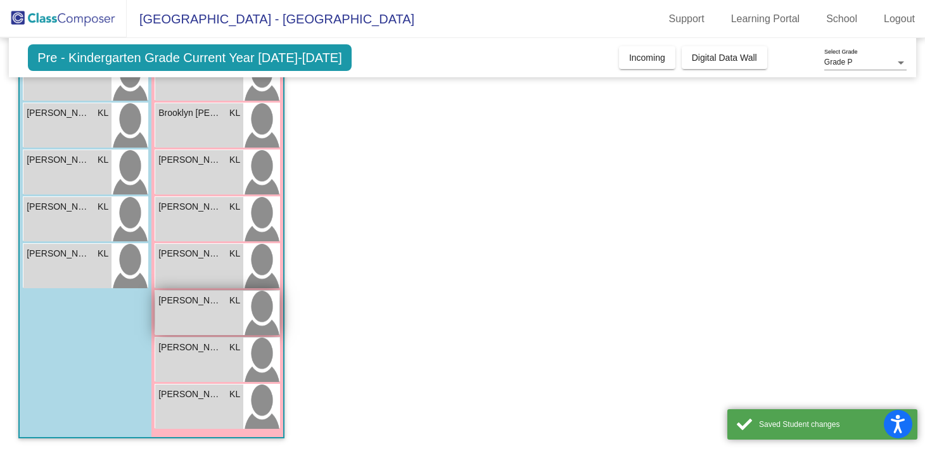
click at [198, 331] on div "[PERSON_NAME] lock do_not_disturb_alt" at bounding box center [199, 313] width 88 height 44
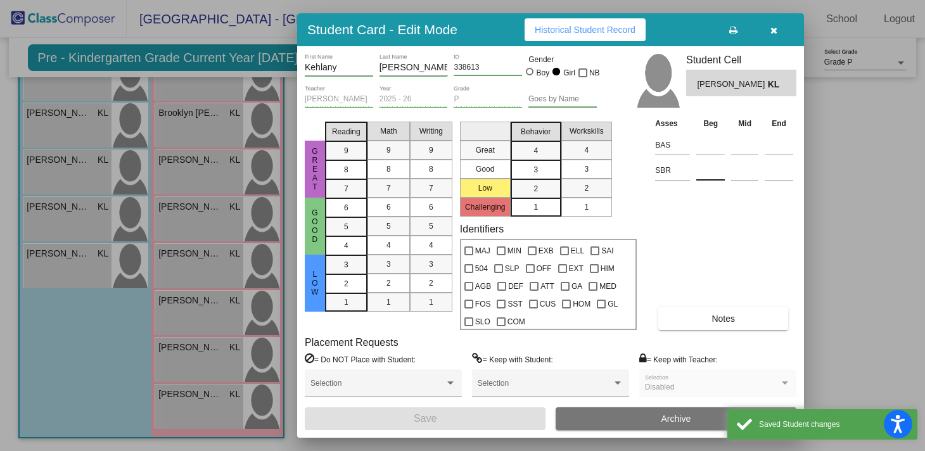
click at [707, 175] on input at bounding box center [711, 170] width 29 height 19
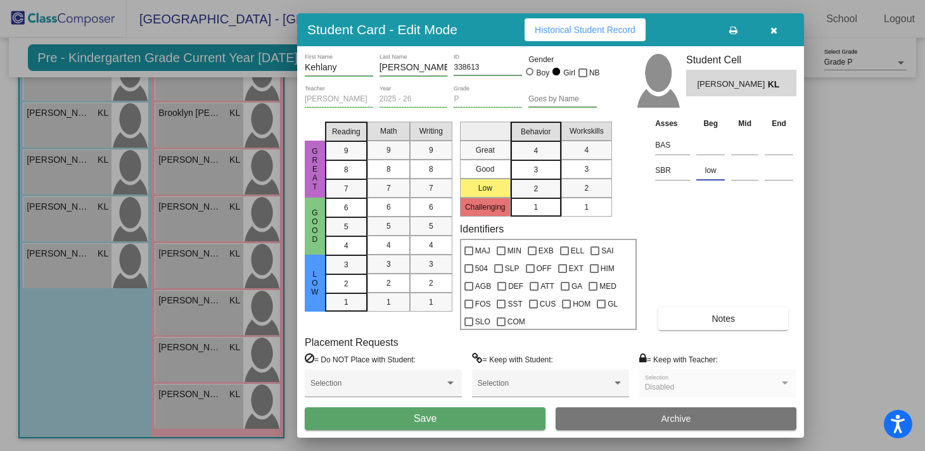
type input "low"
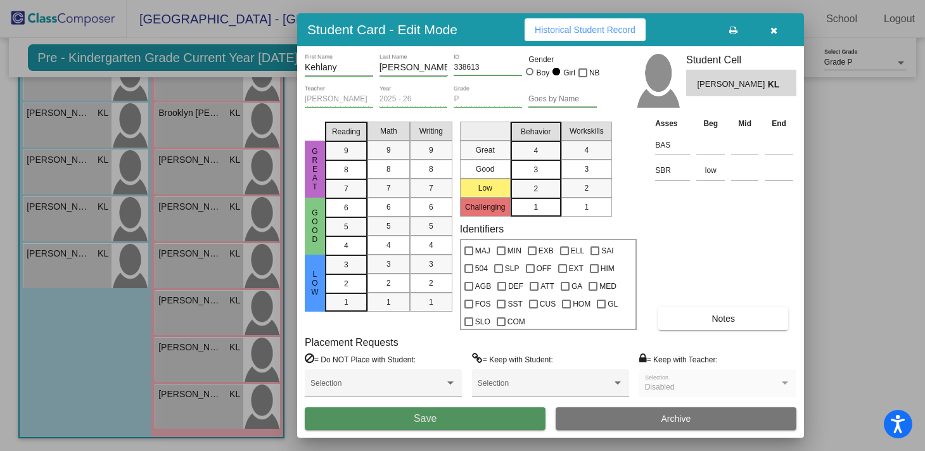
click at [477, 422] on button "Save" at bounding box center [425, 419] width 241 height 23
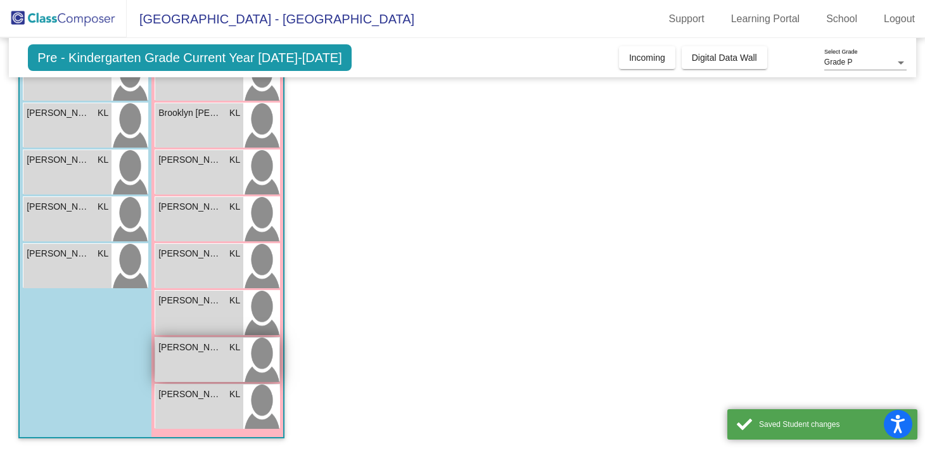
click at [198, 343] on span "[PERSON_NAME]" at bounding box center [189, 347] width 63 height 13
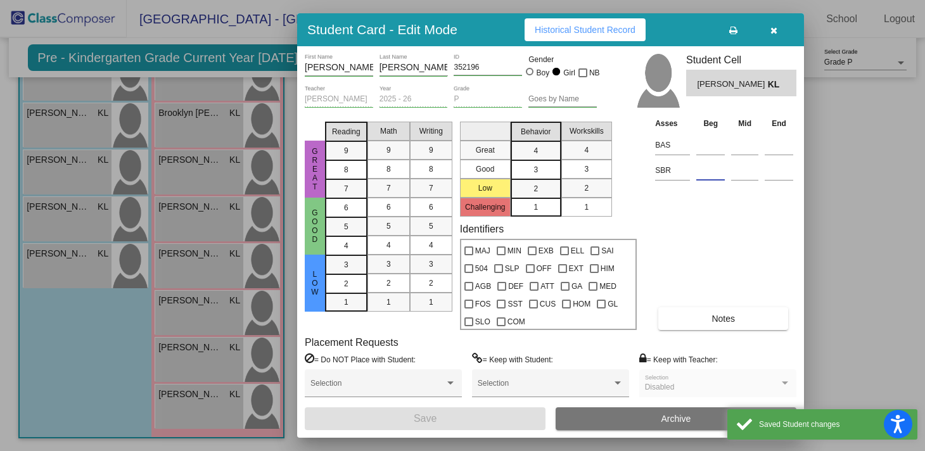
click at [703, 171] on input at bounding box center [711, 170] width 29 height 19
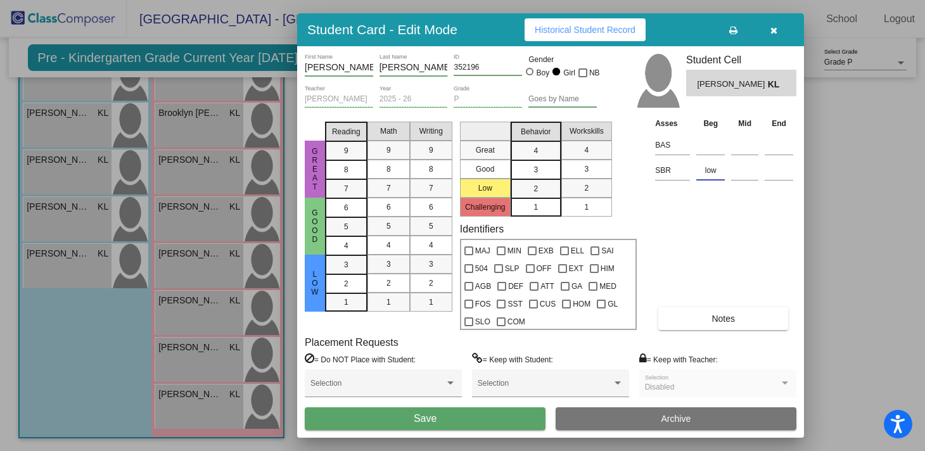
type input "low"
click at [407, 420] on button "Save" at bounding box center [425, 419] width 241 height 23
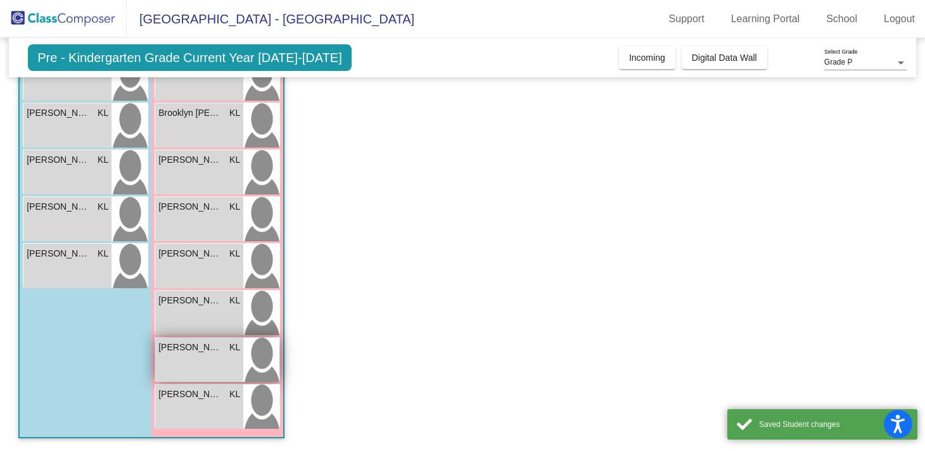
click at [184, 379] on div "[PERSON_NAME] KL lock do_not_disturb_alt" at bounding box center [199, 360] width 88 height 44
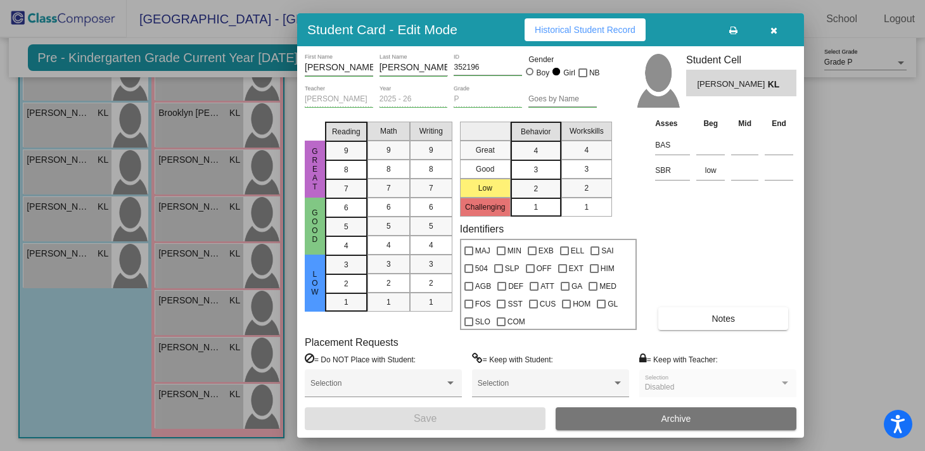
click at [169, 415] on div at bounding box center [462, 225] width 925 height 451
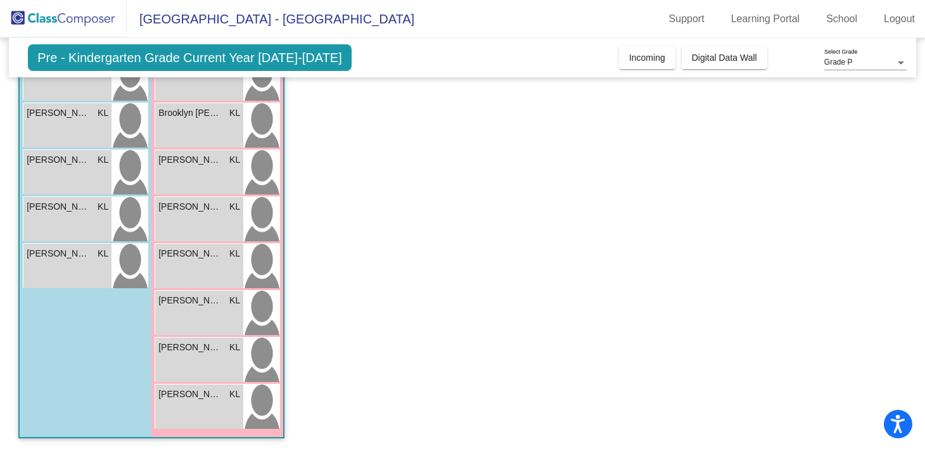
click at [169, 415] on div "[PERSON_NAME] lock do_not_disturb_alt" at bounding box center [199, 407] width 88 height 44
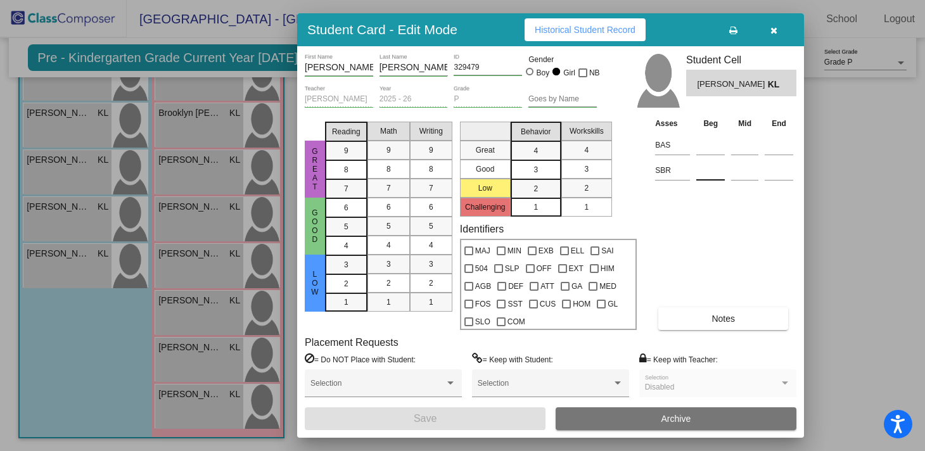
click at [712, 172] on input at bounding box center [711, 170] width 29 height 19
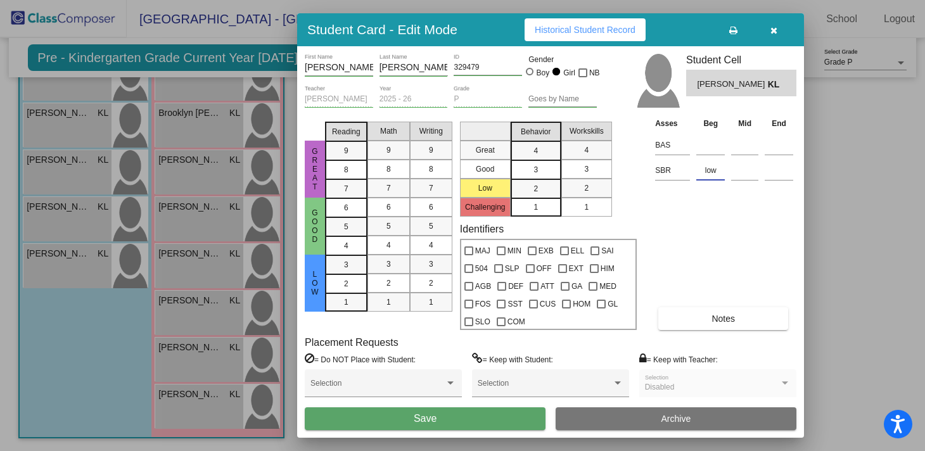
type input "low"
click at [331, 408] on button "Save" at bounding box center [425, 419] width 241 height 23
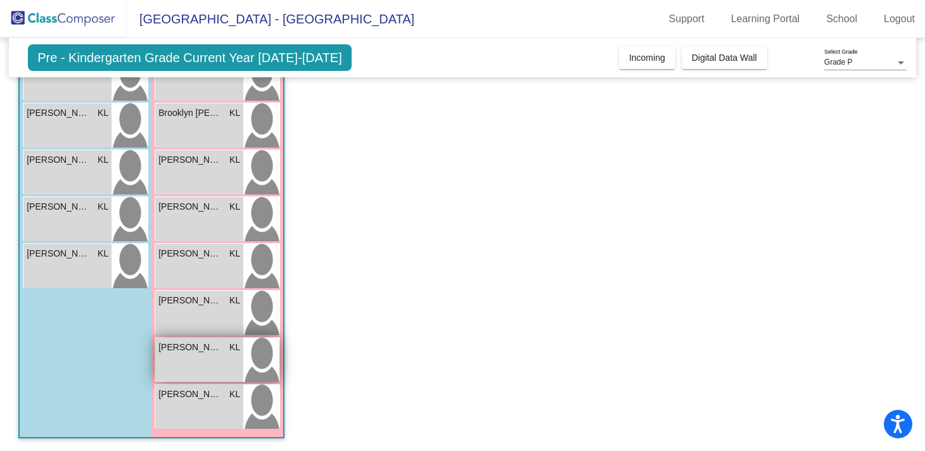
click at [195, 355] on div "[PERSON_NAME] KL lock do_not_disturb_alt" at bounding box center [199, 360] width 88 height 44
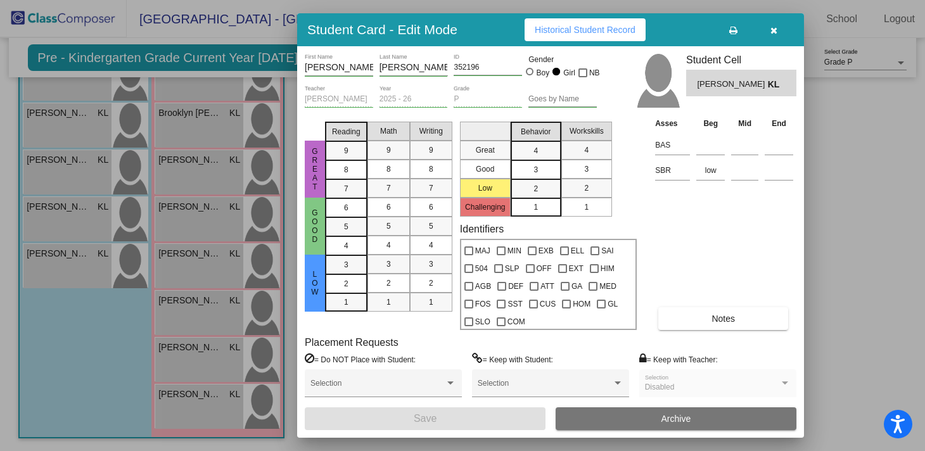
click at [212, 303] on div at bounding box center [462, 225] width 925 height 451
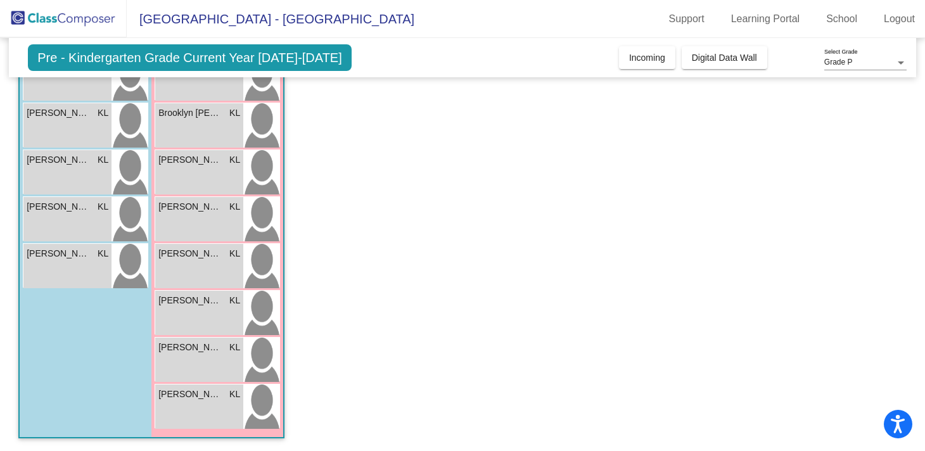
click at [212, 303] on span "[PERSON_NAME]" at bounding box center [189, 300] width 63 height 13
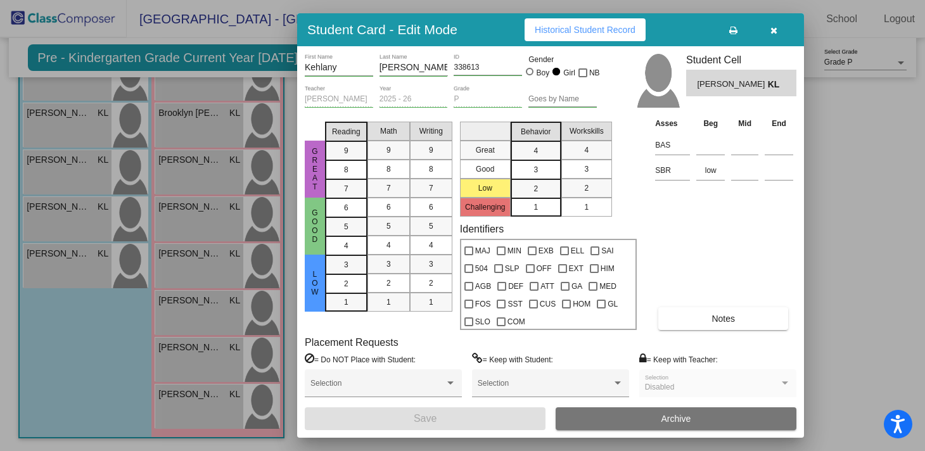
click at [203, 263] on div at bounding box center [462, 225] width 925 height 451
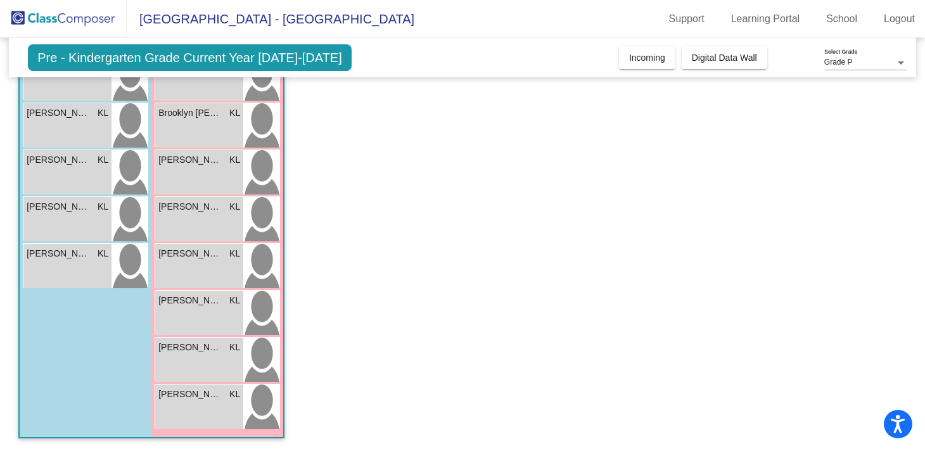
click at [203, 263] on div "[PERSON_NAME] KL lock do_not_disturb_alt" at bounding box center [199, 266] width 88 height 44
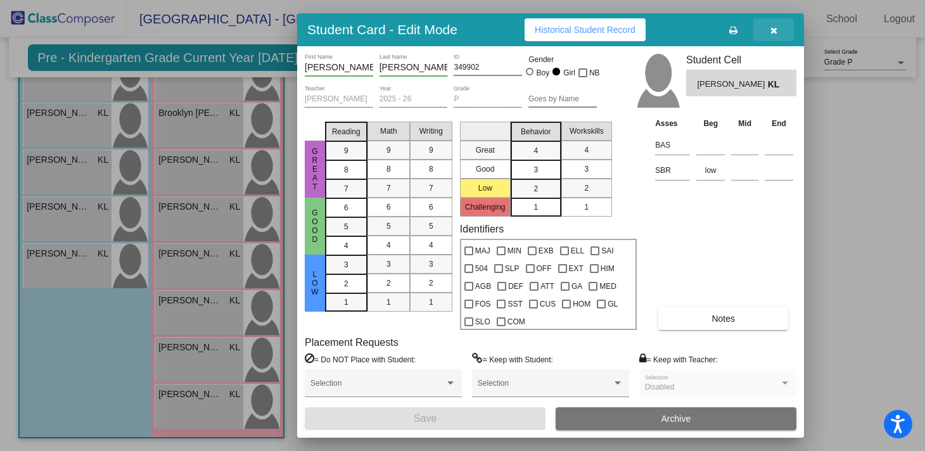
click at [773, 32] on icon "button" at bounding box center [774, 30] width 7 height 9
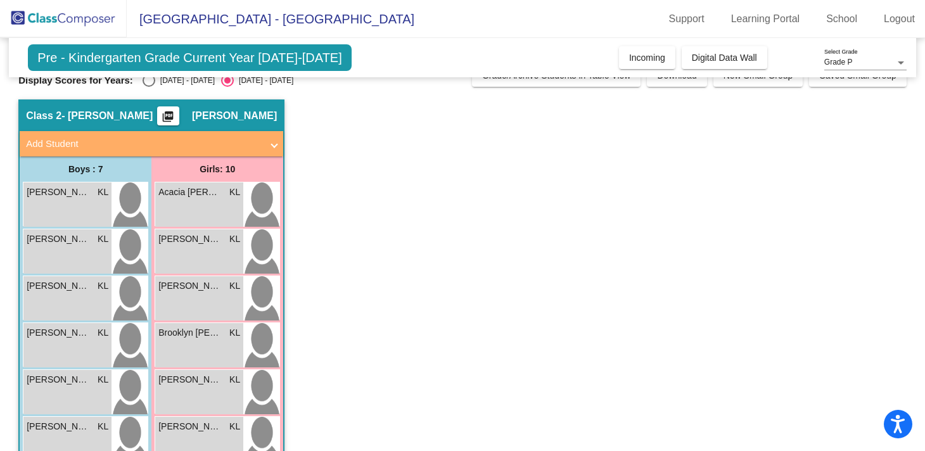
scroll to position [0, 0]
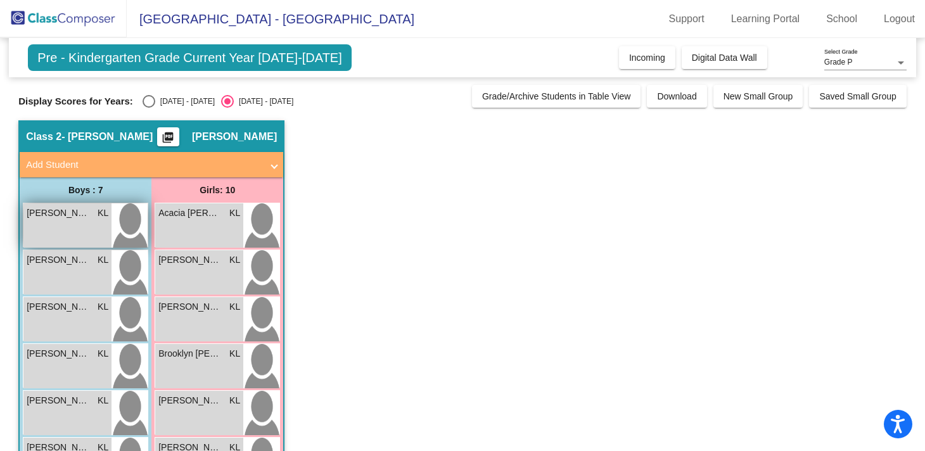
click at [65, 240] on div "[PERSON_NAME] KL lock do_not_disturb_alt" at bounding box center [67, 225] width 88 height 44
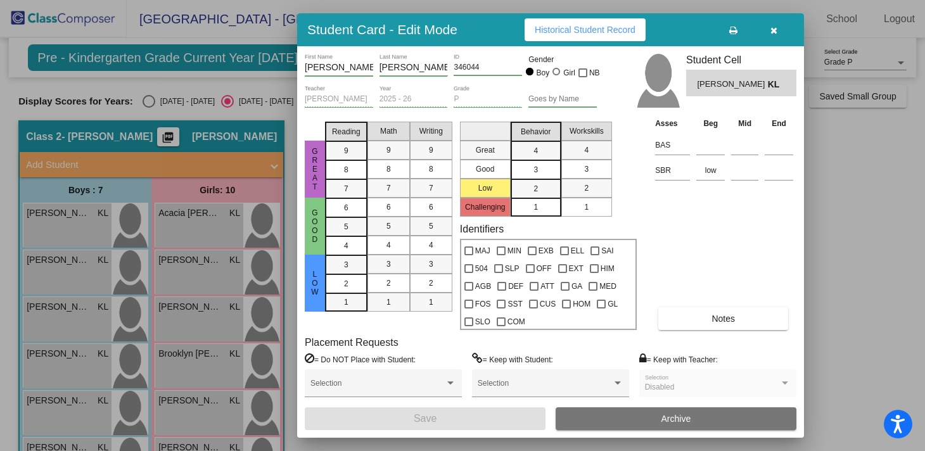
click at [773, 32] on icon "button" at bounding box center [774, 30] width 7 height 9
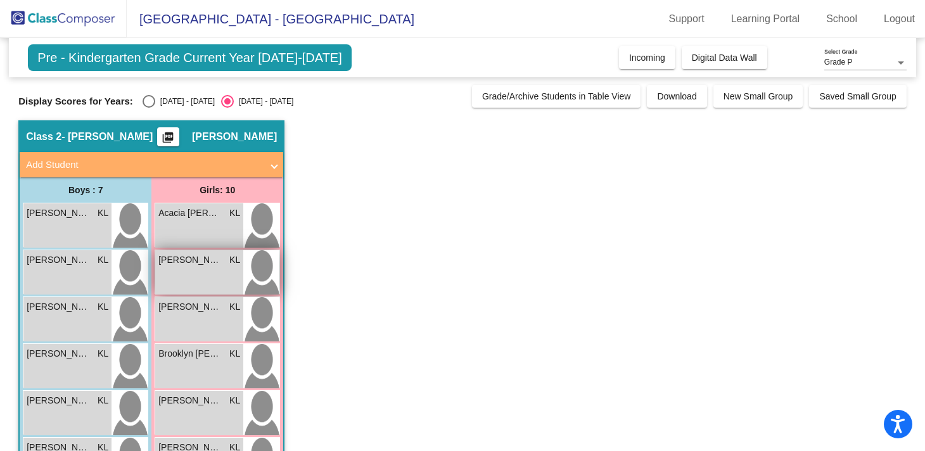
click at [212, 271] on div "[PERSON_NAME] [PERSON_NAME] lock do_not_disturb_alt" at bounding box center [199, 272] width 88 height 44
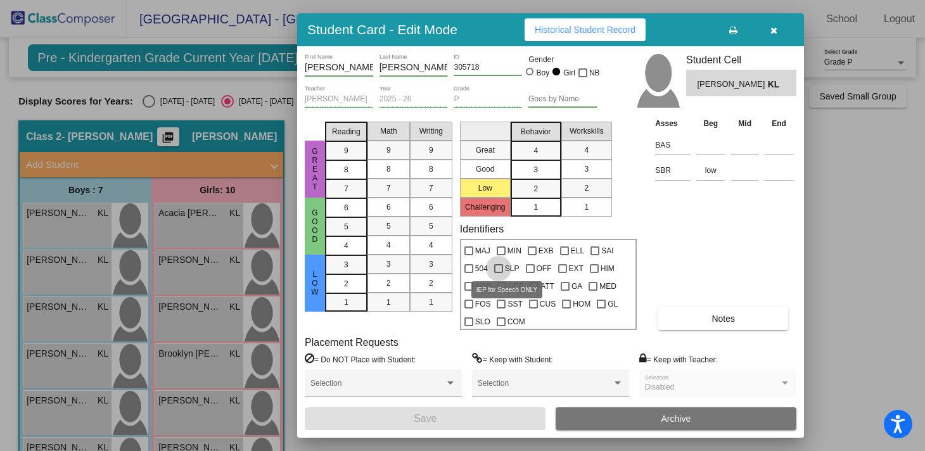
click at [500, 265] on div at bounding box center [498, 268] width 9 height 9
click at [499, 273] on input "SLP" at bounding box center [498, 273] width 1 height 1
checkbox input "true"
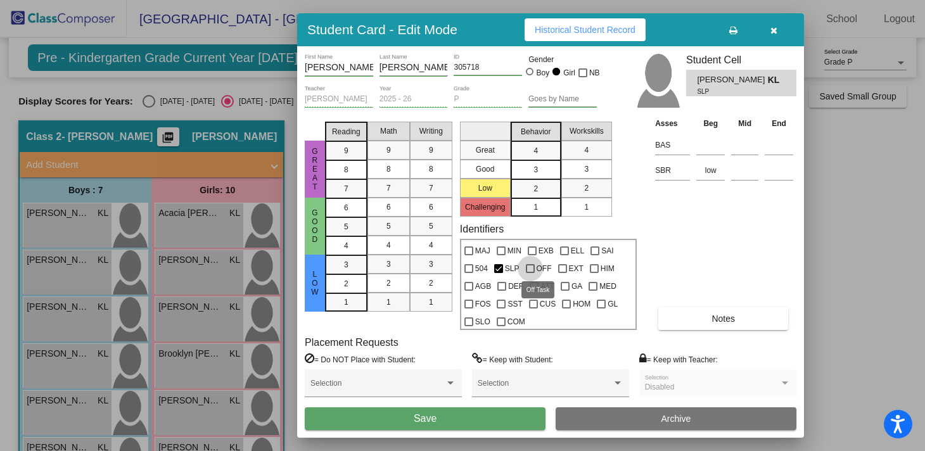
click at [528, 267] on div at bounding box center [530, 268] width 9 height 9
click at [530, 273] on input "OFF" at bounding box center [530, 273] width 1 height 1
checkbox input "true"
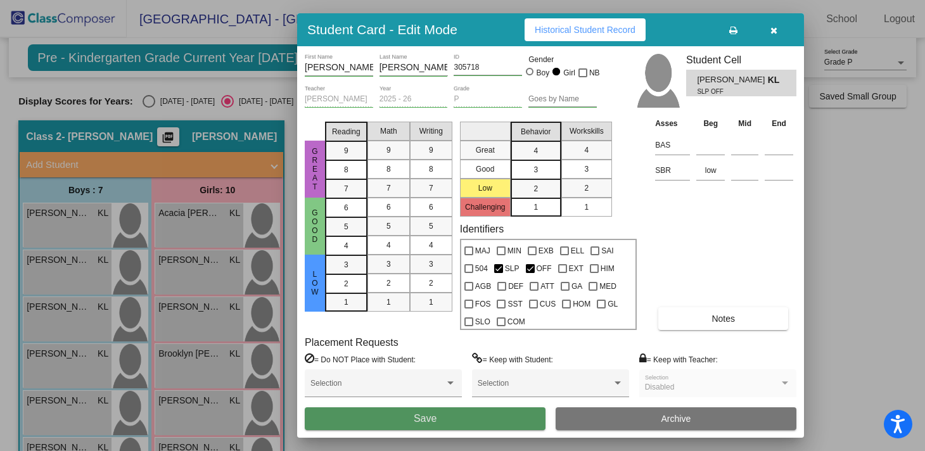
click at [464, 418] on button "Save" at bounding box center [425, 419] width 241 height 23
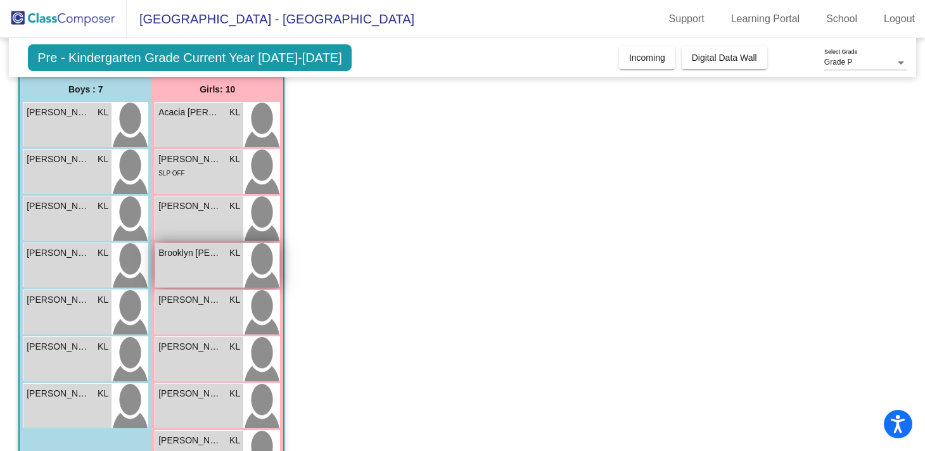
scroll to position [104, 0]
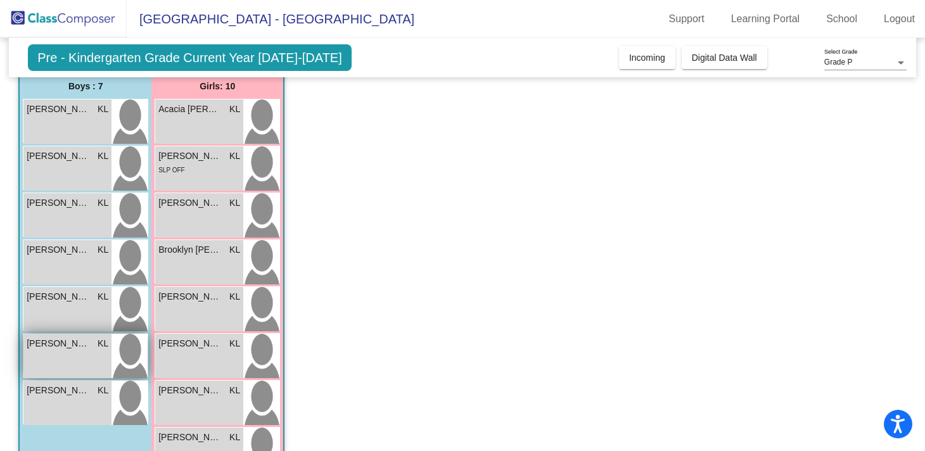
click at [77, 349] on span "[PERSON_NAME]" at bounding box center [58, 343] width 63 height 13
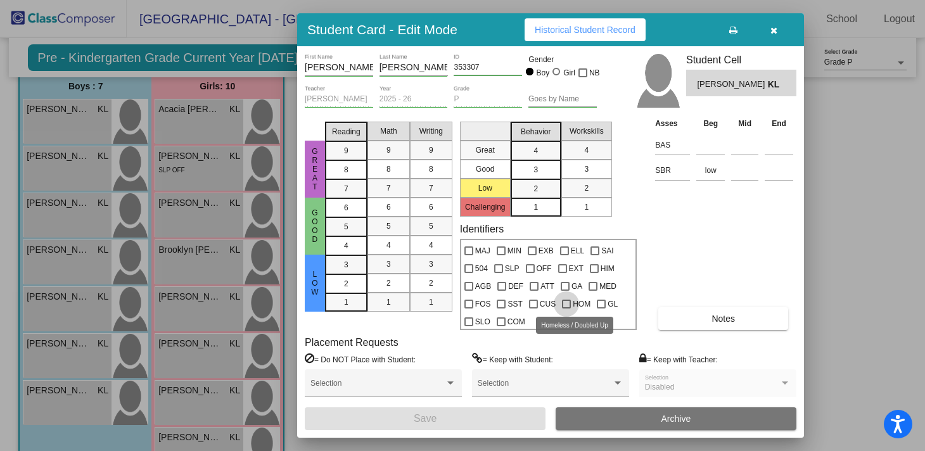
click at [567, 303] on div at bounding box center [566, 304] width 9 height 9
click at [567, 309] on input "HOM" at bounding box center [566, 309] width 1 height 1
checkbox input "true"
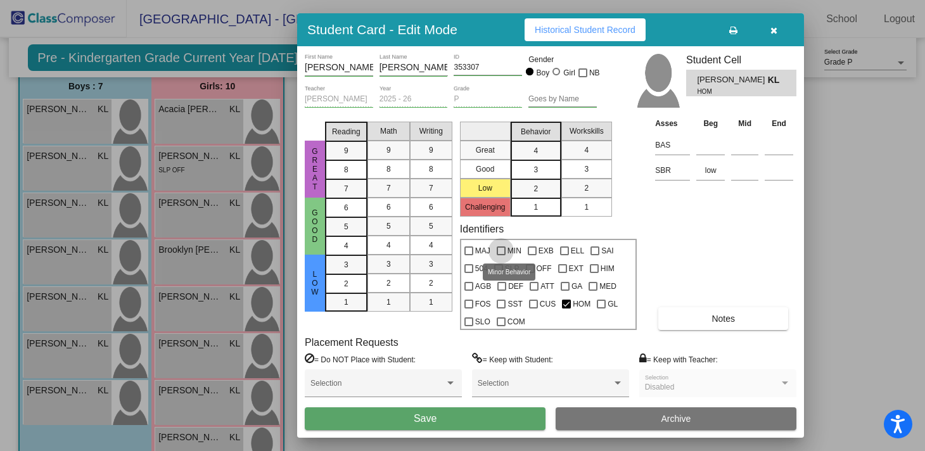
click at [501, 254] on div at bounding box center [501, 251] width 9 height 9
click at [501, 255] on input "MIN" at bounding box center [501, 255] width 1 height 1
checkbox input "true"
click at [435, 416] on span "Save" at bounding box center [425, 418] width 23 height 11
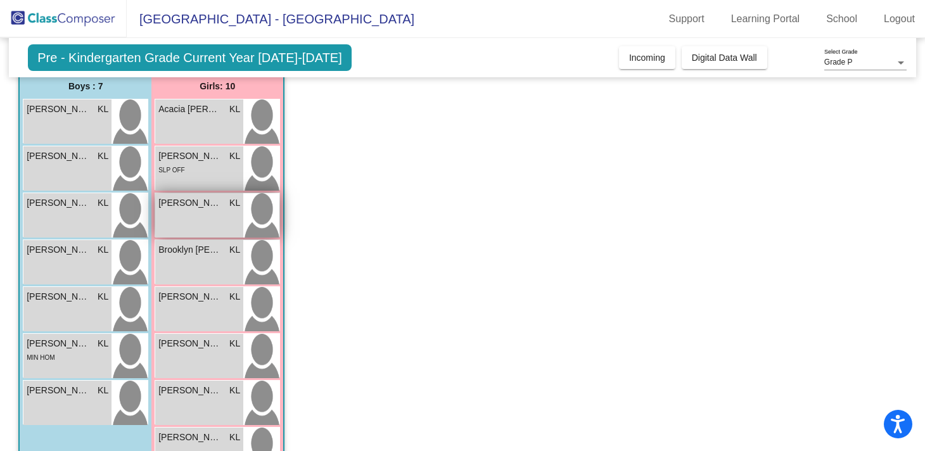
click at [193, 225] on div "[PERSON_NAME] KL lock do_not_disturb_alt" at bounding box center [199, 215] width 88 height 44
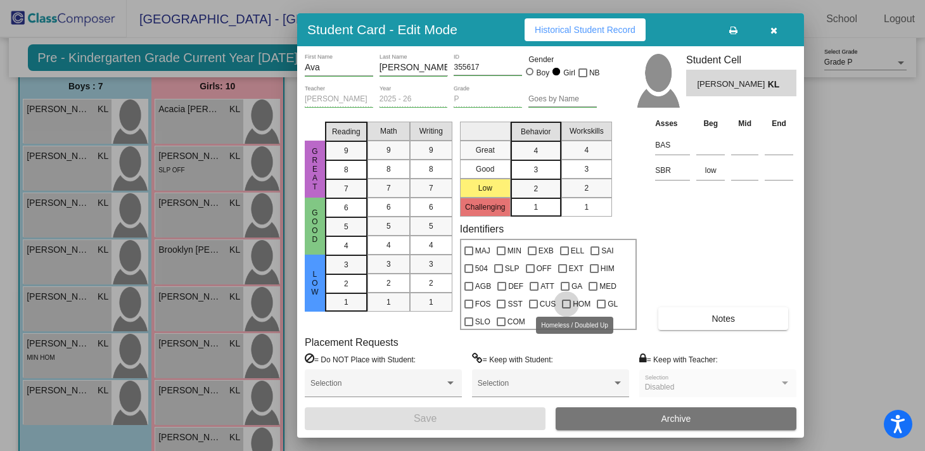
click at [565, 304] on div at bounding box center [566, 304] width 9 height 9
click at [566, 309] on input "HOM" at bounding box center [566, 309] width 1 height 1
checkbox input "true"
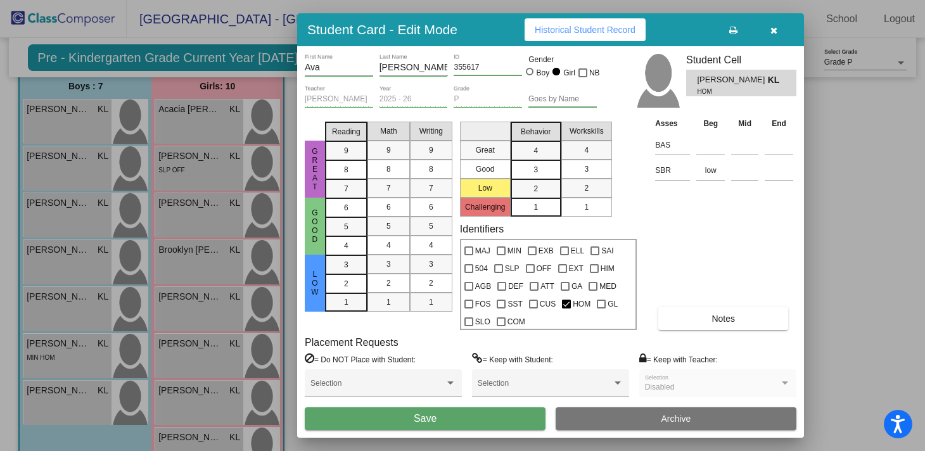
click at [445, 422] on button "Save" at bounding box center [425, 419] width 241 height 23
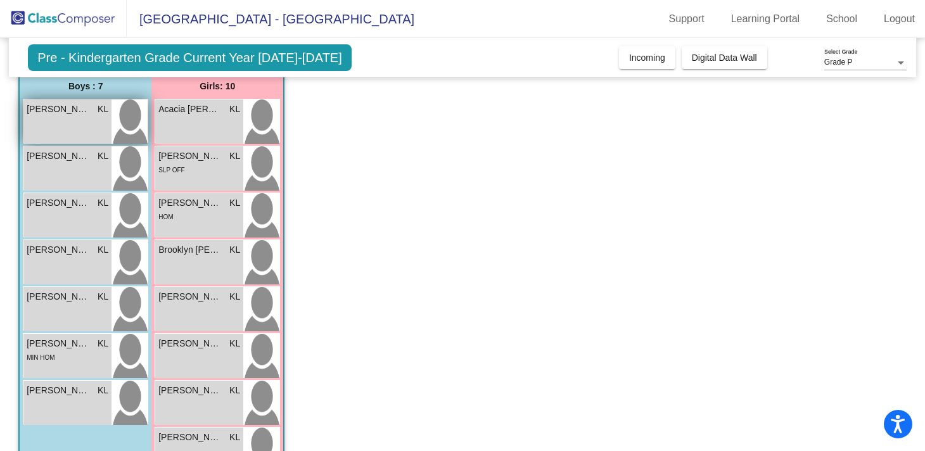
click at [83, 105] on span "[PERSON_NAME]" at bounding box center [58, 109] width 63 height 13
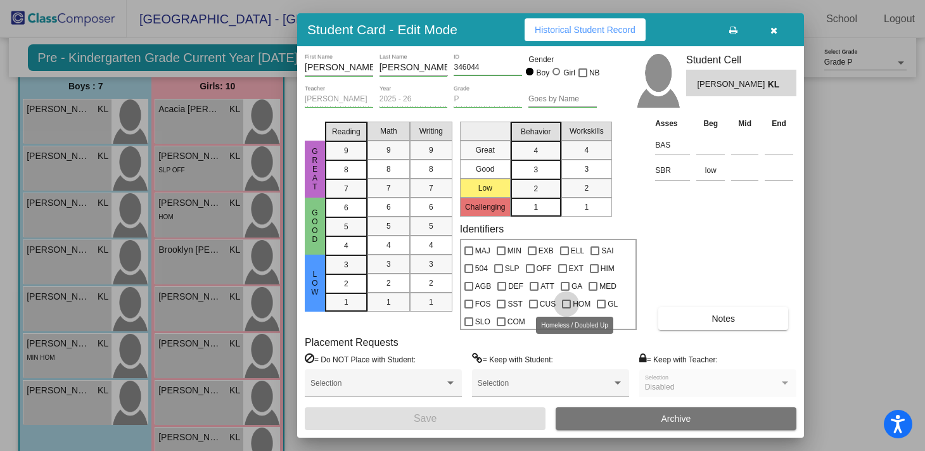
click at [568, 304] on div at bounding box center [566, 304] width 9 height 9
click at [567, 309] on input "HOM" at bounding box center [566, 309] width 1 height 1
checkbox input "true"
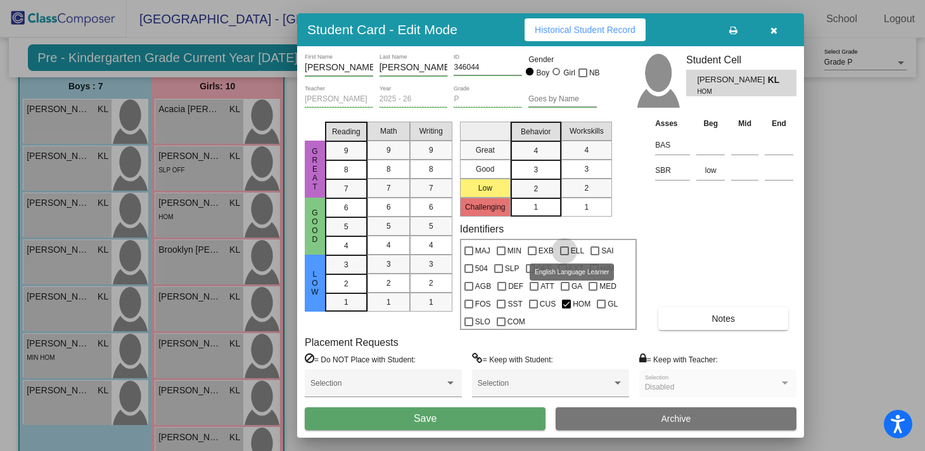
click at [564, 249] on div at bounding box center [564, 251] width 9 height 9
click at [564, 255] on input "ELL" at bounding box center [564, 255] width 1 height 1
checkbox input "true"
click at [483, 427] on button "Save" at bounding box center [425, 419] width 241 height 23
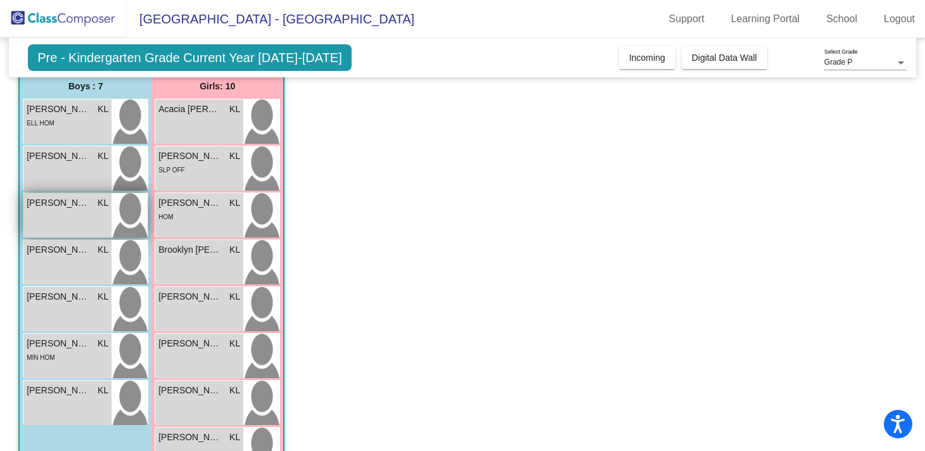
click at [63, 214] on div "[PERSON_NAME] [PERSON_NAME] lock do_not_disturb_alt" at bounding box center [67, 215] width 88 height 44
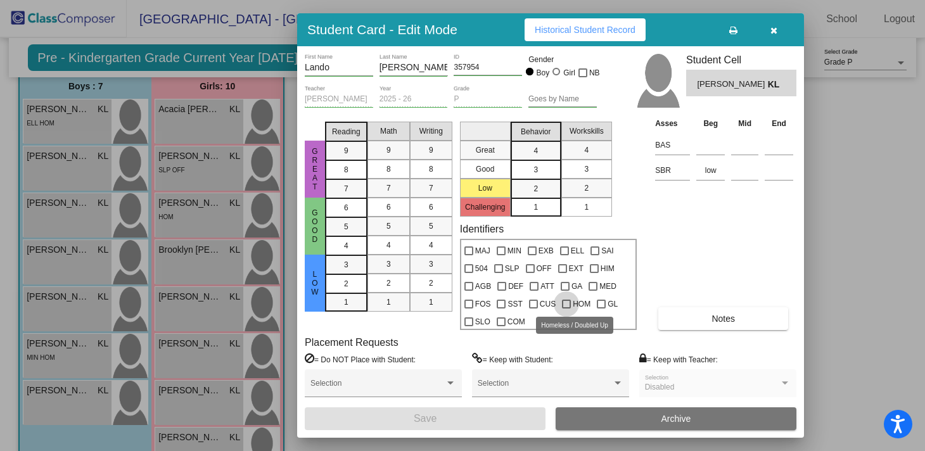
click at [564, 301] on div at bounding box center [566, 304] width 9 height 9
click at [566, 309] on input "HOM" at bounding box center [566, 309] width 1 height 1
checkbox input "true"
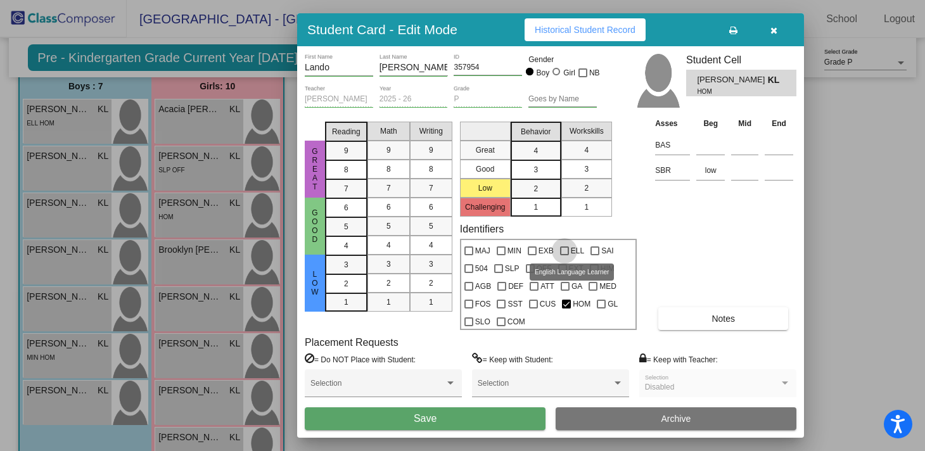
click at [565, 248] on div at bounding box center [564, 251] width 9 height 9
click at [565, 255] on input "ELL" at bounding box center [564, 255] width 1 height 1
checkbox input "true"
click at [595, 252] on div at bounding box center [595, 251] width 9 height 9
click at [595, 255] on input "SAI" at bounding box center [595, 255] width 1 height 1
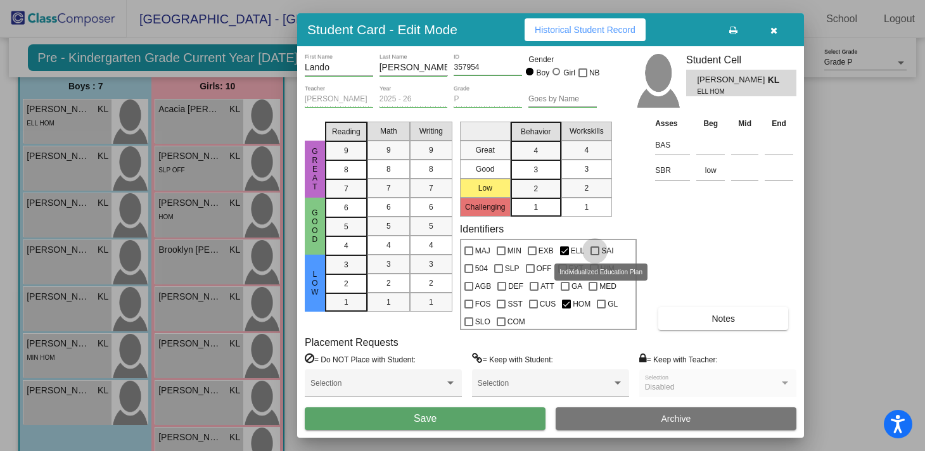
checkbox input "true"
click at [562, 250] on div at bounding box center [564, 251] width 9 height 9
click at [564, 255] on input "ELL" at bounding box center [564, 255] width 1 height 1
checkbox input "false"
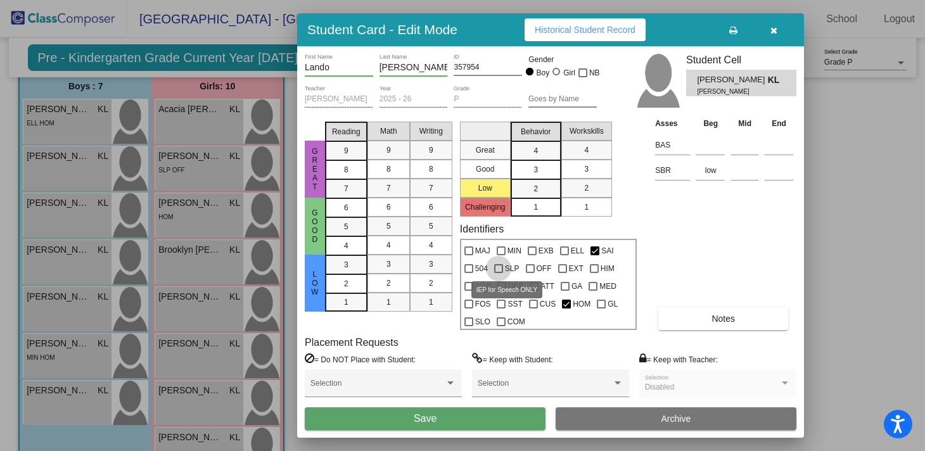
click at [501, 267] on div at bounding box center [498, 268] width 9 height 9
click at [499, 273] on input "SLP" at bounding box center [498, 273] width 1 height 1
checkbox input "true"
click at [469, 417] on button "Save" at bounding box center [425, 419] width 241 height 23
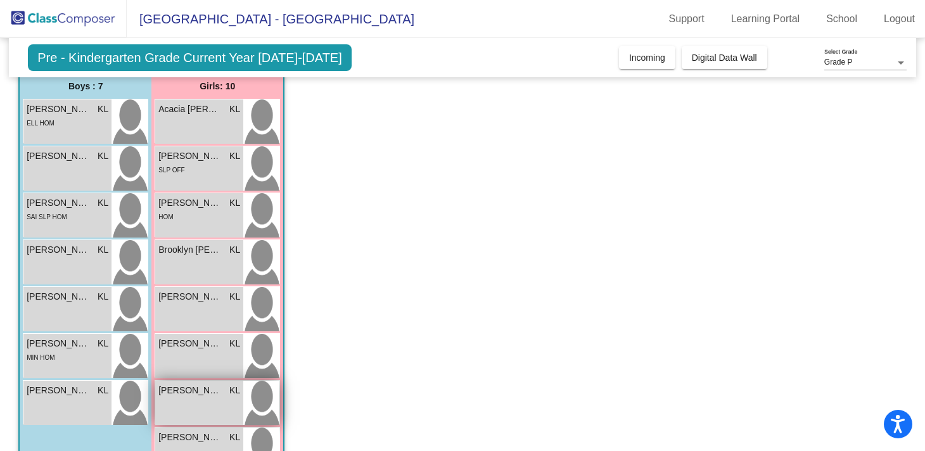
click at [181, 403] on div "[PERSON_NAME] KL lock do_not_disturb_alt" at bounding box center [199, 403] width 88 height 44
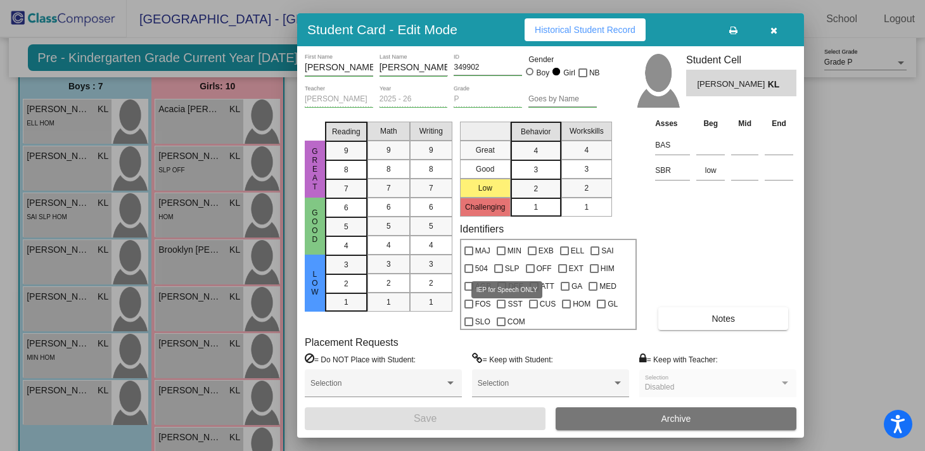
click at [501, 273] on div at bounding box center [498, 268] width 9 height 9
click at [499, 273] on input "SLP" at bounding box center [498, 273] width 1 height 1
checkbox input "true"
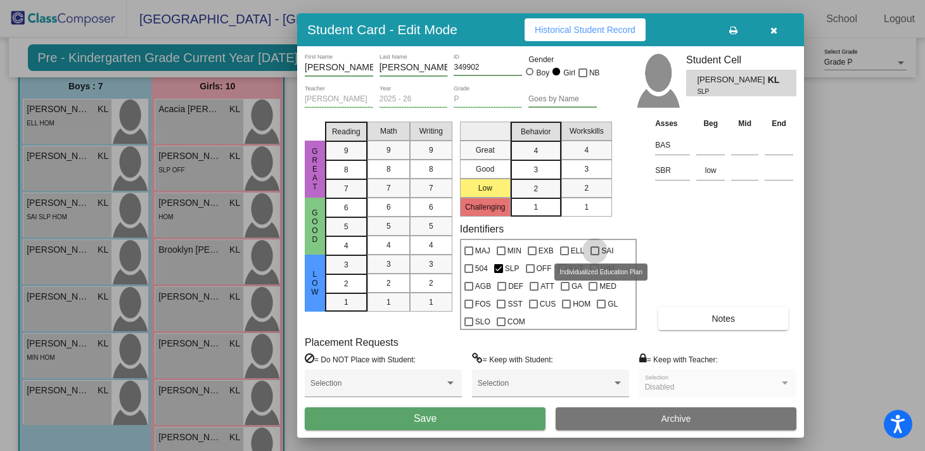
click at [595, 250] on div at bounding box center [595, 251] width 9 height 9
click at [595, 255] on input "SAI" at bounding box center [595, 255] width 1 height 1
checkbox input "true"
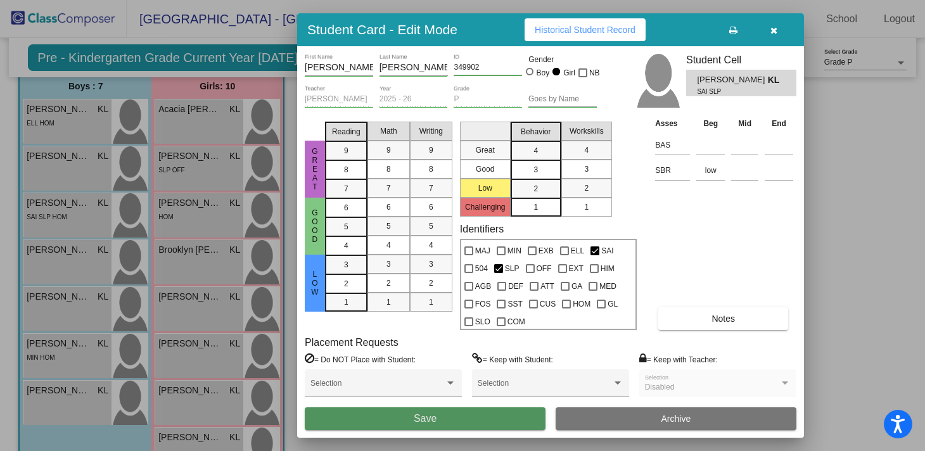
click at [421, 422] on span "Save" at bounding box center [425, 418] width 23 height 11
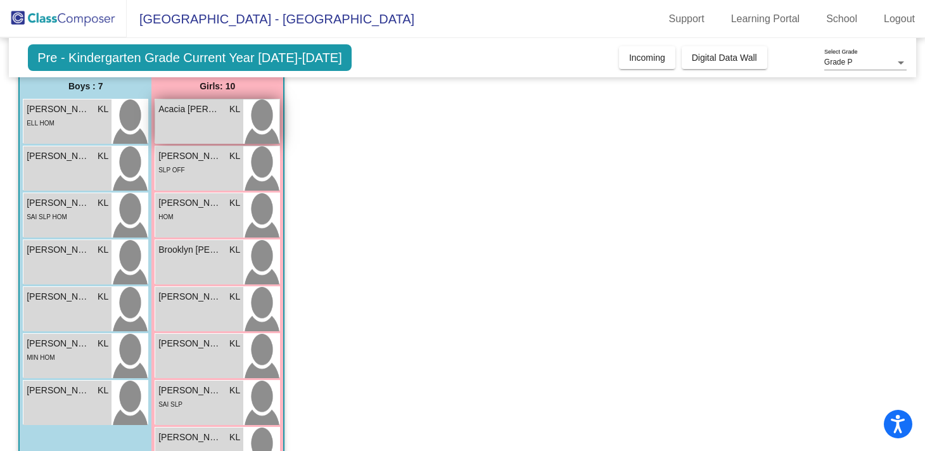
click at [195, 118] on div "Acacia [PERSON_NAME] [PERSON_NAME] lock do_not_disturb_alt" at bounding box center [199, 122] width 88 height 44
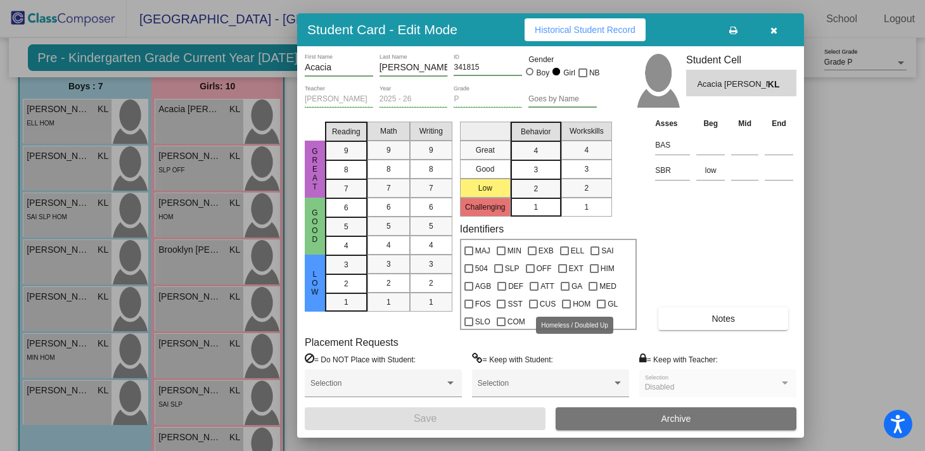
click at [567, 299] on label "HOM" at bounding box center [576, 304] width 29 height 15
click at [567, 309] on input "HOM" at bounding box center [566, 309] width 1 height 1
checkbox input "true"
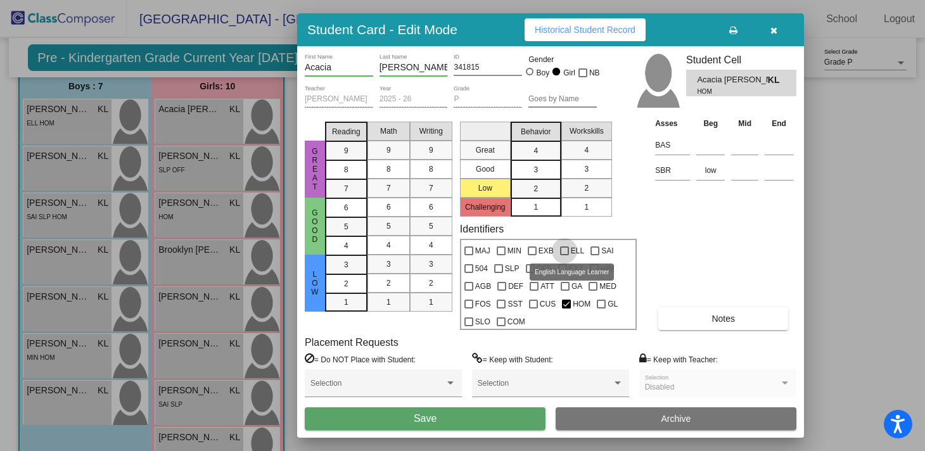
click at [562, 252] on div at bounding box center [564, 251] width 9 height 9
click at [564, 255] on input "ELL" at bounding box center [564, 255] width 1 height 1
checkbox input "true"
click at [473, 416] on button "Save" at bounding box center [425, 419] width 241 height 23
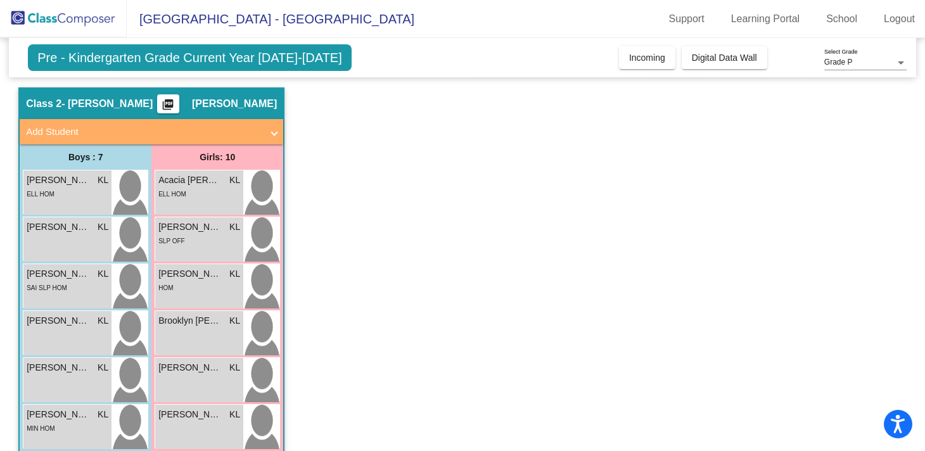
scroll to position [0, 0]
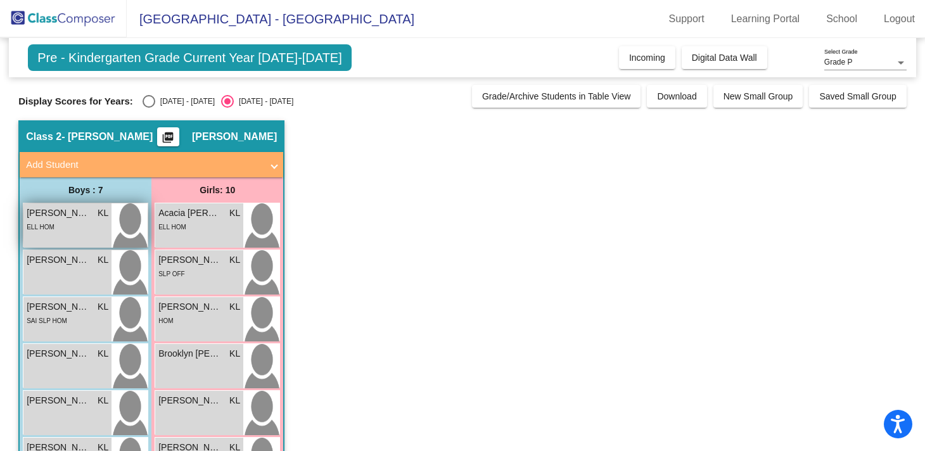
click at [70, 210] on span "[PERSON_NAME]" at bounding box center [58, 213] width 63 height 13
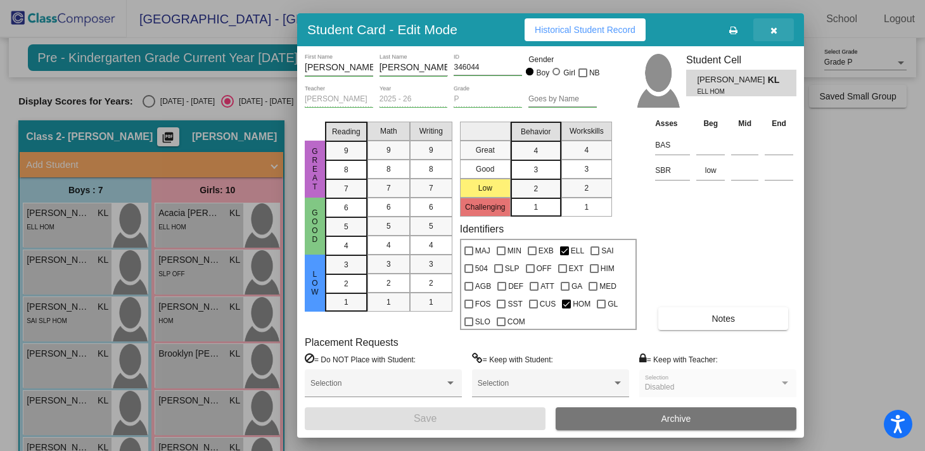
click at [774, 32] on icon "button" at bounding box center [774, 30] width 7 height 9
